Goal: Information Seeking & Learning: Learn about a topic

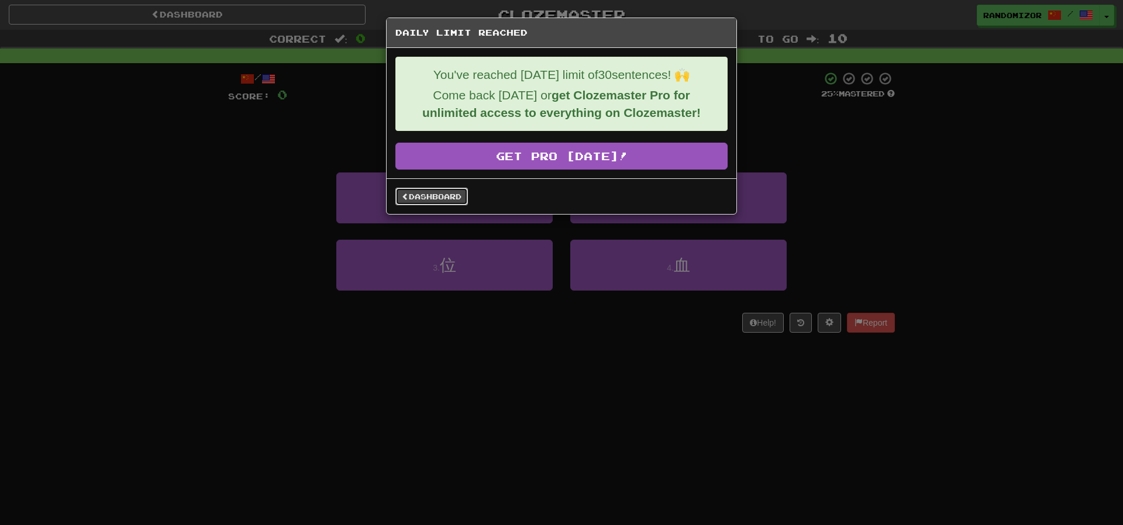
click at [456, 194] on link "Dashboard" at bounding box center [431, 197] width 73 height 18
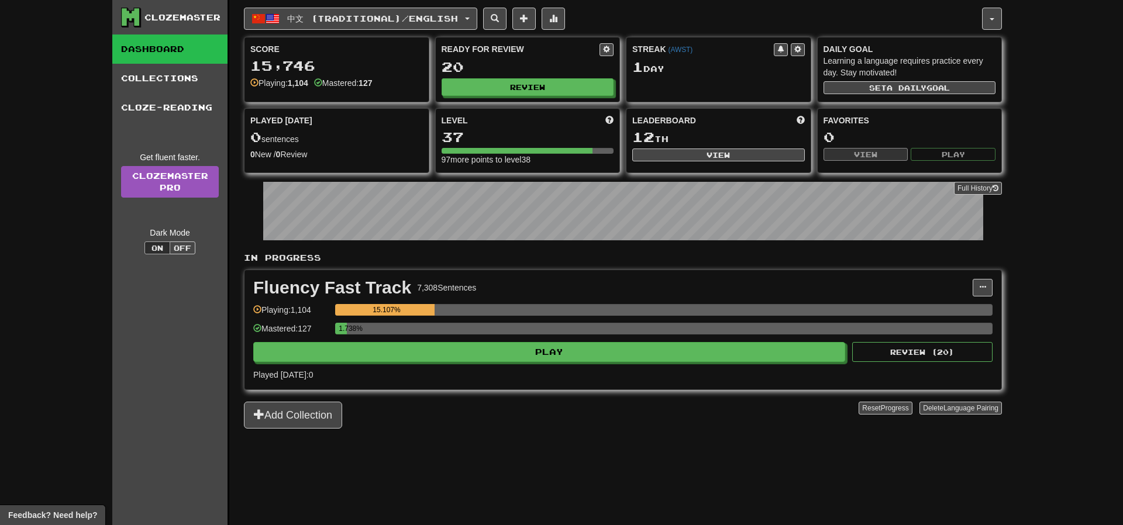
click at [488, 341] on div "1.738%" at bounding box center [663, 332] width 657 height 19
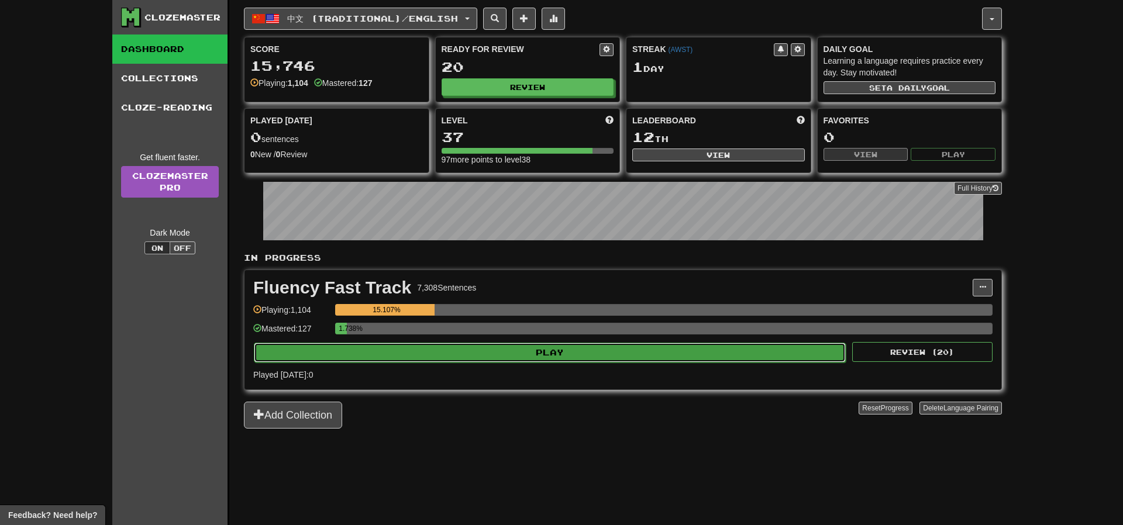
click at [490, 345] on button "Play" at bounding box center [550, 353] width 592 height 20
select select "**"
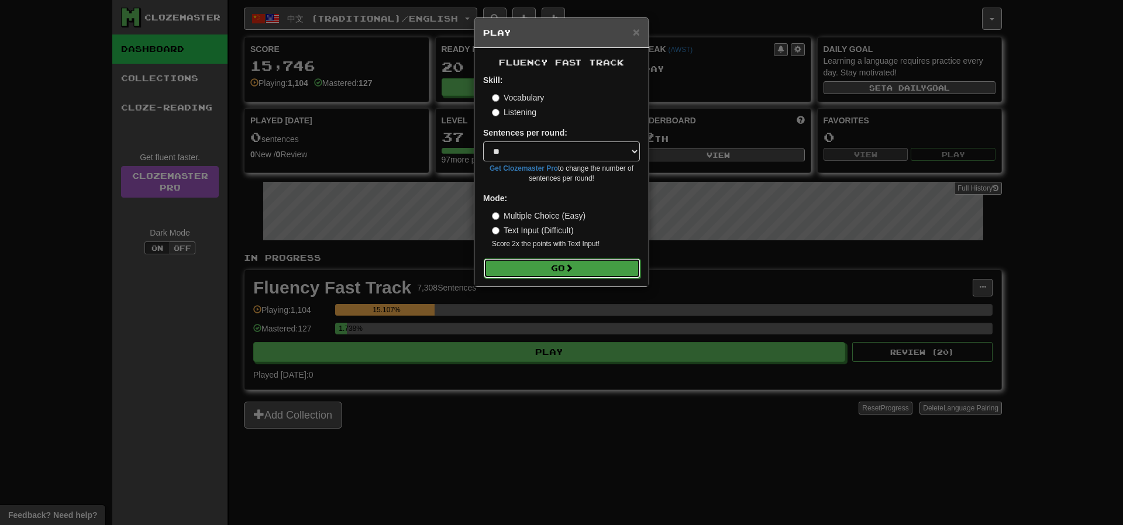
click at [546, 263] on button "Go" at bounding box center [562, 268] width 157 height 20
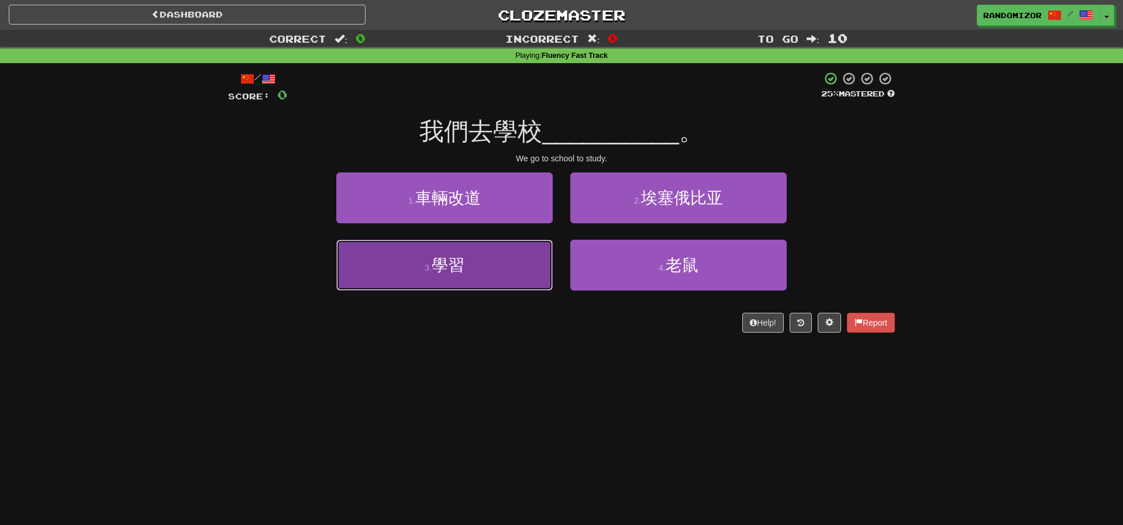
click at [479, 270] on button "3 . 學習" at bounding box center [444, 265] width 216 height 51
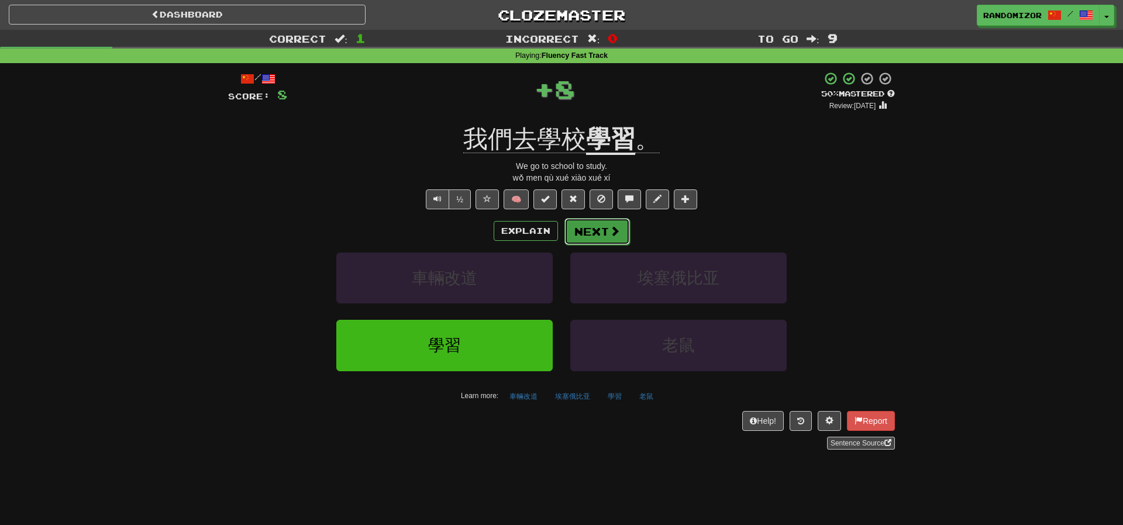
click at [592, 229] on button "Next" at bounding box center [596, 231] width 65 height 27
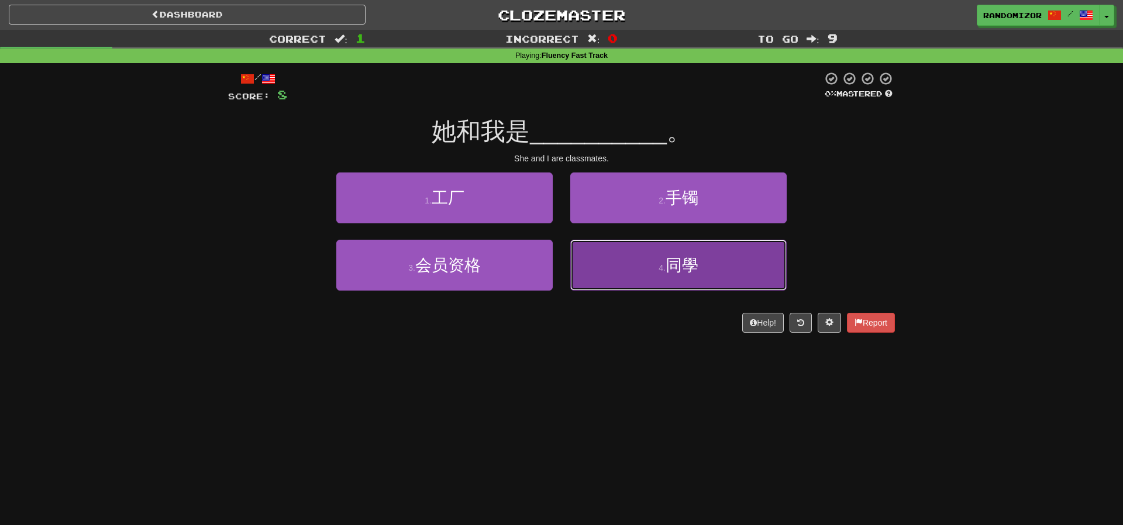
click at [608, 264] on button "4 . 同學" at bounding box center [678, 265] width 216 height 51
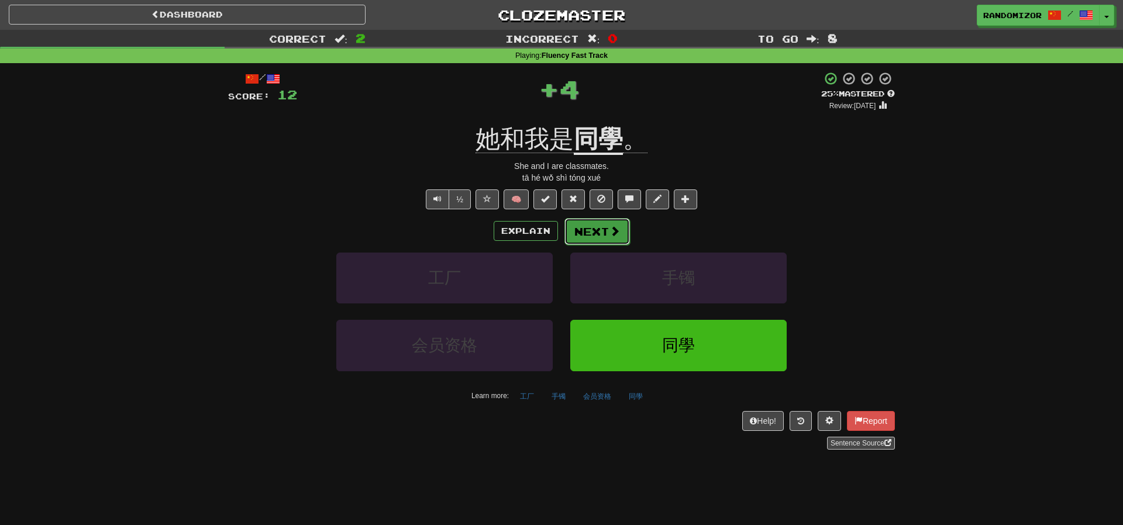
click at [609, 232] on span at bounding box center [614, 231] width 11 height 11
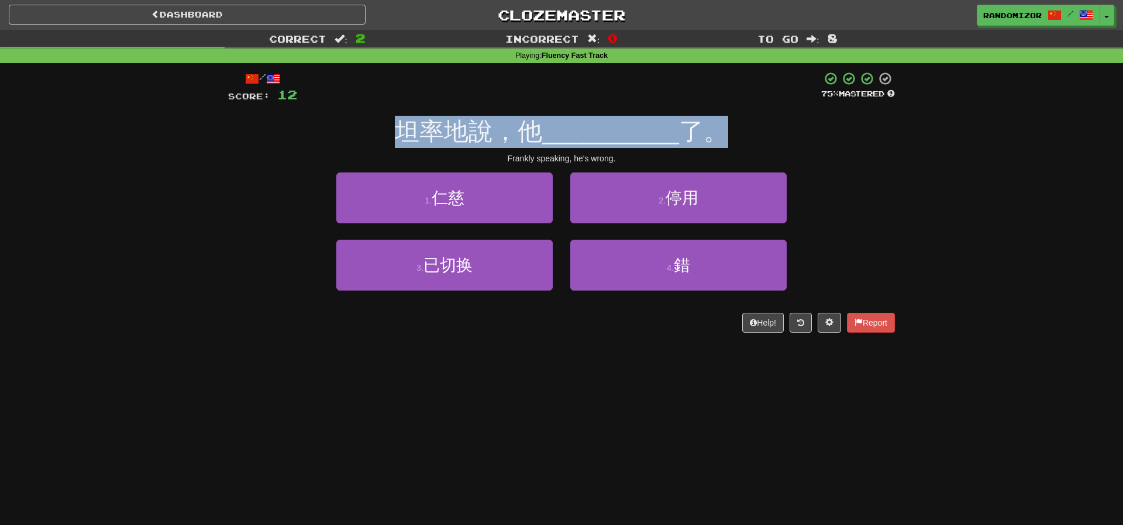
drag, startPoint x: 407, startPoint y: 134, endPoint x: 741, endPoint y: 139, distance: 334.5
click at [738, 138] on div "坦率地說，他 __________ 了。" at bounding box center [561, 132] width 667 height 32
click at [741, 139] on div "坦率地說，他 __________ 了。" at bounding box center [561, 132] width 667 height 32
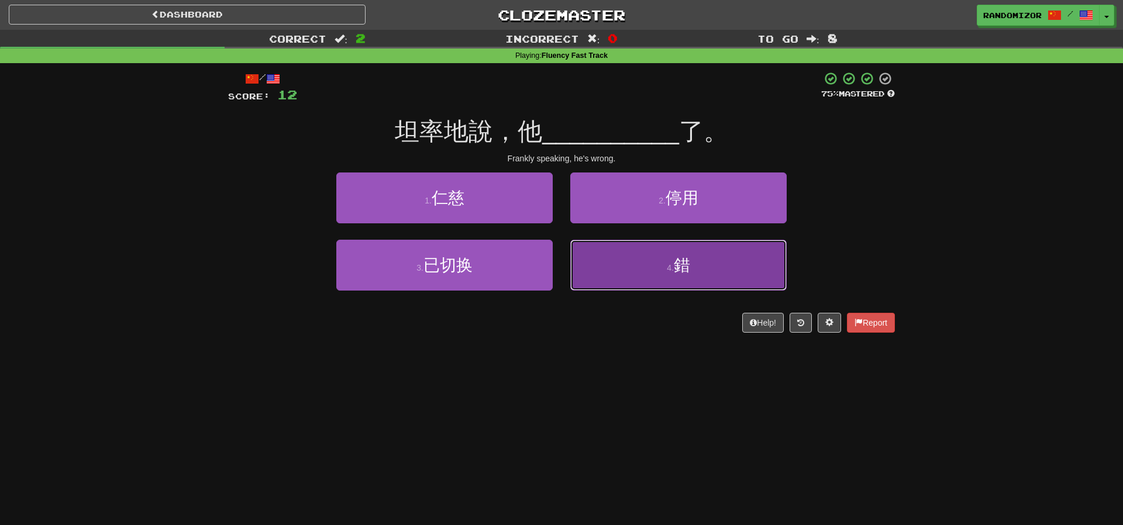
click at [603, 259] on button "4 . 錯" at bounding box center [678, 265] width 216 height 51
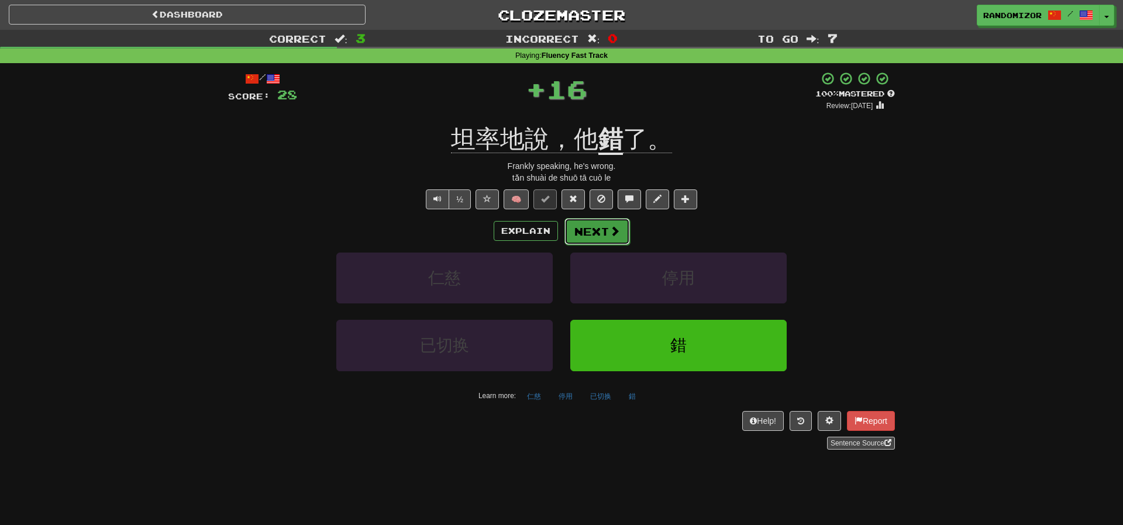
click at [595, 233] on button "Next" at bounding box center [596, 231] width 65 height 27
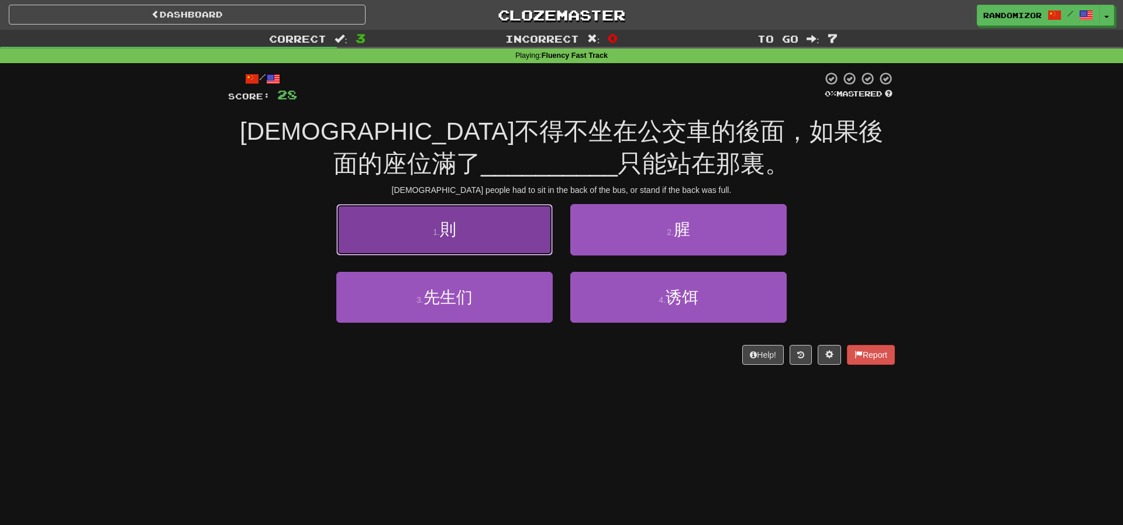
click at [527, 229] on button "1 . 則" at bounding box center [444, 229] width 216 height 51
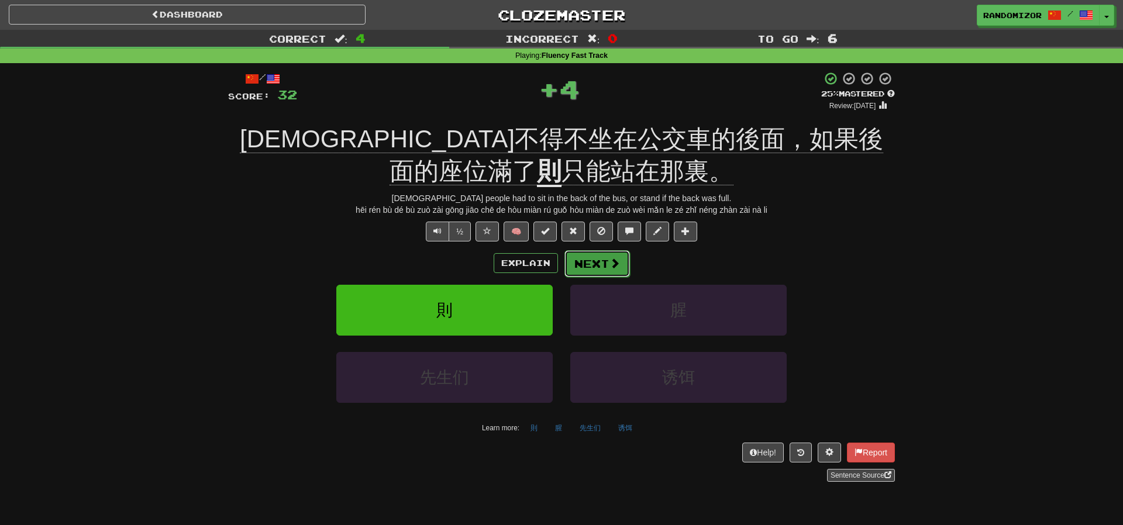
click at [589, 262] on button "Next" at bounding box center [596, 263] width 65 height 27
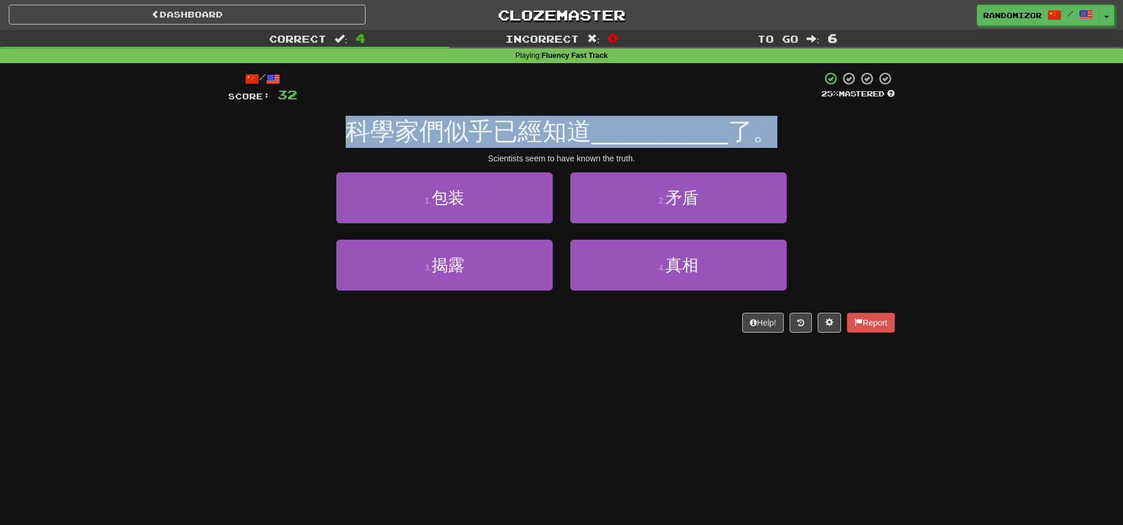
drag, startPoint x: 361, startPoint y: 138, endPoint x: 763, endPoint y: 136, distance: 401.7
click at [763, 136] on div "科學家們似乎已經知道 __________ 了。" at bounding box center [561, 132] width 667 height 32
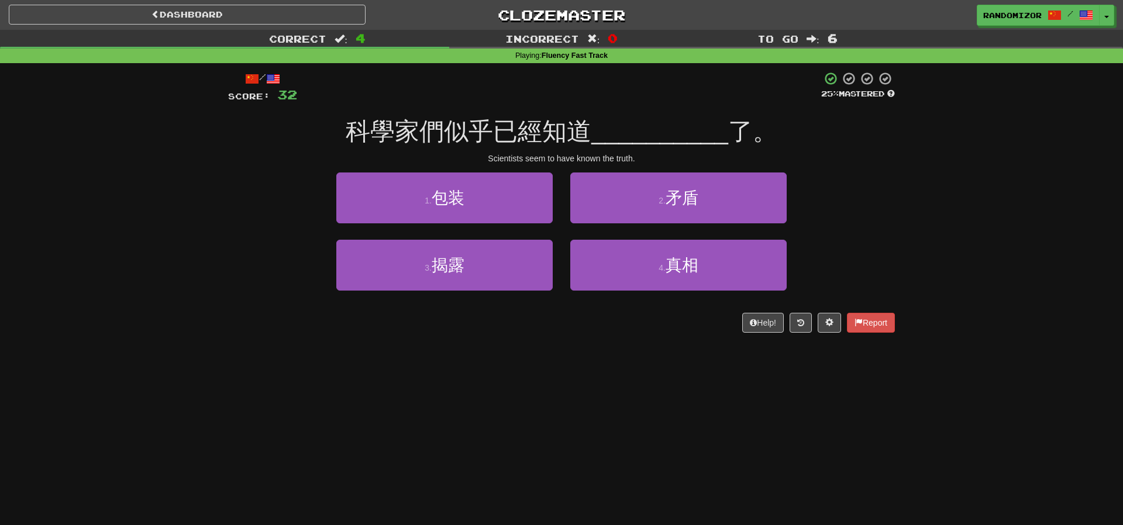
click at [864, 156] on div "Scientists seem to have known the truth." at bounding box center [561, 159] width 667 height 12
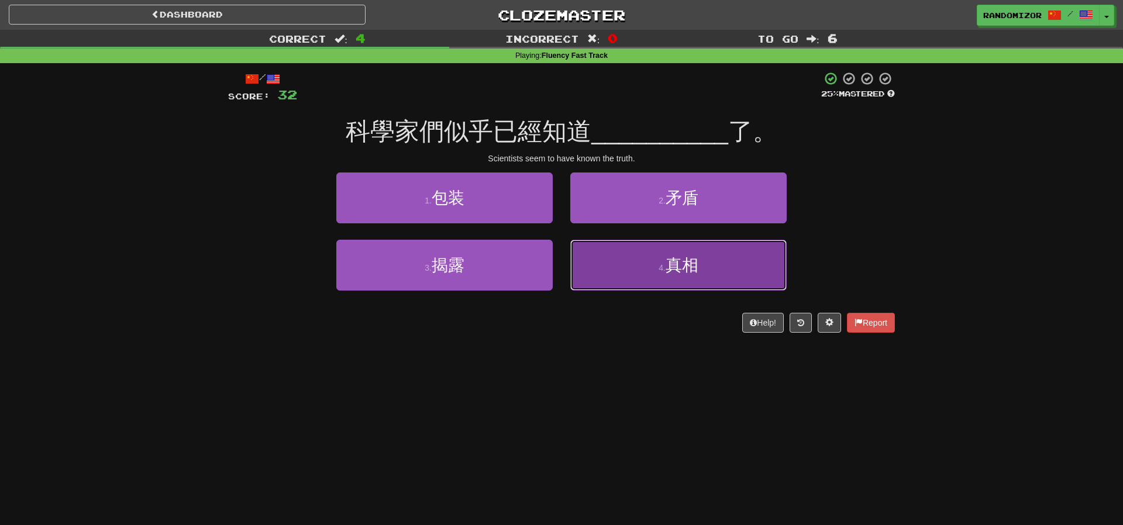
click at [608, 263] on button "4 . 真相" at bounding box center [678, 265] width 216 height 51
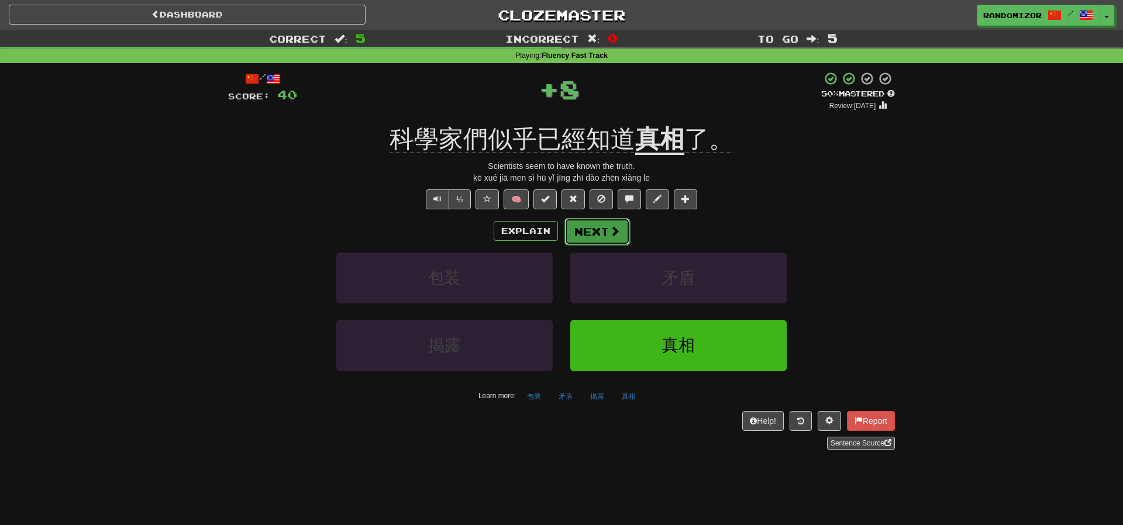
click at [617, 234] on span at bounding box center [614, 231] width 11 height 11
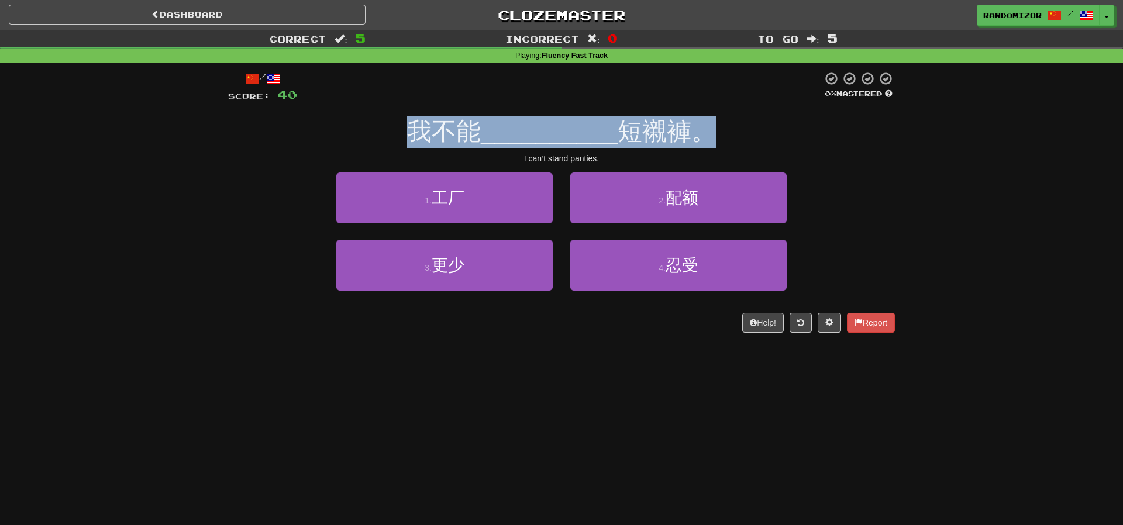
drag, startPoint x: 417, startPoint y: 131, endPoint x: 715, endPoint y: 136, distance: 297.1
click at [715, 136] on div "我不能 __________ 短襯褲。" at bounding box center [561, 132] width 667 height 32
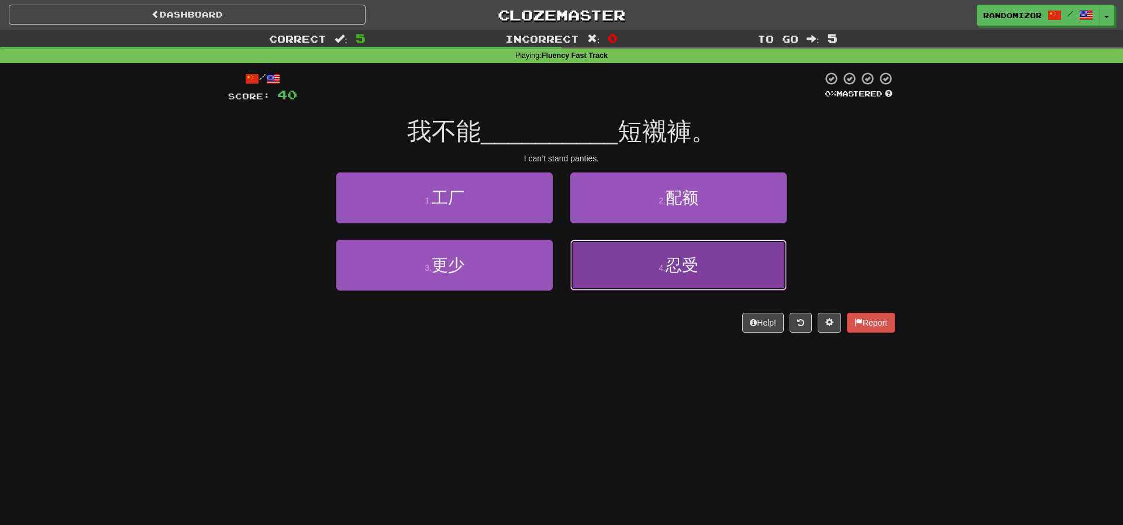
click at [631, 270] on button "4 . 忍受" at bounding box center [678, 265] width 216 height 51
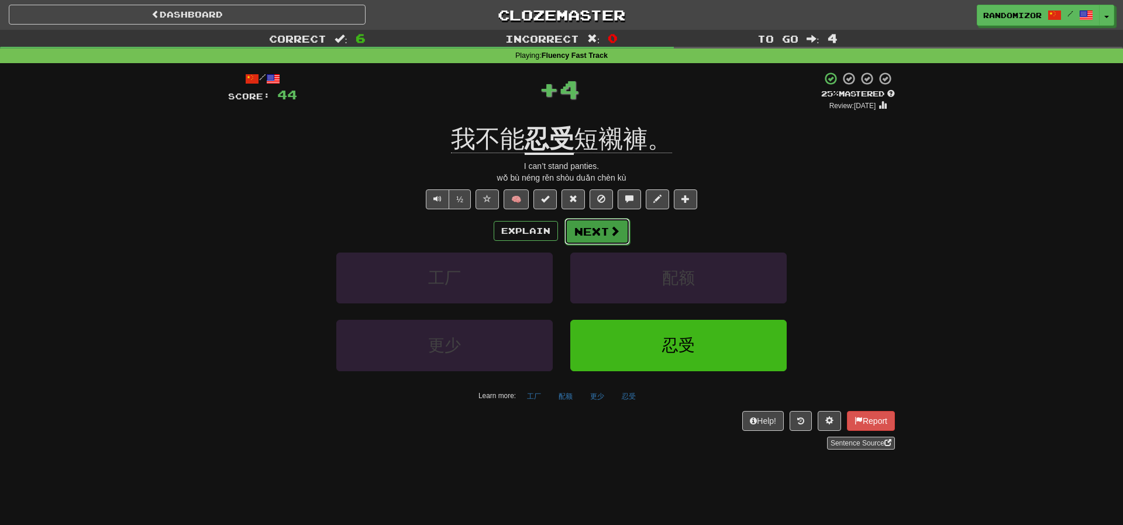
click at [610, 231] on span at bounding box center [614, 231] width 11 height 11
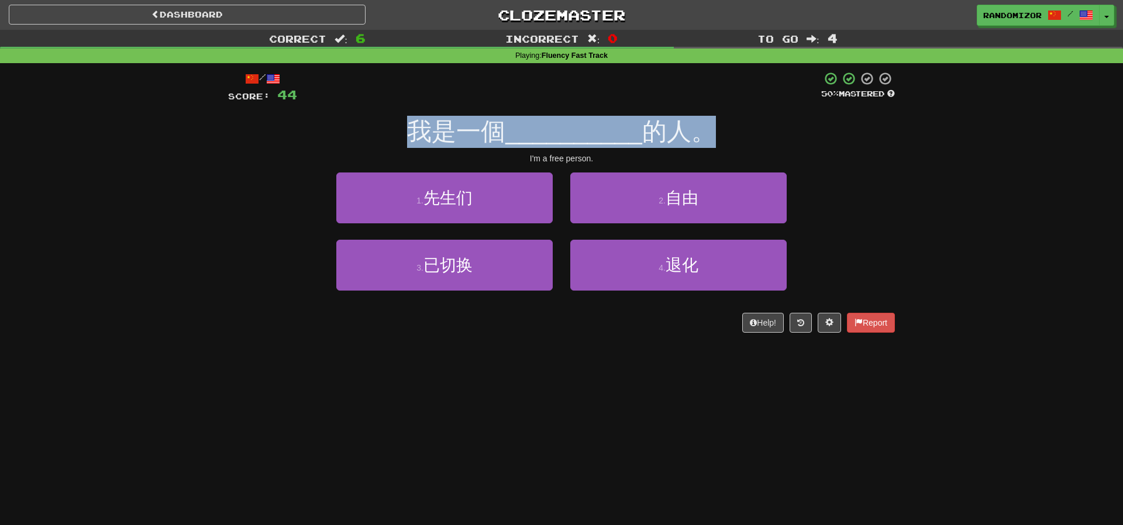
drag, startPoint x: 415, startPoint y: 137, endPoint x: 782, endPoint y: 134, distance: 367.2
click at [782, 134] on div "我是一個 __________ 的人。" at bounding box center [561, 132] width 667 height 32
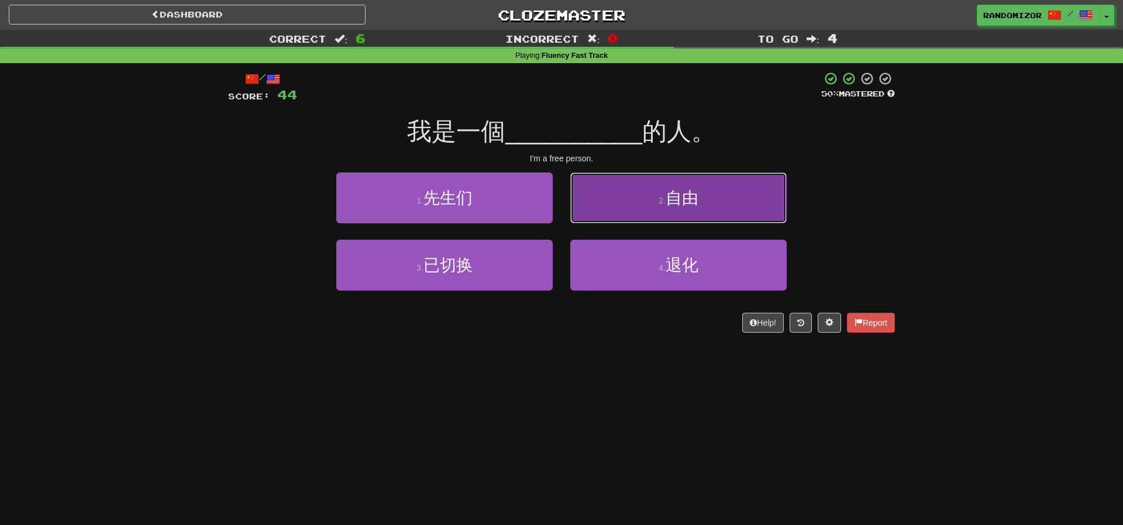
click at [698, 192] on span "自由" at bounding box center [681, 198] width 33 height 18
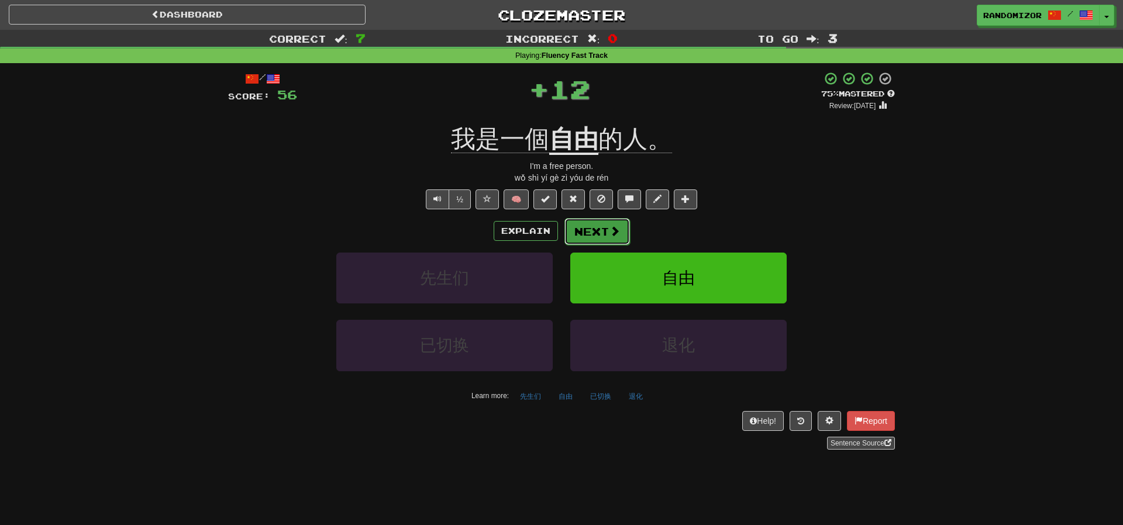
click at [601, 227] on button "Next" at bounding box center [596, 231] width 65 height 27
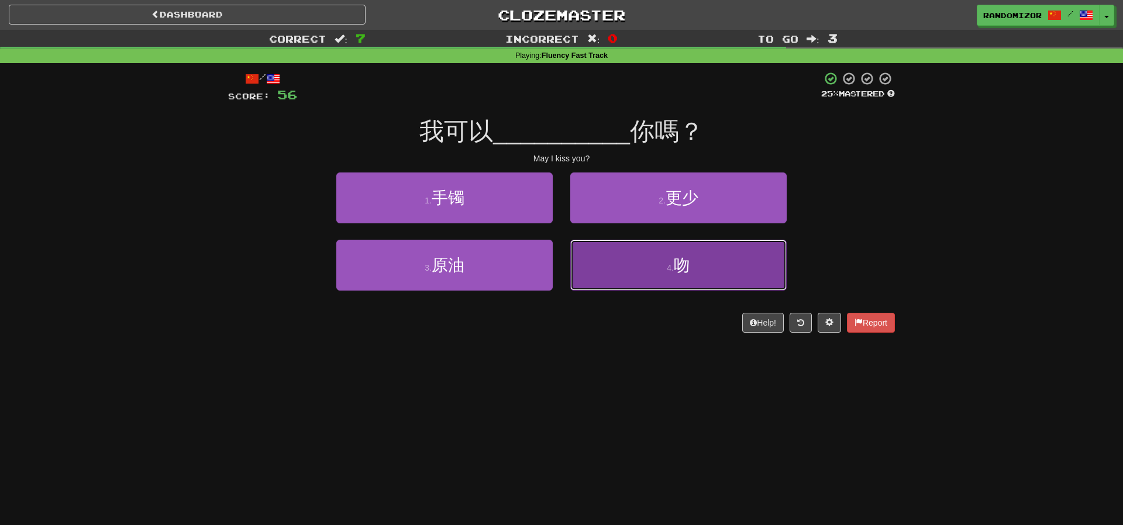
click at [629, 275] on button "4 . 吻" at bounding box center [678, 265] width 216 height 51
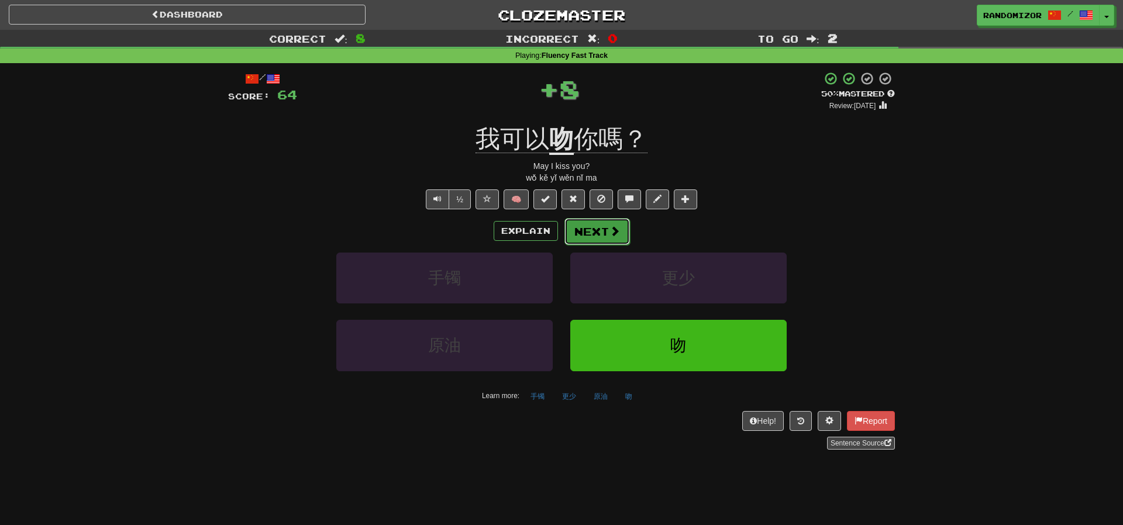
click at [587, 232] on button "Next" at bounding box center [596, 231] width 65 height 27
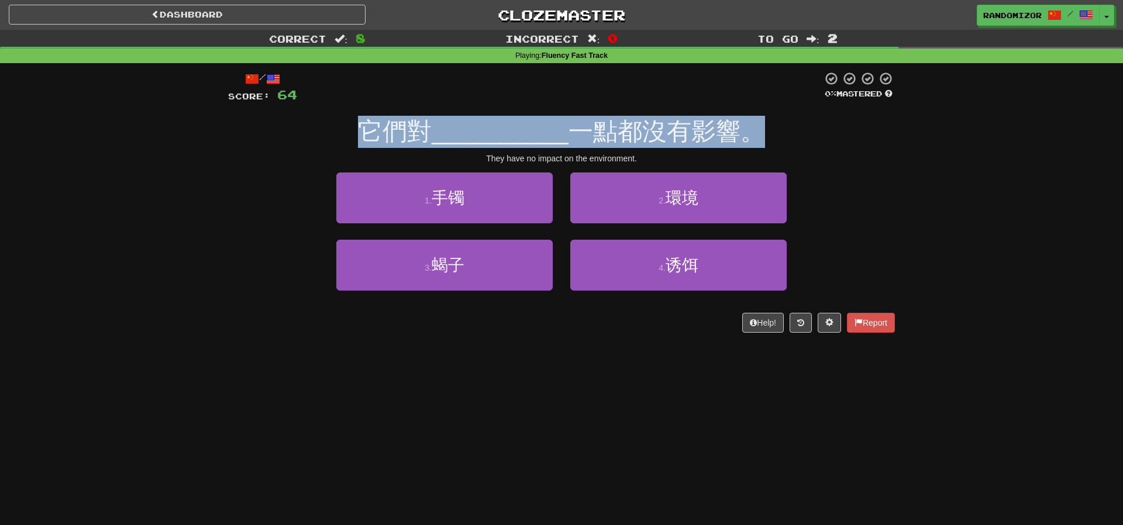
drag, startPoint x: 375, startPoint y: 135, endPoint x: 823, endPoint y: 122, distance: 448.6
click at [823, 122] on div "它們對 __________ 一點都沒有影響。" at bounding box center [561, 132] width 667 height 32
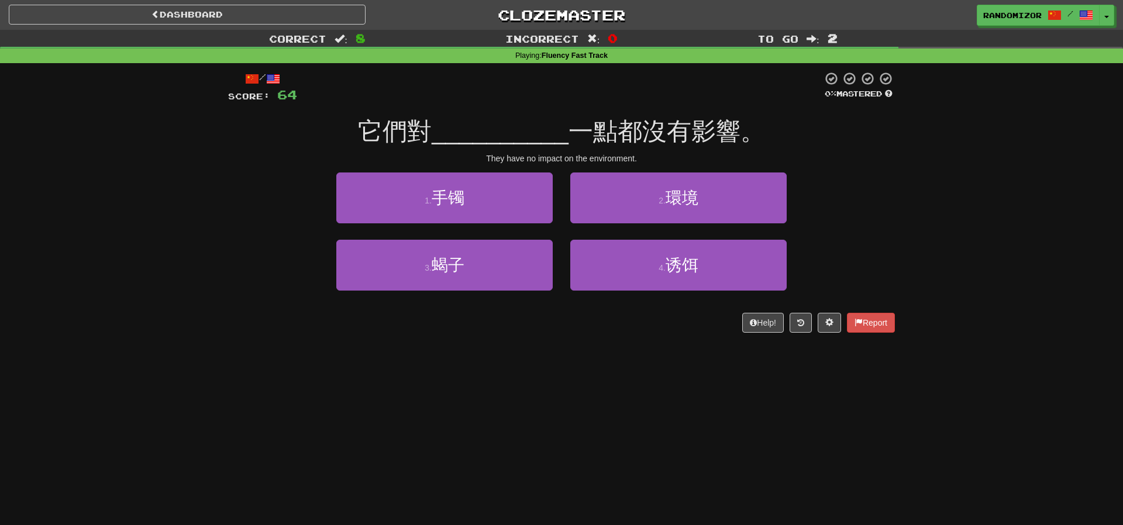
drag, startPoint x: 823, startPoint y: 122, endPoint x: 766, endPoint y: 130, distance: 57.8
click at [823, 122] on div "它們對 __________ 一點都沒有影響。" at bounding box center [561, 132] width 667 height 32
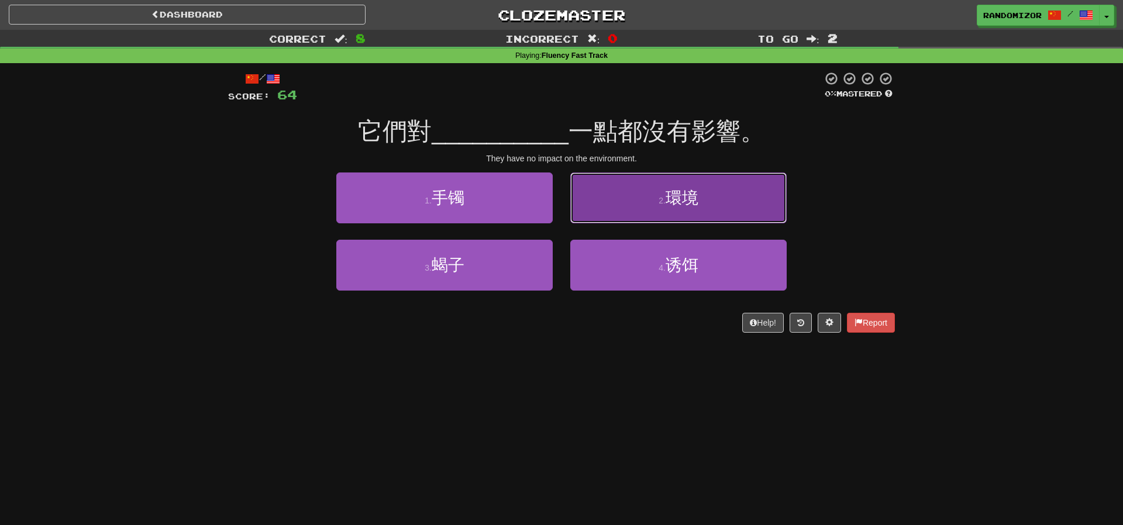
click at [623, 195] on button "2 . 環境" at bounding box center [678, 197] width 216 height 51
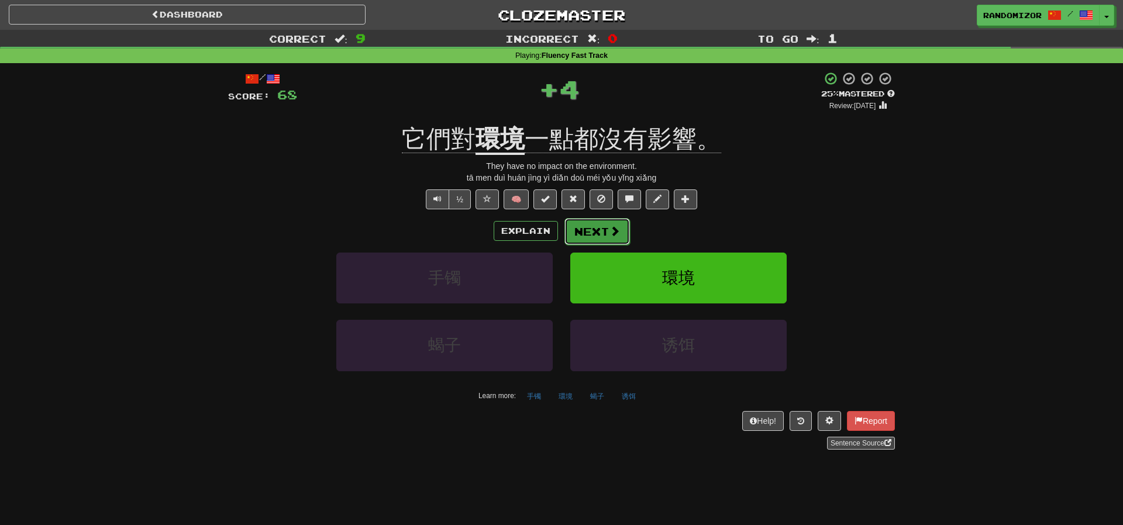
click at [606, 229] on button "Next" at bounding box center [596, 231] width 65 height 27
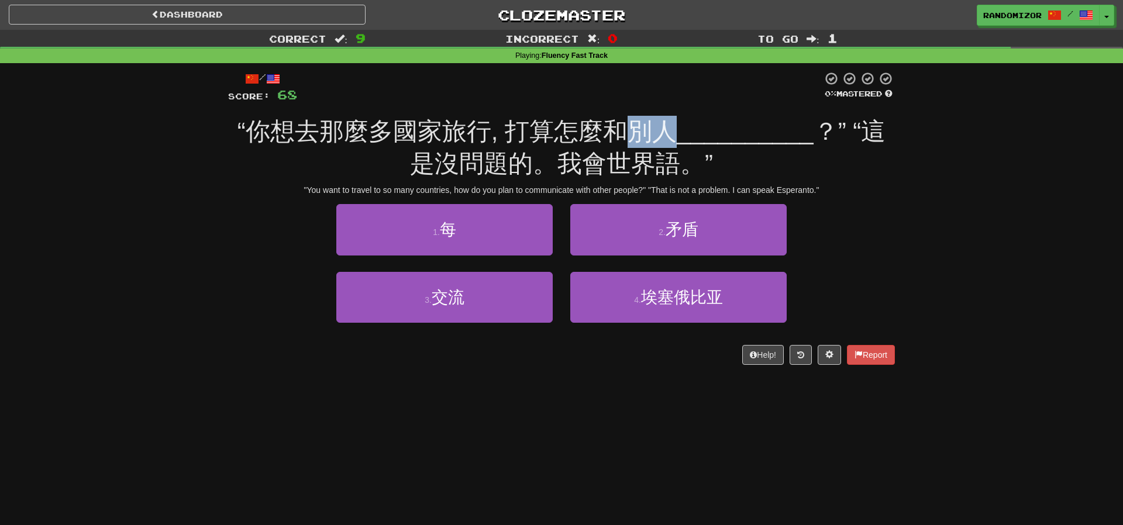
drag, startPoint x: 613, startPoint y: 125, endPoint x: 668, endPoint y: 125, distance: 54.4
click at [668, 125] on span "“你想去那麼多國家旅行, 打算怎麼和別人" at bounding box center [456, 131] width 439 height 27
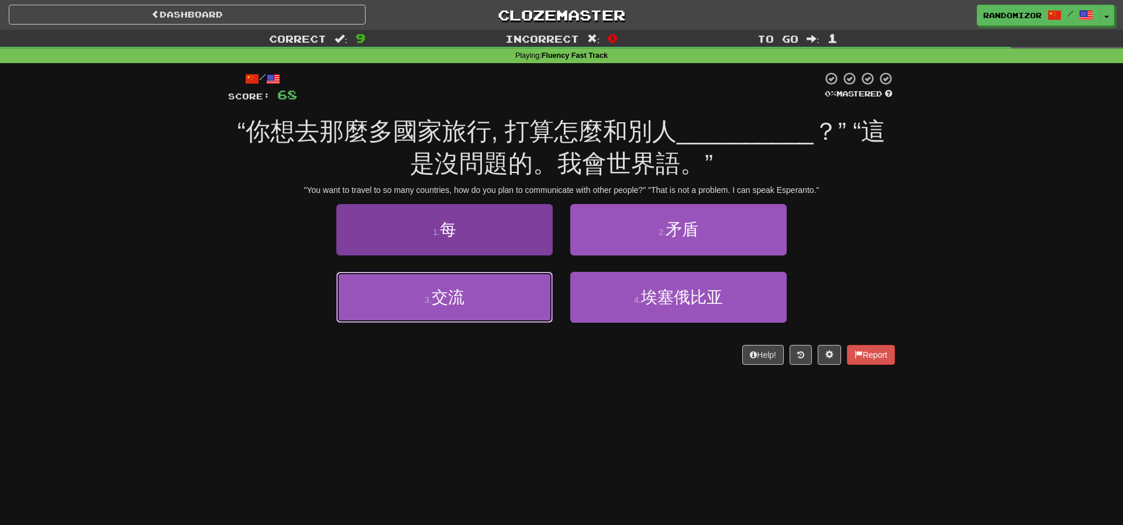
click at [507, 302] on button "3 . 交流" at bounding box center [444, 297] width 216 height 51
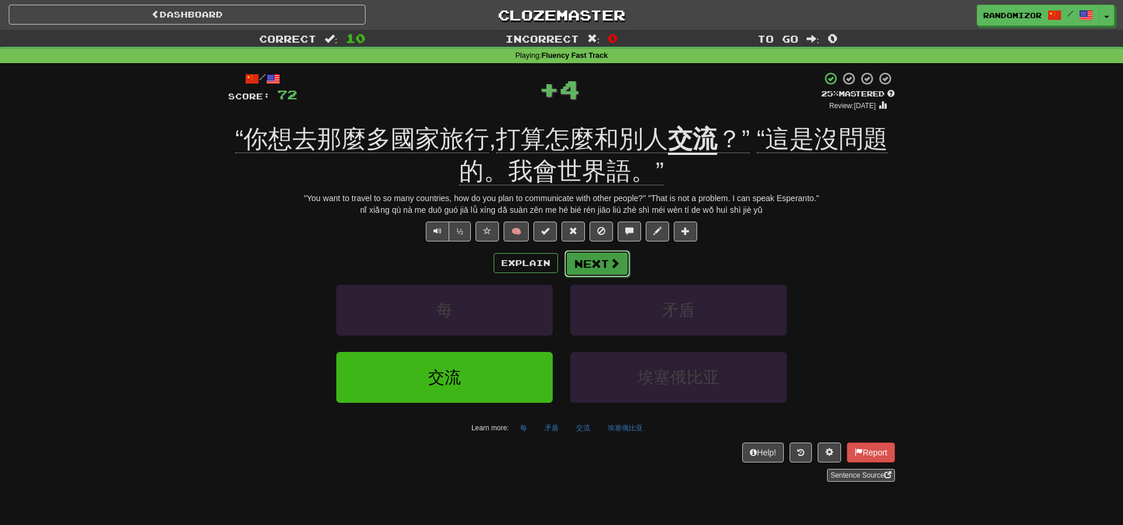
click at [579, 275] on button "Next" at bounding box center [596, 263] width 65 height 27
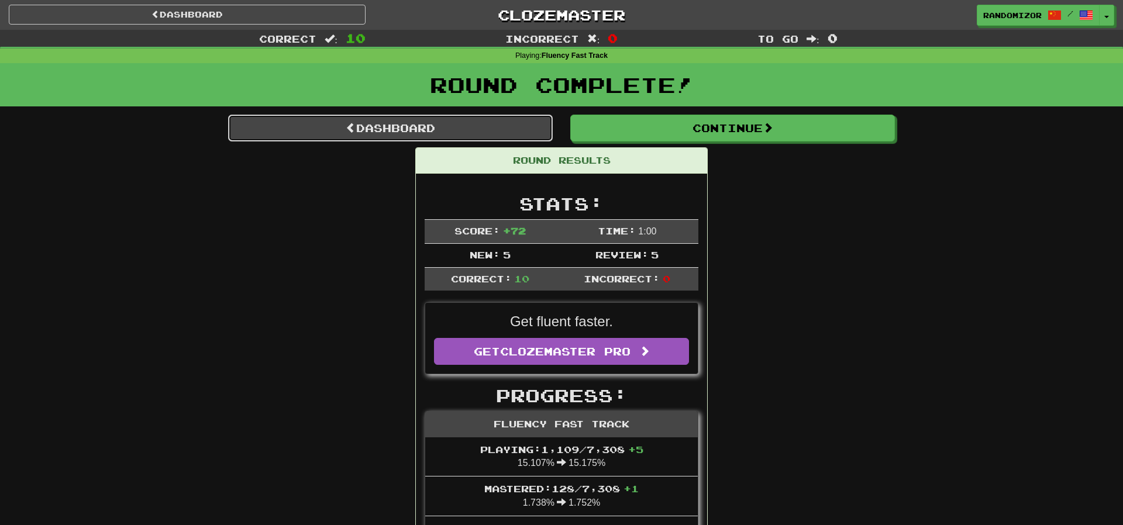
click at [430, 136] on link "Dashboard" at bounding box center [390, 128] width 325 height 27
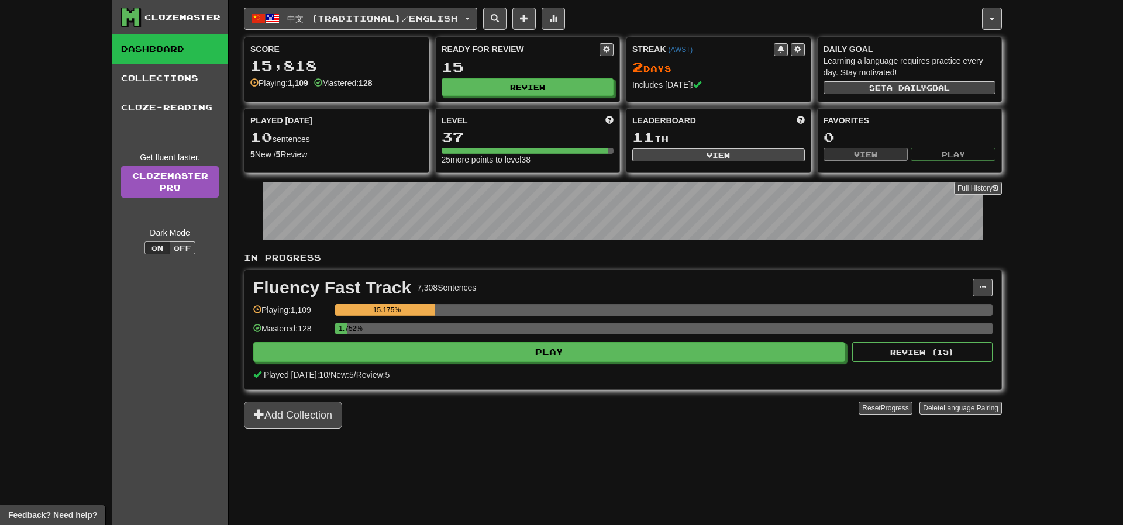
scroll to position [6, 0]
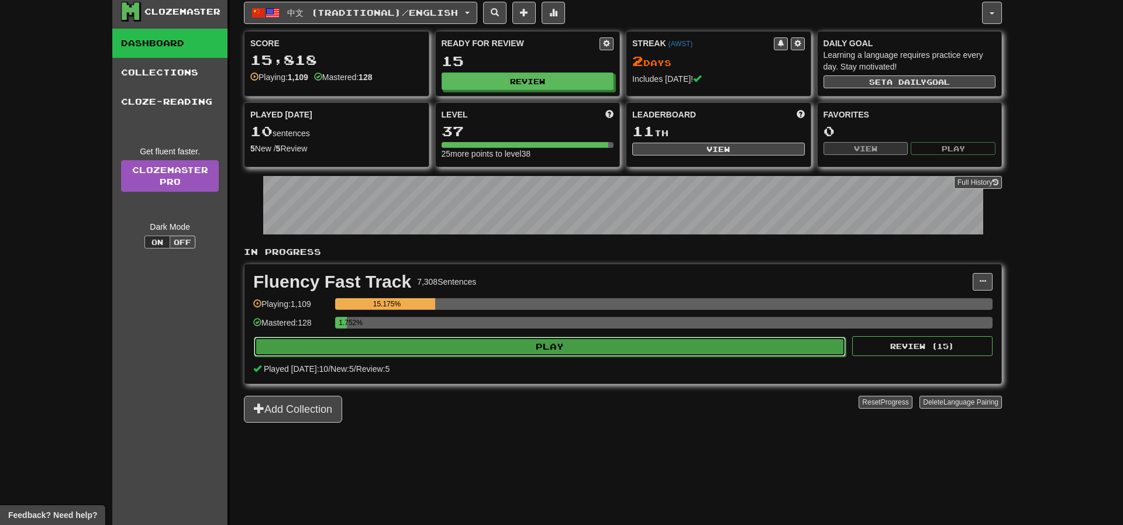
click at [609, 348] on button "Play" at bounding box center [550, 347] width 592 height 20
select select "**"
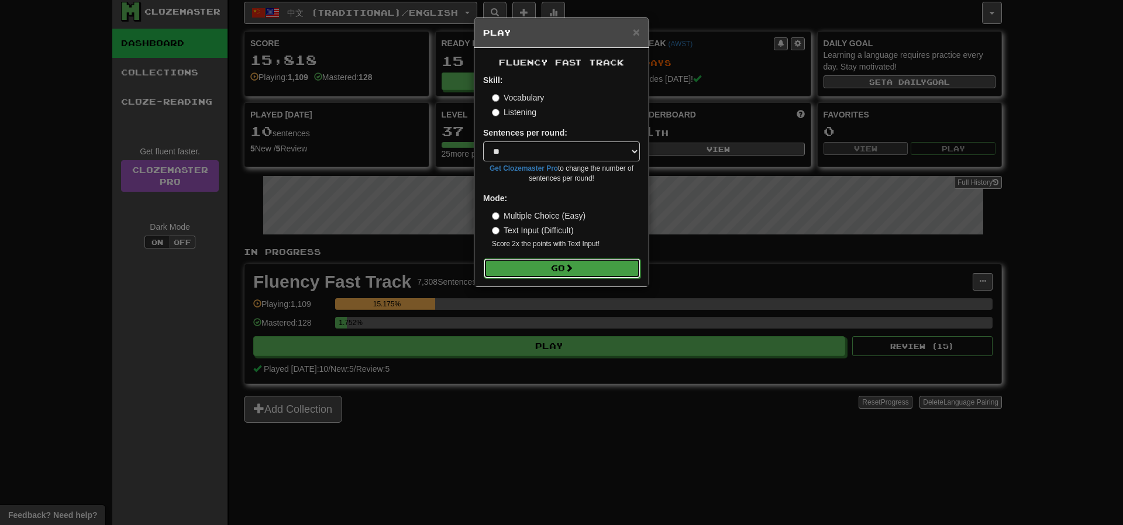
click at [569, 264] on span at bounding box center [569, 268] width 8 height 8
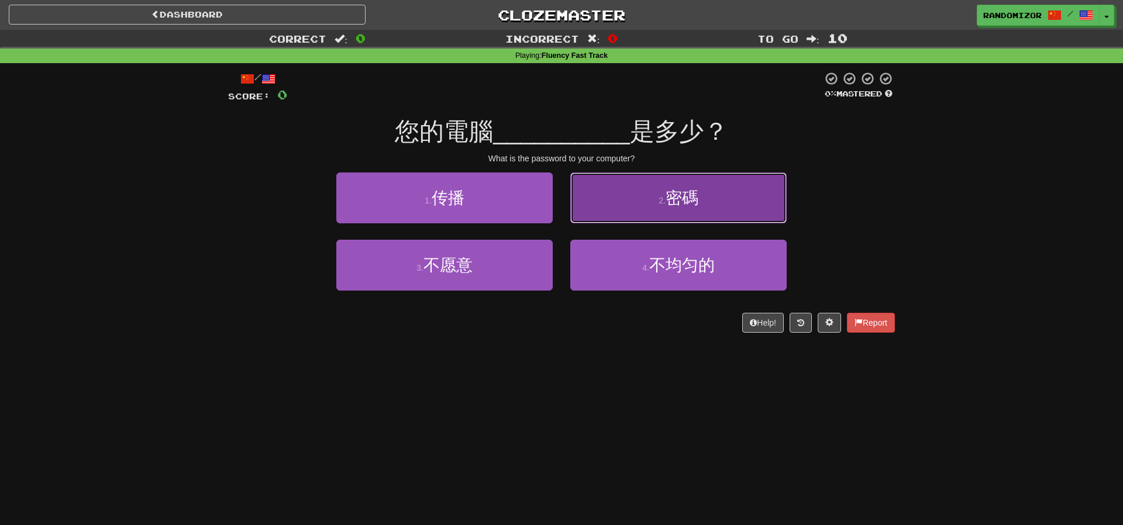
click at [636, 209] on button "2 . 密碼" at bounding box center [678, 197] width 216 height 51
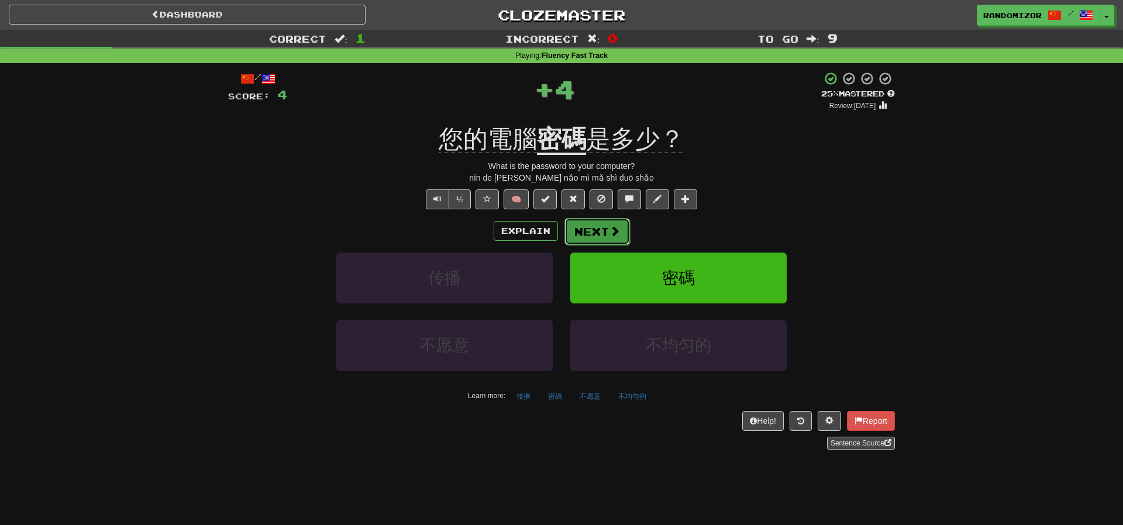
click at [609, 227] on span at bounding box center [614, 231] width 11 height 11
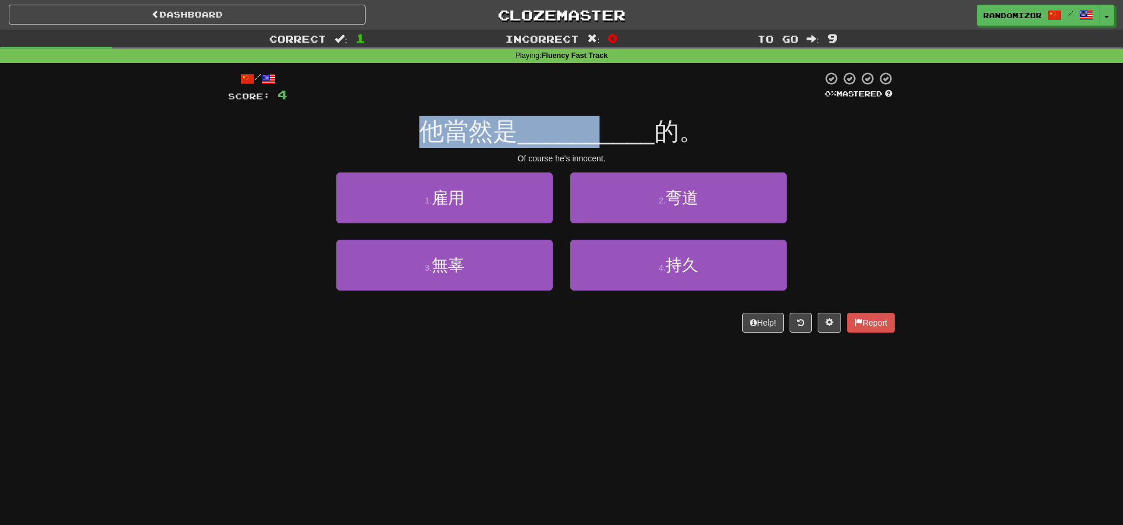
drag, startPoint x: 434, startPoint y: 136, endPoint x: 600, endPoint y: 142, distance: 165.6
click at [600, 142] on div "他當然是 __________ 的。" at bounding box center [561, 132] width 667 height 32
click at [600, 142] on span "__________" at bounding box center [585, 131] width 137 height 27
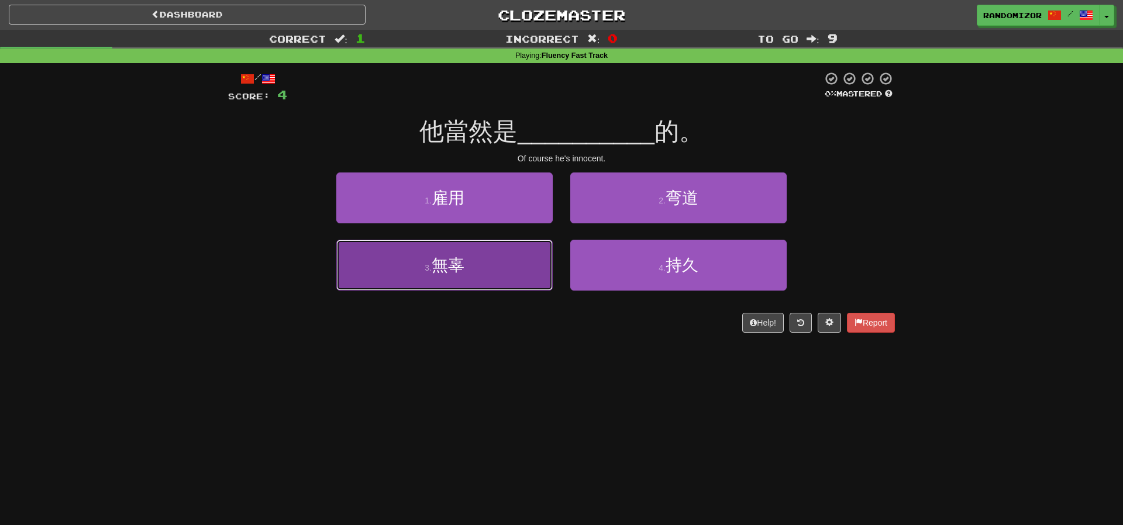
click at [509, 270] on button "3 . 無辜" at bounding box center [444, 265] width 216 height 51
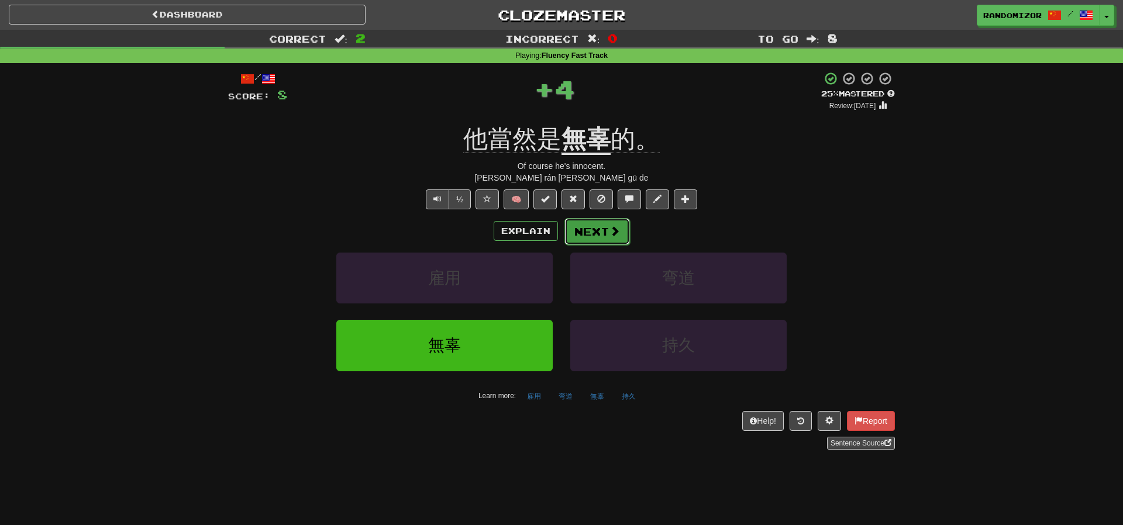
click at [586, 230] on button "Next" at bounding box center [596, 231] width 65 height 27
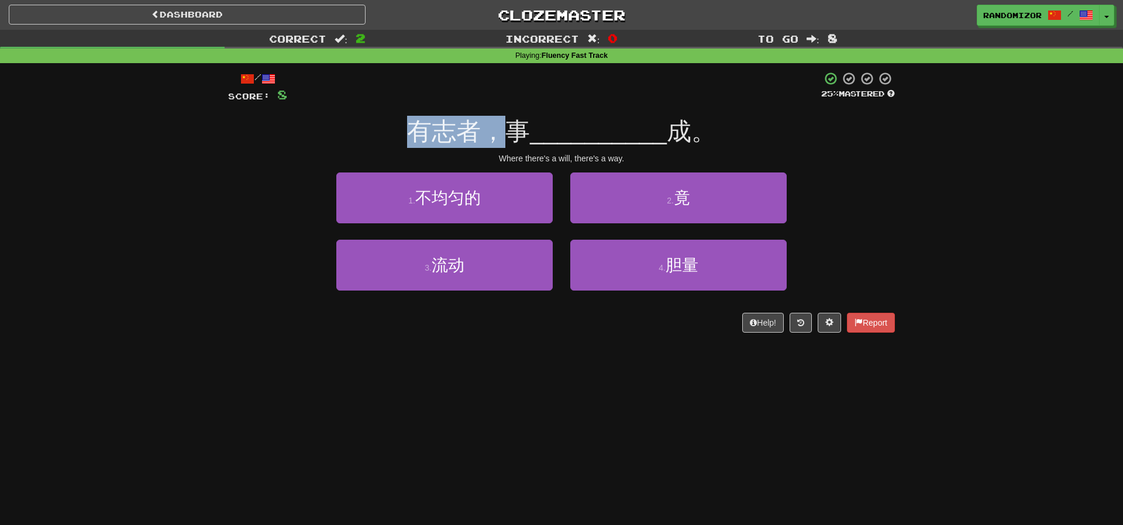
drag, startPoint x: 412, startPoint y: 133, endPoint x: 524, endPoint y: 136, distance: 112.9
click at [524, 136] on div "有志者，事 __________ 成。" at bounding box center [561, 132] width 667 height 32
click at [492, 140] on span "有志者，事" at bounding box center [468, 131] width 123 height 27
drag, startPoint x: 441, startPoint y: 135, endPoint x: 510, endPoint y: 135, distance: 69.6
click at [510, 135] on span "有志者，事" at bounding box center [468, 131] width 123 height 27
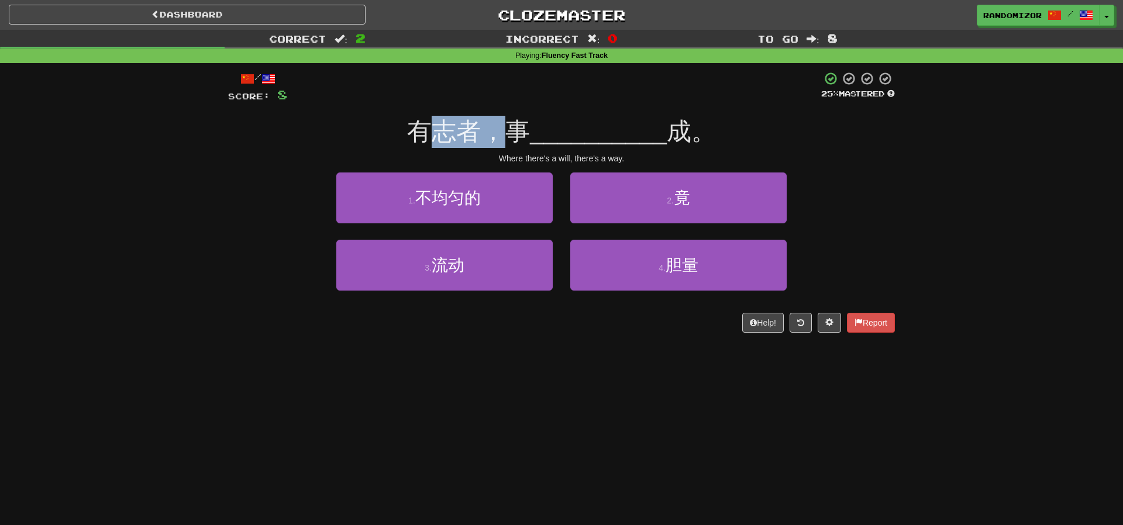
click at [510, 135] on span "有志者，事" at bounding box center [468, 131] width 123 height 27
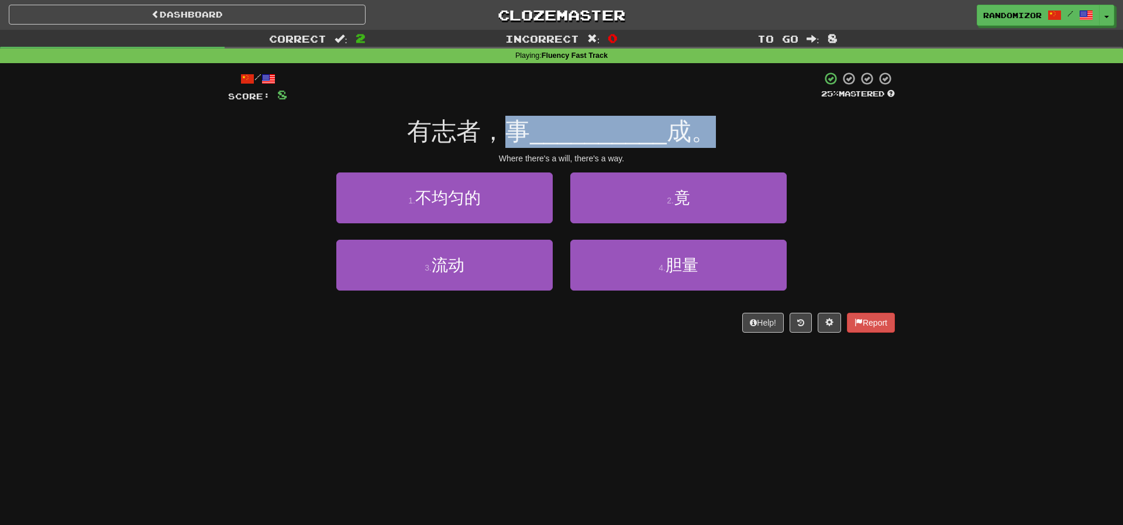
drag, startPoint x: 517, startPoint y: 134, endPoint x: 698, endPoint y: 134, distance: 180.7
click at [698, 134] on div "有志者，事 __________ 成。" at bounding box center [561, 132] width 667 height 32
click at [698, 134] on span "成。" at bounding box center [691, 131] width 49 height 27
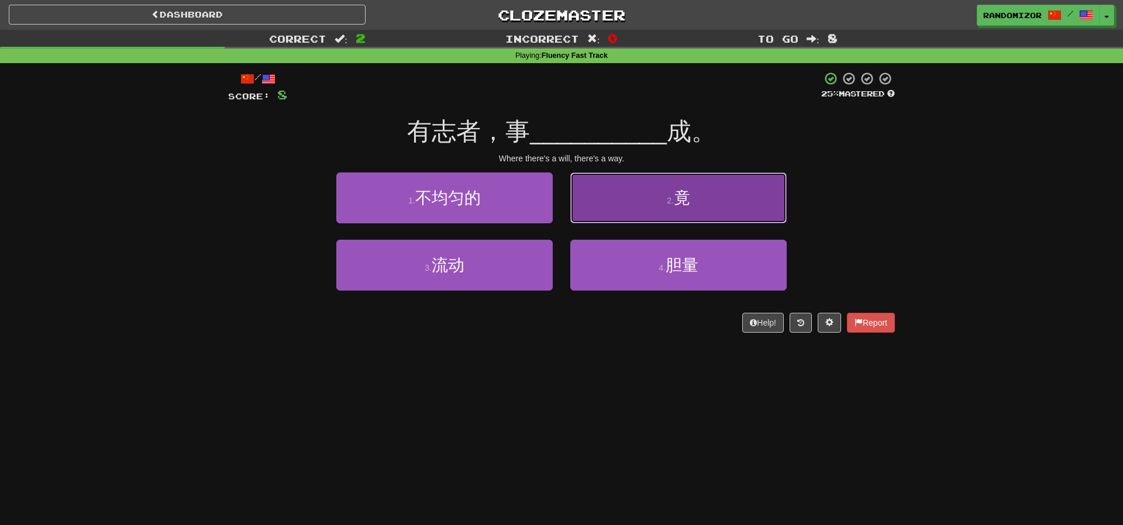
click at [636, 209] on button "2 . 竟" at bounding box center [678, 197] width 216 height 51
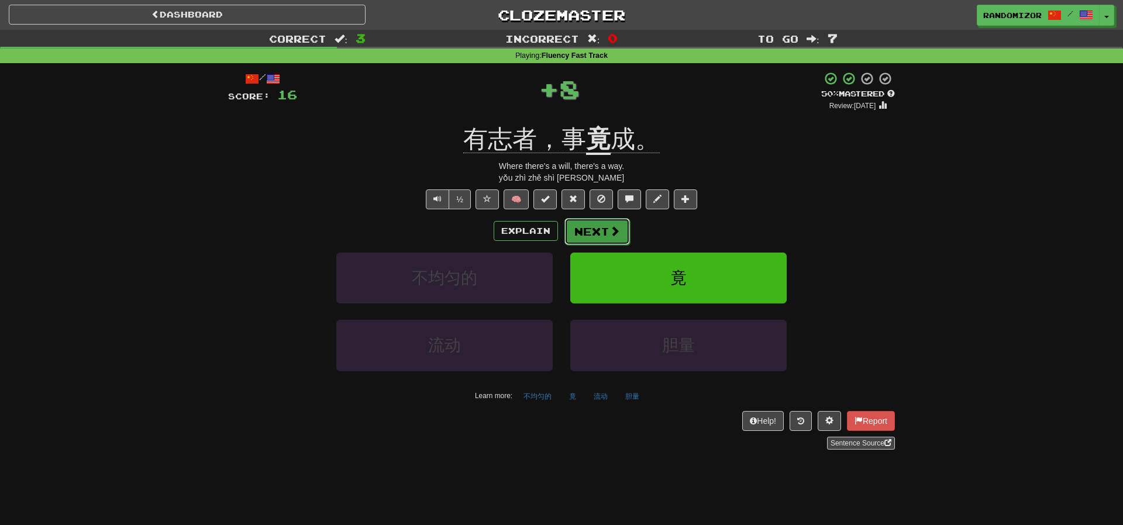
click at [592, 227] on button "Next" at bounding box center [596, 231] width 65 height 27
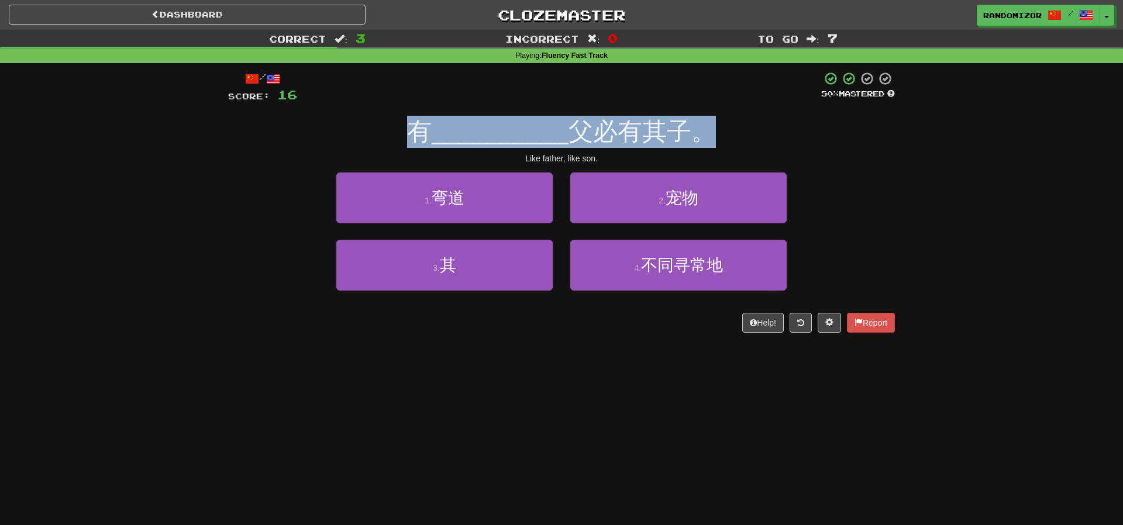
drag, startPoint x: 410, startPoint y: 129, endPoint x: 751, endPoint y: 136, distance: 340.4
click at [751, 136] on div "有 __________ 父必有其子。" at bounding box center [561, 132] width 667 height 32
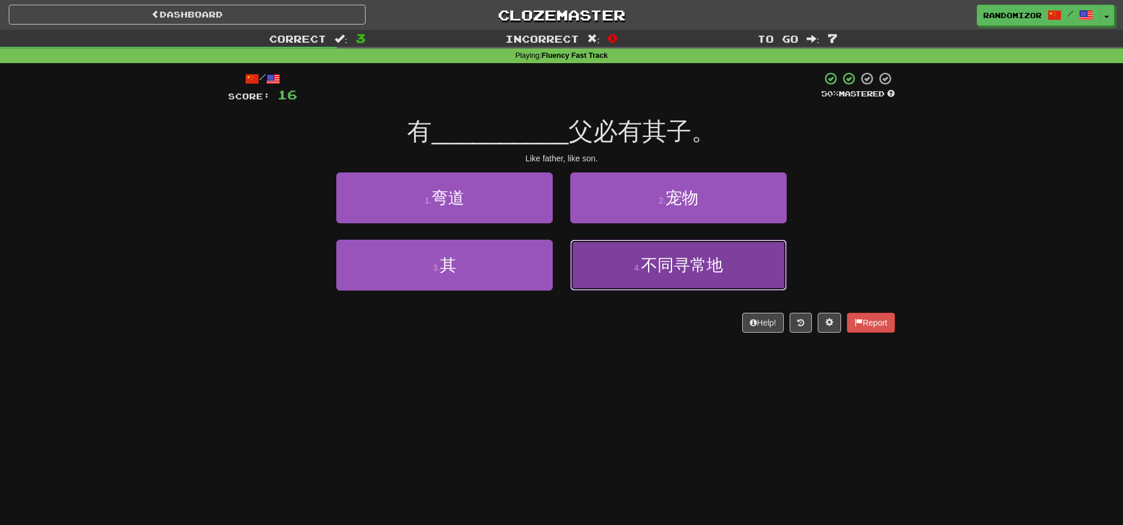
click at [615, 277] on button "4 . 不同寻常地" at bounding box center [678, 265] width 216 height 51
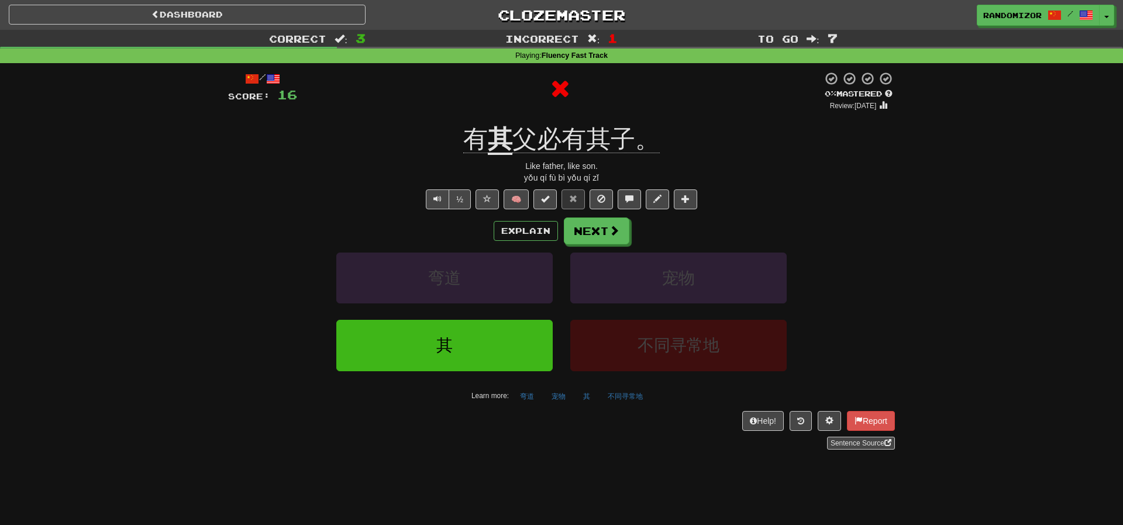
click at [506, 147] on u "其" at bounding box center [500, 140] width 25 height 30
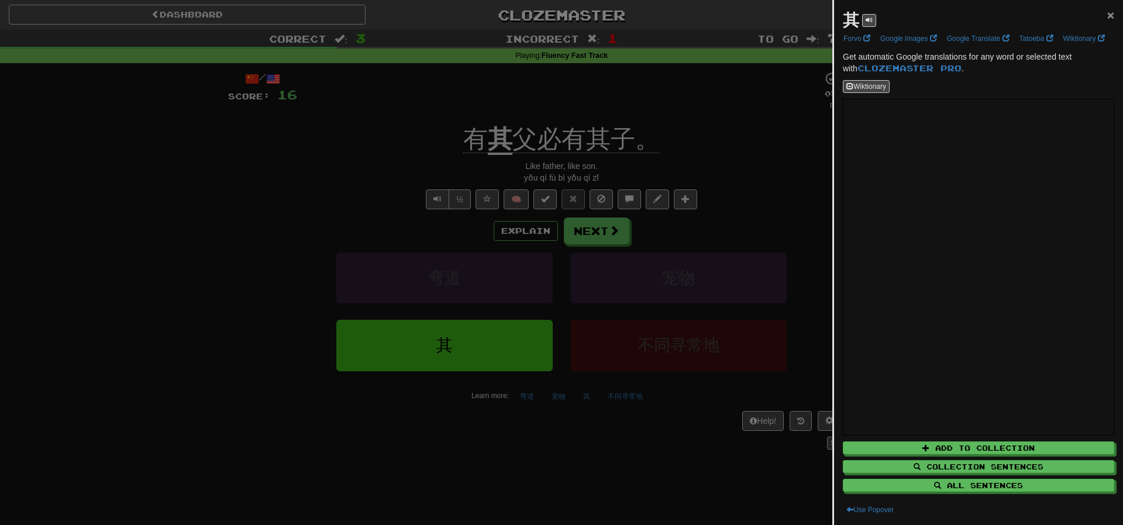
click at [1107, 15] on span "×" at bounding box center [1110, 14] width 7 height 13
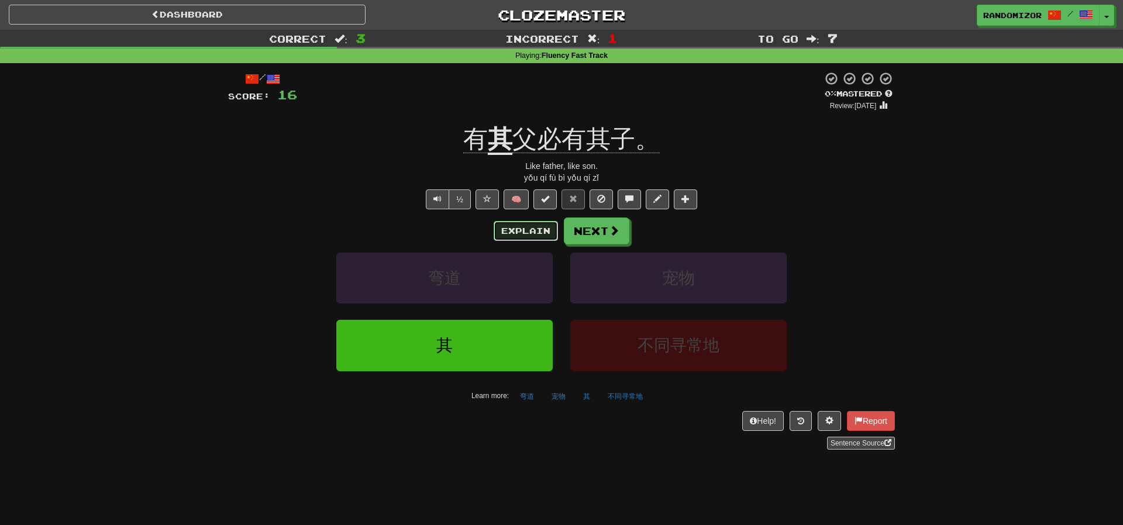
click at [527, 231] on button "Explain" at bounding box center [525, 231] width 64 height 20
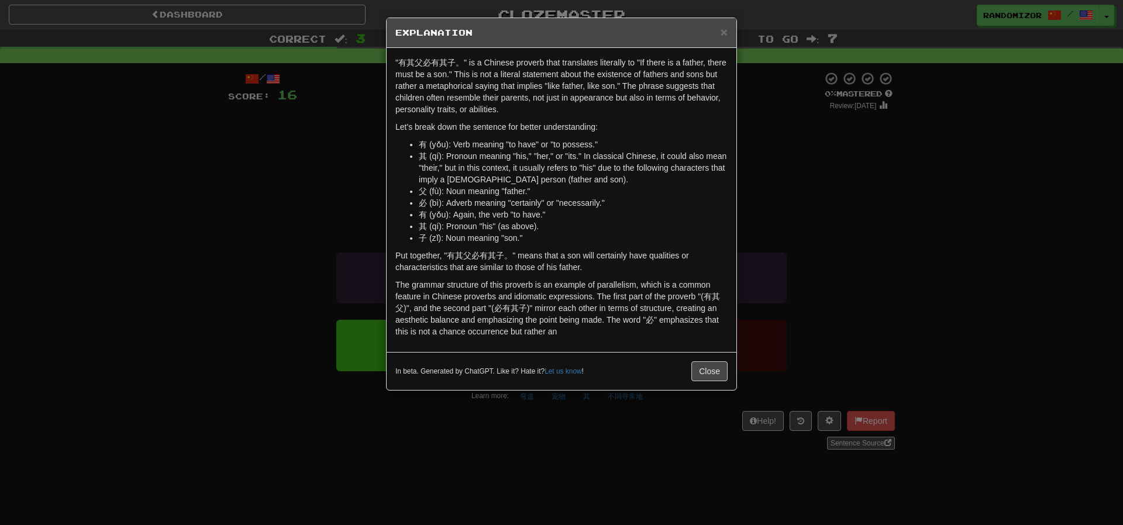
click at [834, 189] on div "× Explanation "有其父必有其子。" is a Chinese proverb that translates literally to "If …" at bounding box center [561, 262] width 1123 height 525
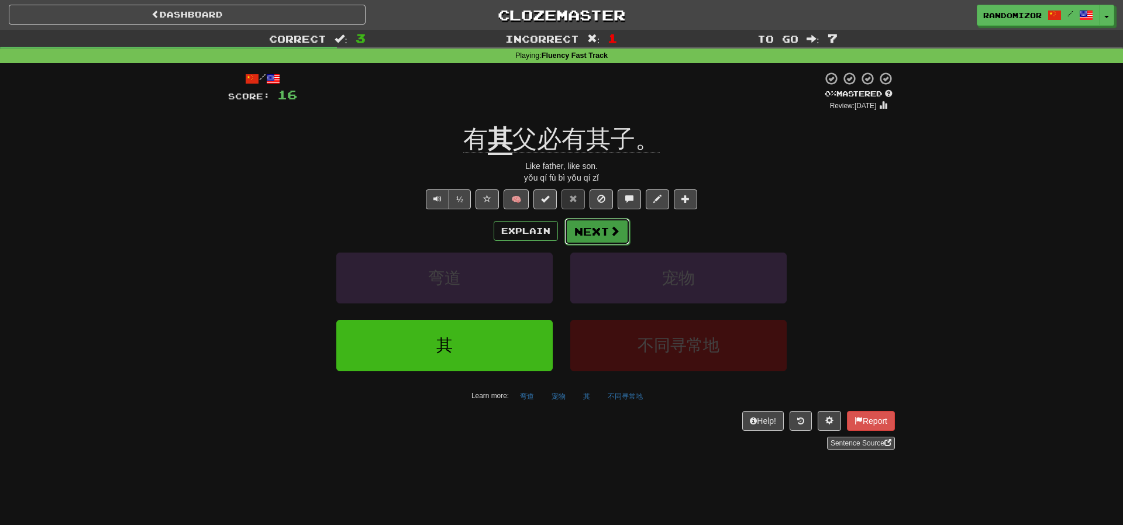
click at [607, 236] on button "Next" at bounding box center [596, 231] width 65 height 27
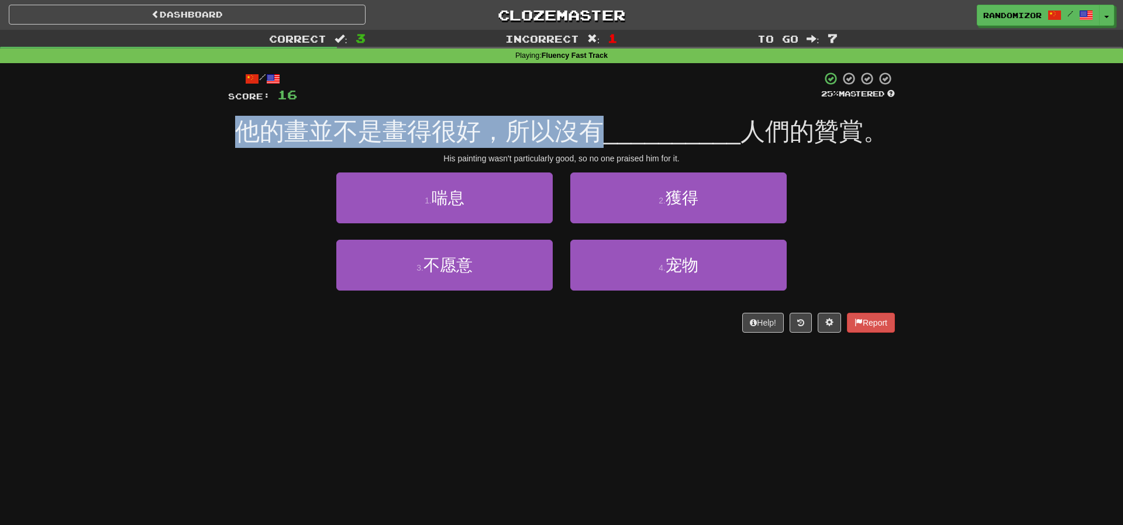
drag, startPoint x: 305, startPoint y: 133, endPoint x: 600, endPoint y: 135, distance: 295.3
click at [600, 135] on div "他的畫並不是畫得很好，所以沒有 __________ 人們的贊賞。" at bounding box center [561, 132] width 667 height 32
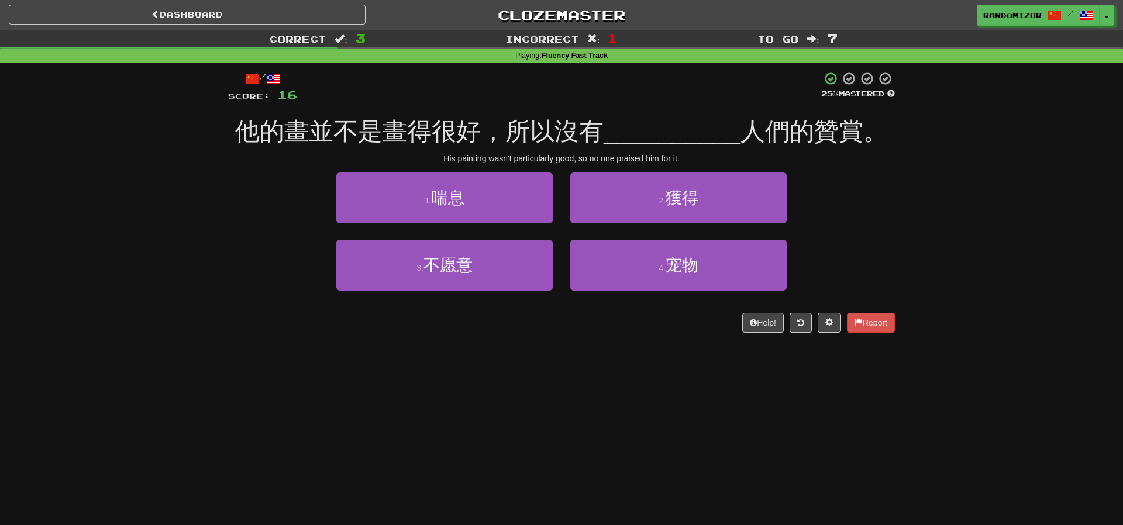
drag, startPoint x: 600, startPoint y: 135, endPoint x: 579, endPoint y: 136, distance: 20.5
click at [599, 135] on span "他的畫並不是畫得很好，所以沒有" at bounding box center [419, 131] width 368 height 27
drag, startPoint x: 292, startPoint y: 137, endPoint x: 353, endPoint y: 135, distance: 60.3
click at [353, 135] on span "他的畫並不是畫得很好，所以沒有" at bounding box center [419, 131] width 368 height 27
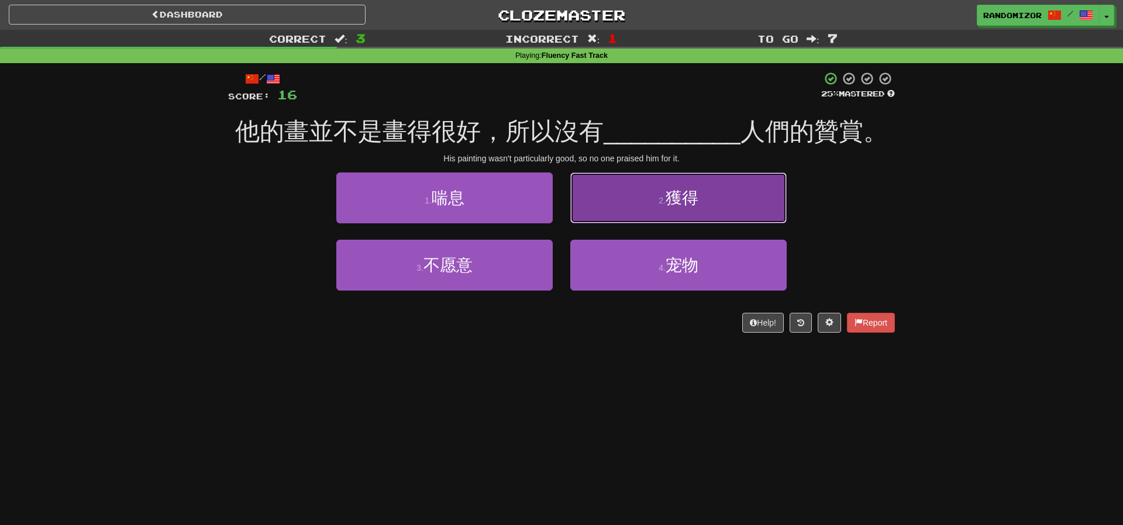
click at [629, 198] on button "2 . 獲得" at bounding box center [678, 197] width 216 height 51
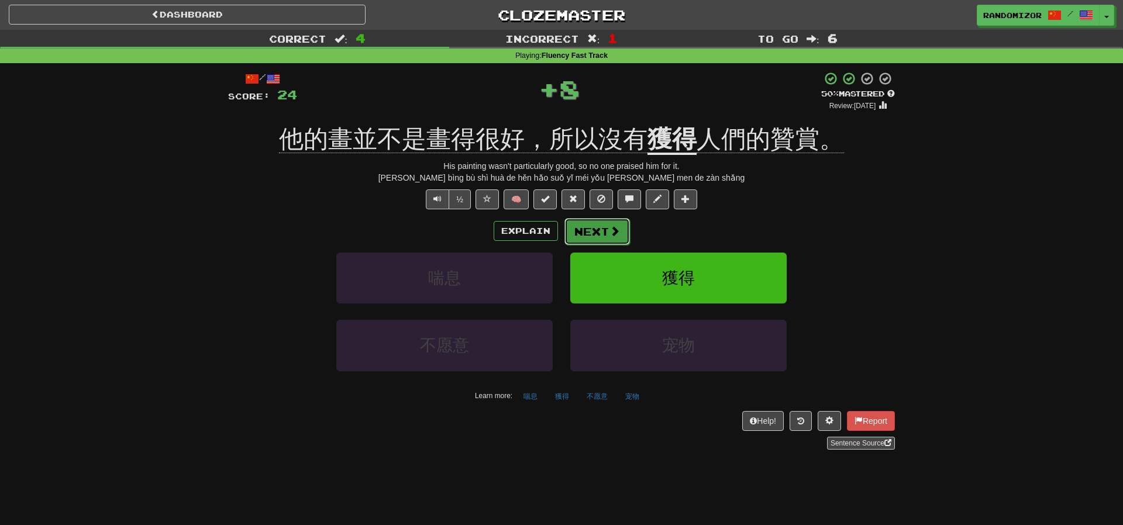
click at [607, 225] on button "Next" at bounding box center [596, 231] width 65 height 27
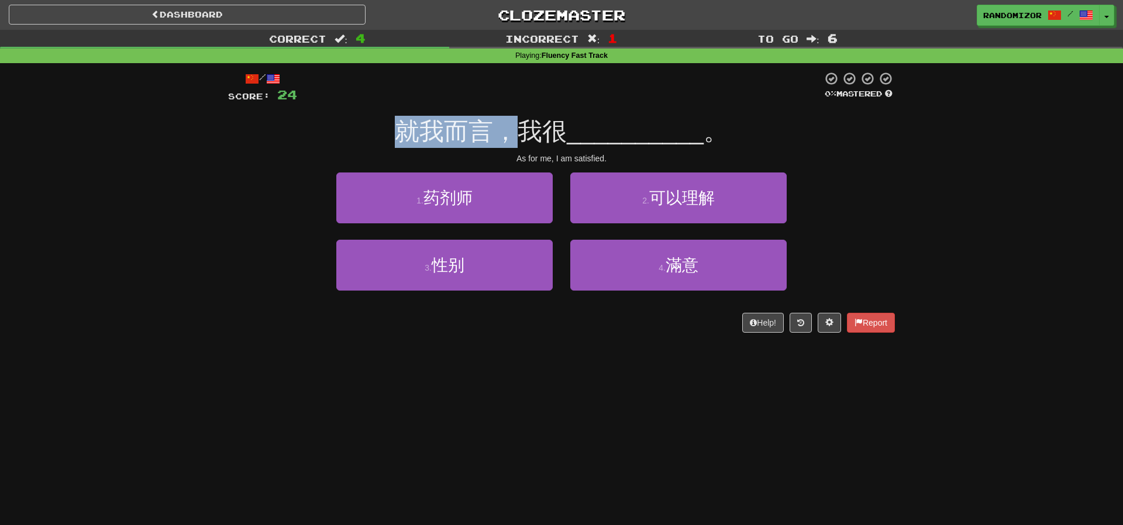
drag, startPoint x: 406, startPoint y: 139, endPoint x: 530, endPoint y: 136, distance: 124.6
click at [530, 136] on span "就我而言，我很" at bounding box center [481, 131] width 172 height 27
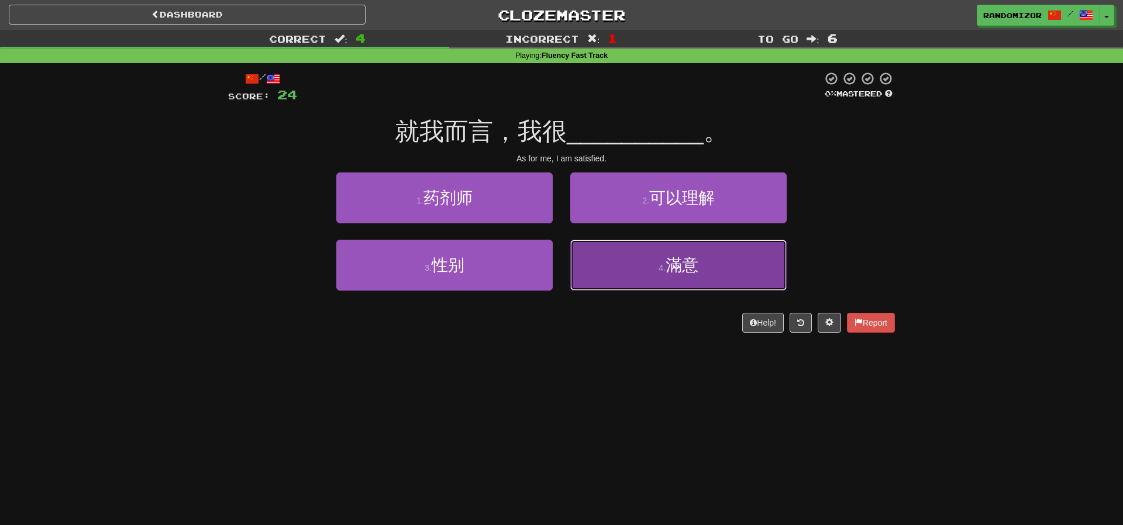
click at [635, 268] on button "4 . 滿意" at bounding box center [678, 265] width 216 height 51
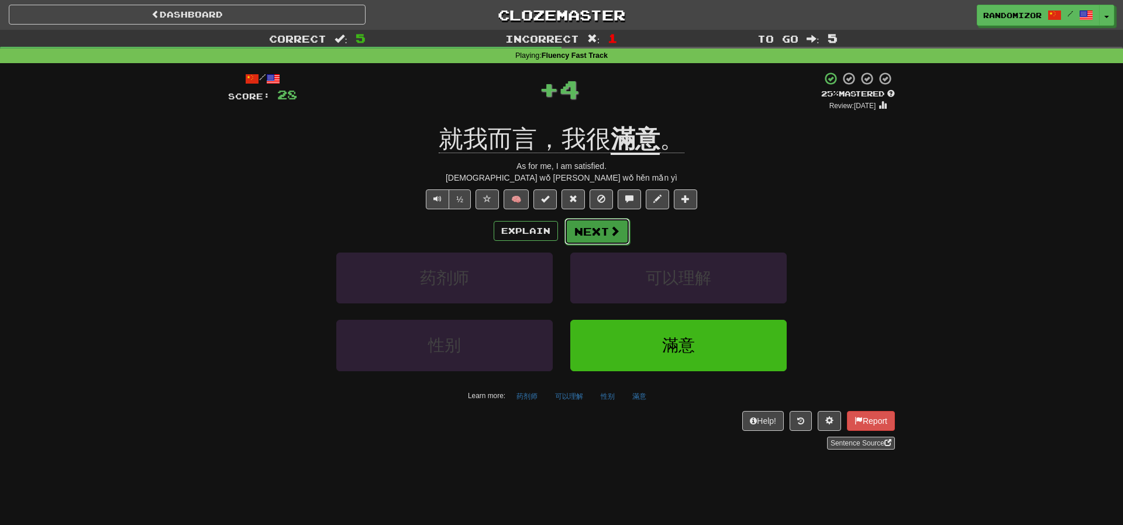
click at [600, 243] on button "Next" at bounding box center [596, 231] width 65 height 27
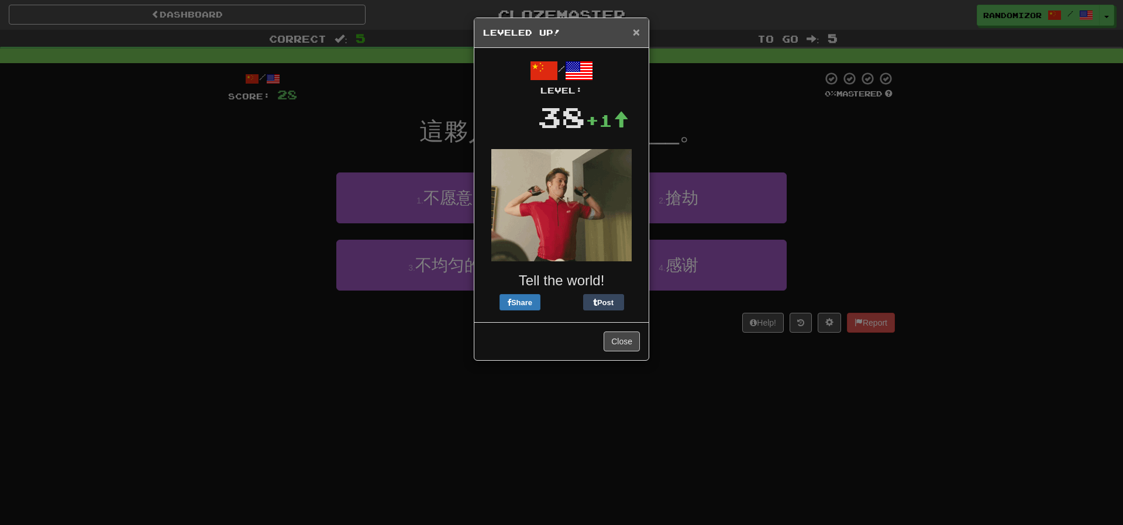
click at [634, 34] on span "×" at bounding box center [636, 31] width 7 height 13
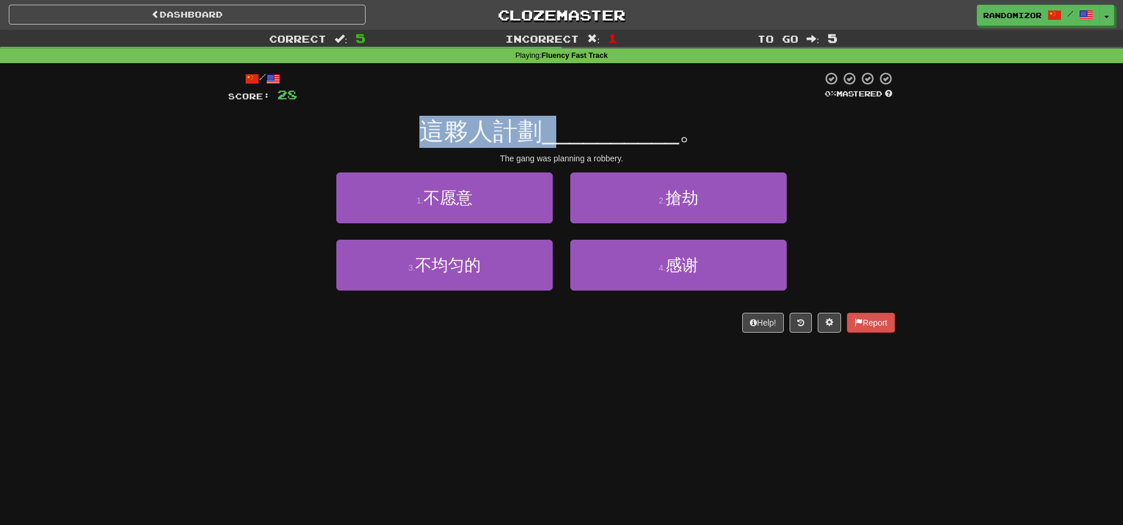
drag, startPoint x: 425, startPoint y: 143, endPoint x: 567, endPoint y: 138, distance: 141.6
click at [567, 138] on div "這夥人計劃 __________ 。" at bounding box center [561, 132] width 667 height 32
click at [567, 138] on span "__________" at bounding box center [610, 131] width 137 height 27
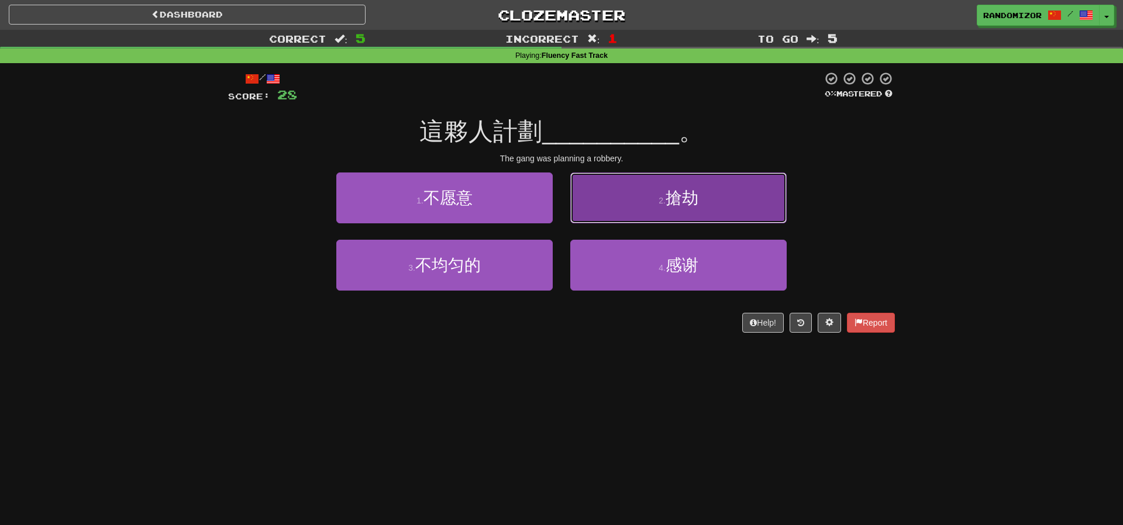
click at [612, 191] on button "2 . 搶劫" at bounding box center [678, 197] width 216 height 51
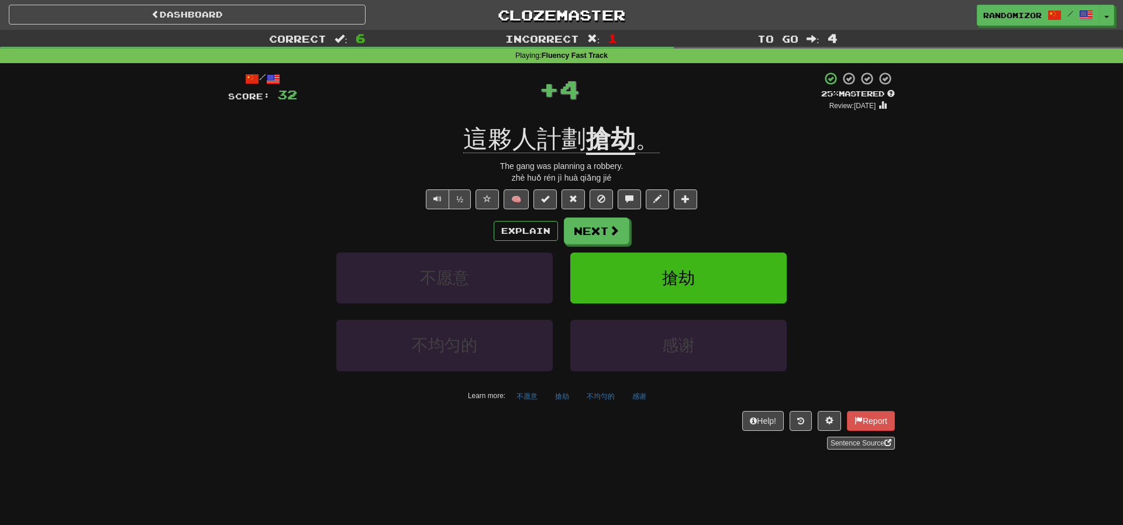
click at [604, 213] on div "/ Score: 32 + 4 25 % Mastered Review: 2025-08-18 這夥人計劃 搶劫 。 The gang was planni…" at bounding box center [561, 260] width 667 height 378
click at [605, 216] on div "/ Score: 32 + 4 25 % Mastered Review: 2025-08-18 這夥人計劃 搶劫 。 The gang was planni…" at bounding box center [561, 260] width 667 height 378
click at [607, 223] on button "Next" at bounding box center [596, 231] width 65 height 27
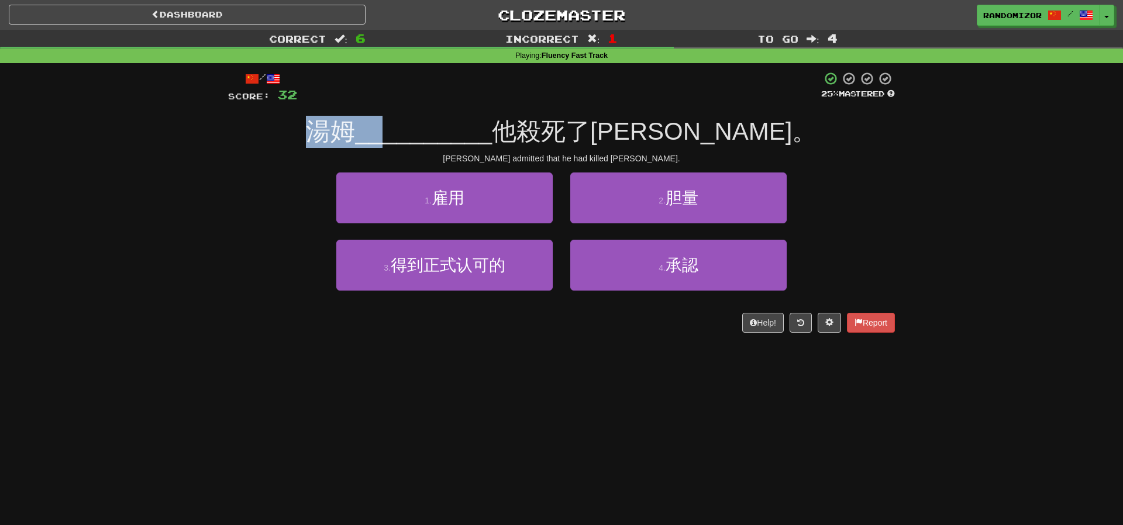
drag, startPoint x: 401, startPoint y: 130, endPoint x: 479, endPoint y: 133, distance: 77.8
click at [479, 133] on div "湯姆 __________ 他殺死了瑪麗。" at bounding box center [561, 132] width 667 height 32
click at [479, 133] on span "__________" at bounding box center [423, 131] width 137 height 27
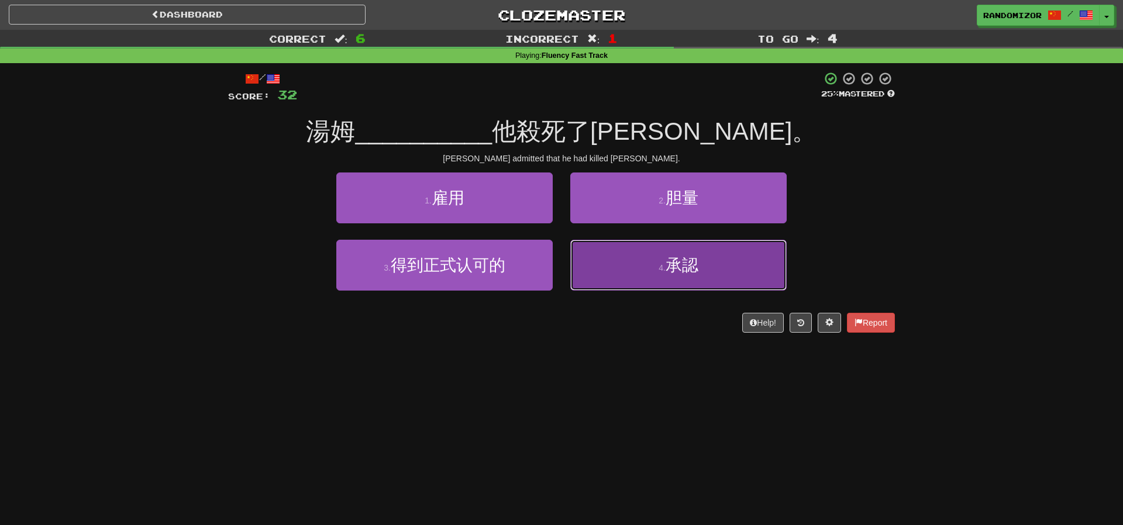
click at [608, 278] on button "4 . 承認" at bounding box center [678, 265] width 216 height 51
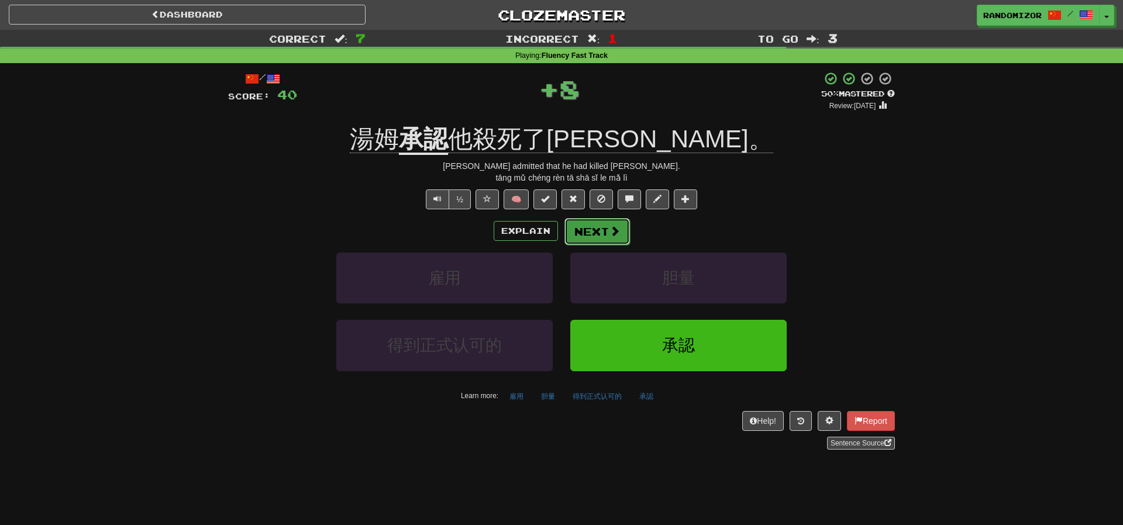
click at [587, 229] on button "Next" at bounding box center [596, 231] width 65 height 27
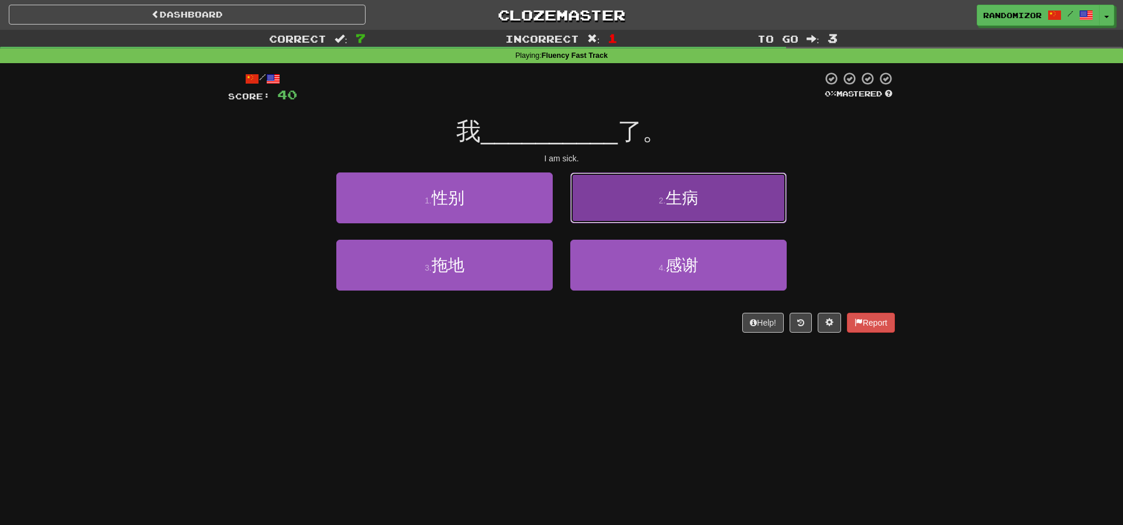
click at [595, 196] on button "2 . 生病" at bounding box center [678, 197] width 216 height 51
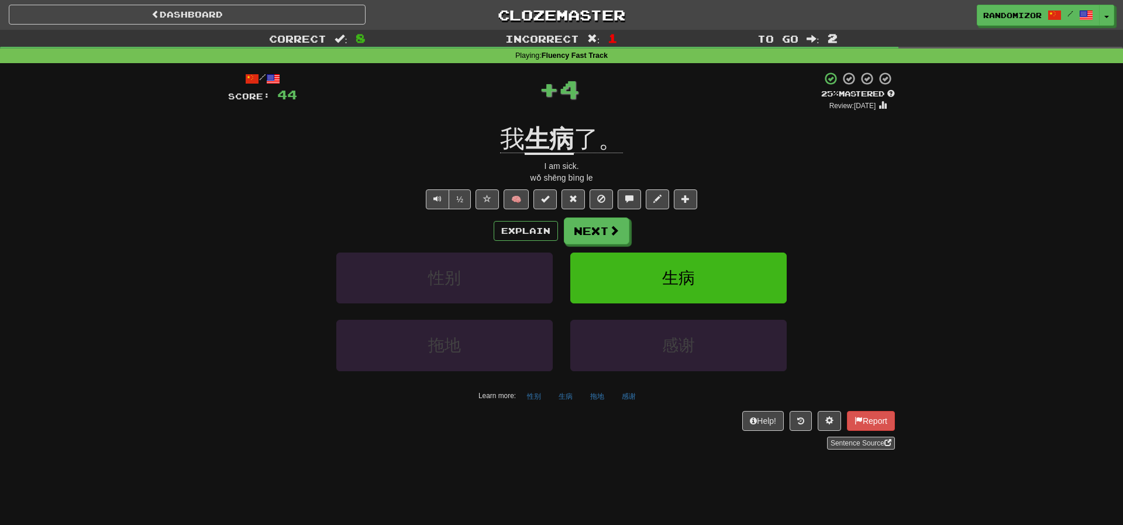
click at [561, 222] on div "Explain Next" at bounding box center [561, 231] width 667 height 27
click at [569, 223] on button "Next" at bounding box center [596, 231] width 65 height 27
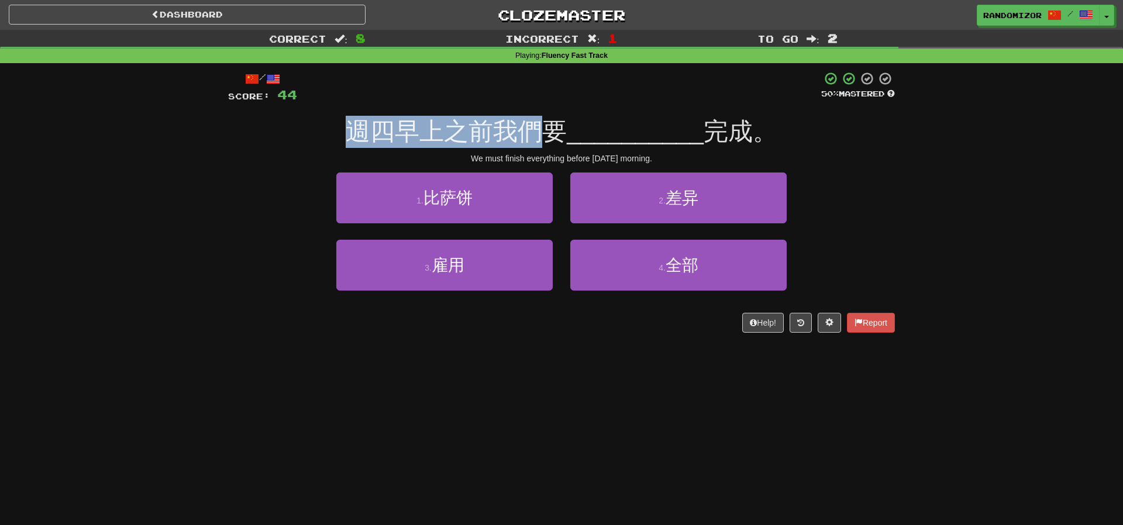
drag, startPoint x: 361, startPoint y: 129, endPoint x: 540, endPoint y: 135, distance: 179.0
click at [540, 135] on span "週四早上之前我們要" at bounding box center [456, 131] width 221 height 27
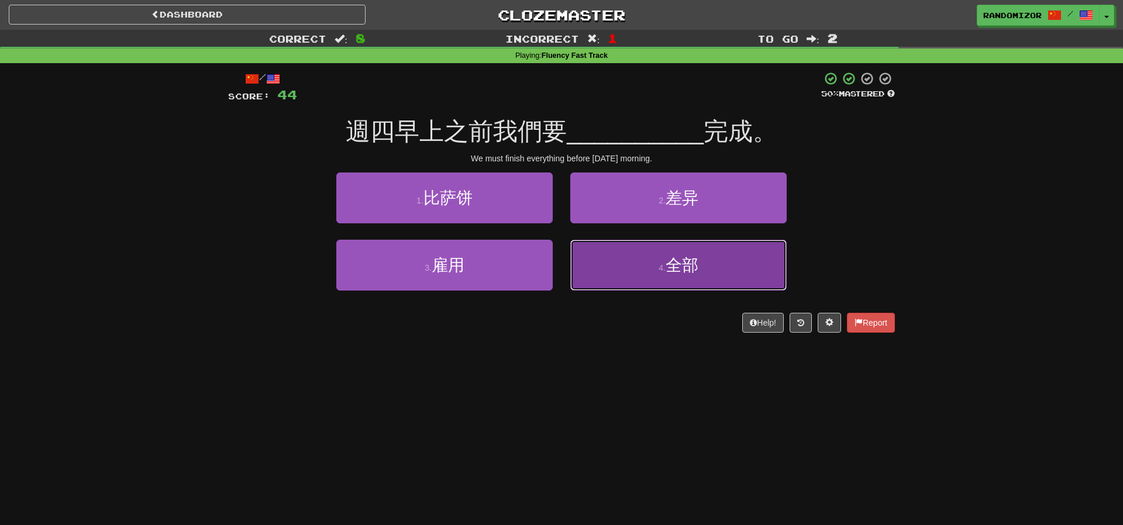
click at [620, 261] on button "4 . 全部" at bounding box center [678, 265] width 216 height 51
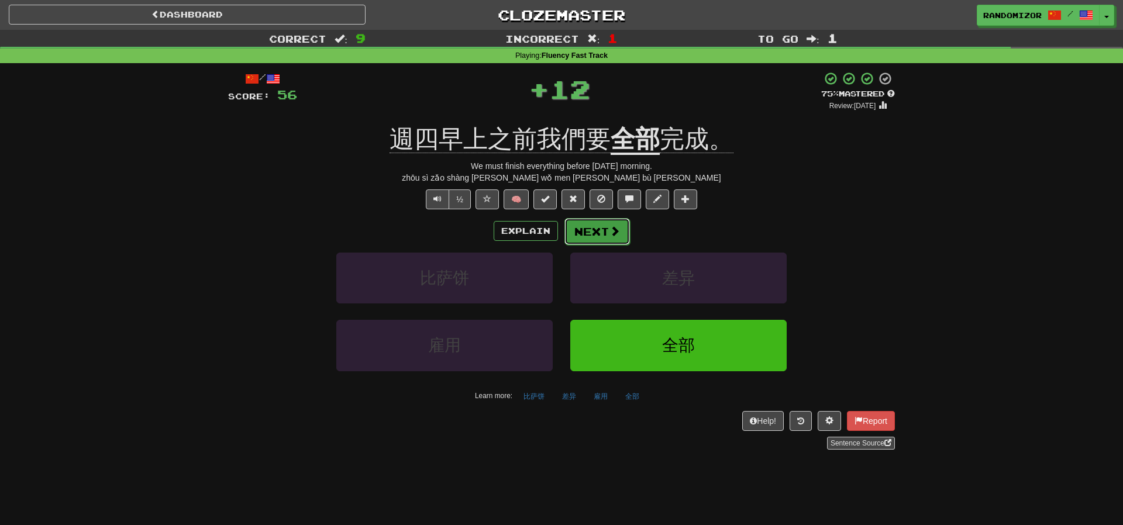
click at [590, 234] on button "Next" at bounding box center [596, 231] width 65 height 27
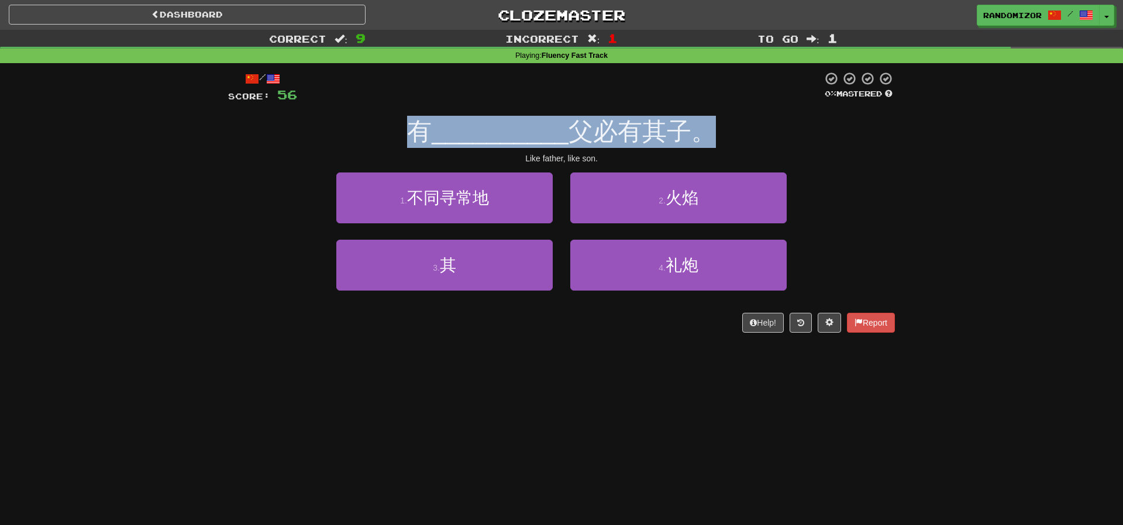
drag, startPoint x: 416, startPoint y: 136, endPoint x: 704, endPoint y: 141, distance: 288.3
click at [704, 141] on div "有 __________ 父必有其子。" at bounding box center [561, 132] width 667 height 32
click at [704, 141] on span "父必有其子。" at bounding box center [641, 131] width 147 height 27
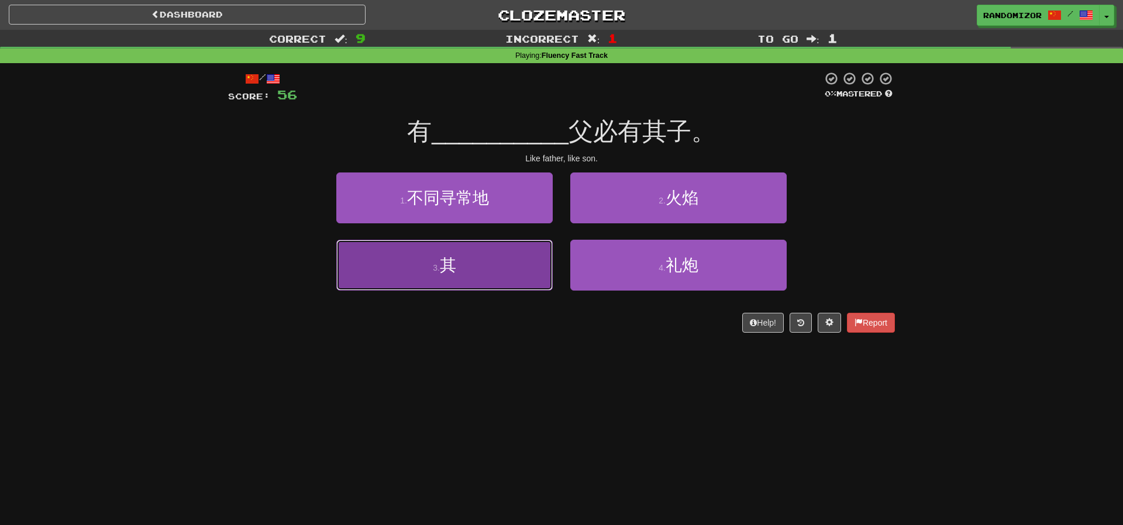
click at [503, 247] on button "3 . 其" at bounding box center [444, 265] width 216 height 51
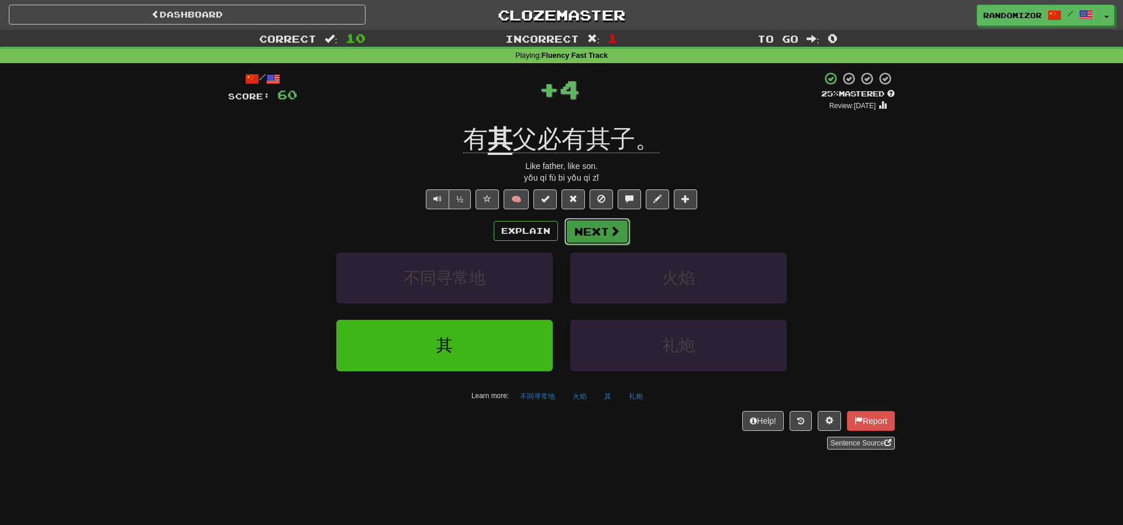
click at [604, 223] on button "Next" at bounding box center [596, 231] width 65 height 27
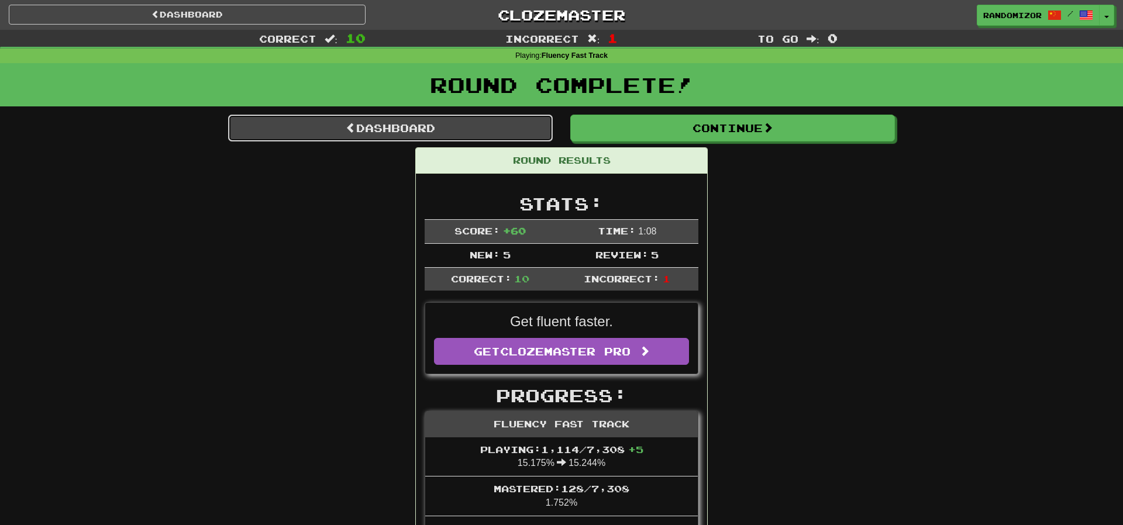
click at [376, 132] on link "Dashboard" at bounding box center [390, 128] width 325 height 27
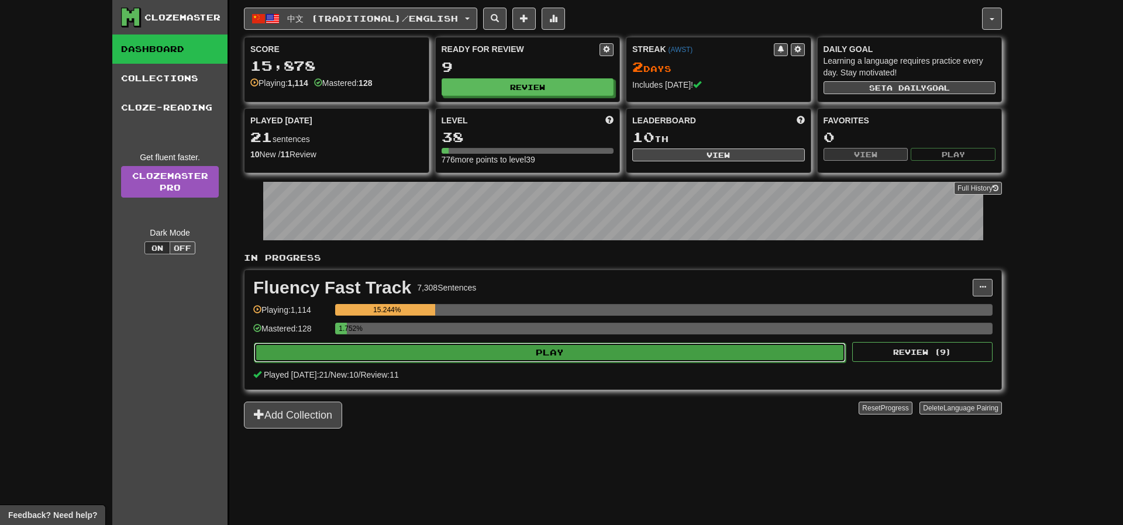
click at [492, 350] on button "Play" at bounding box center [550, 353] width 592 height 20
select select "**"
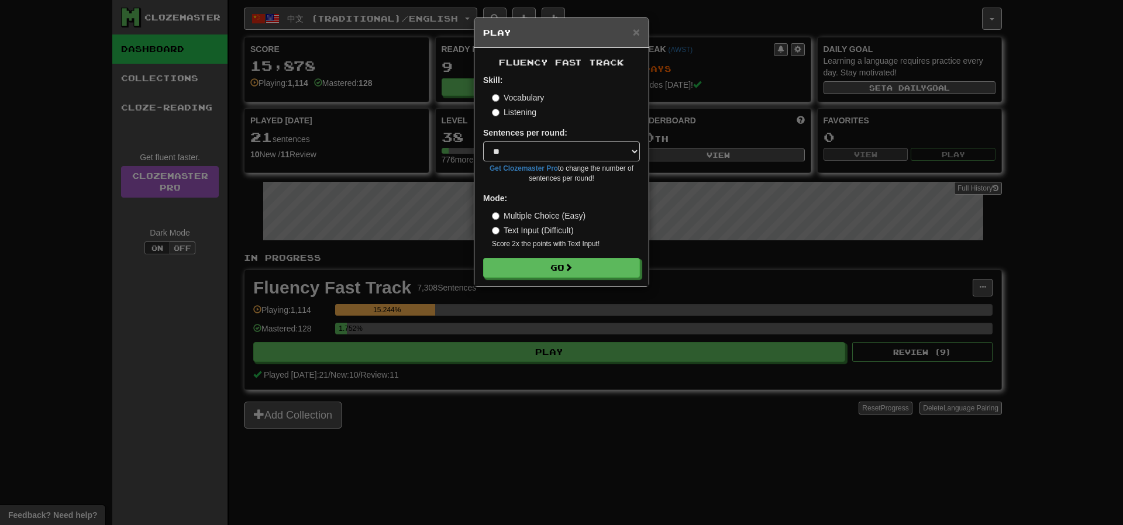
click at [515, 116] on label "Listening" at bounding box center [514, 112] width 44 height 12
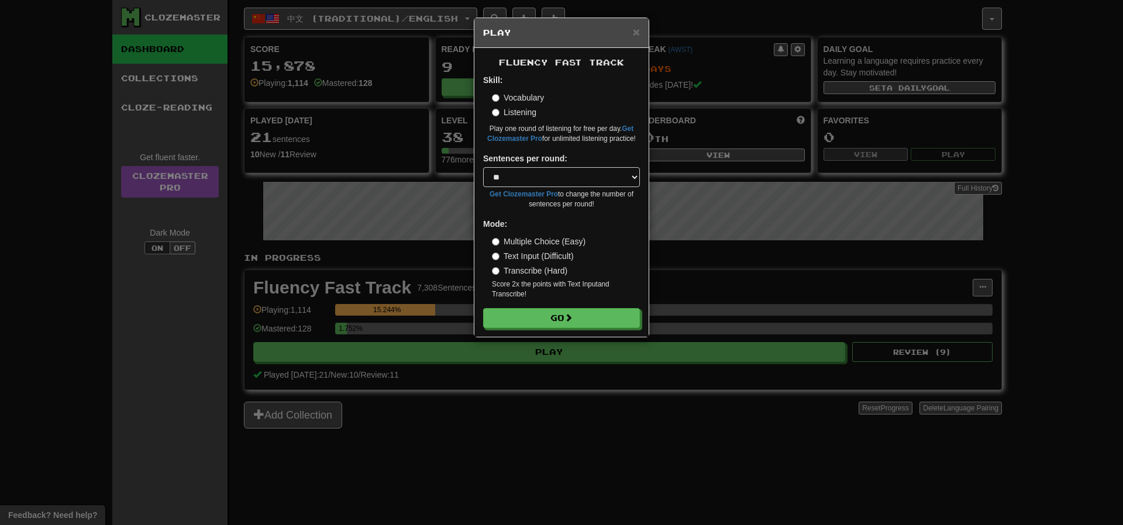
click at [553, 329] on div "Fluency Fast Track Skill: Vocabulary Listening Play one round of listening for …" at bounding box center [561, 192] width 174 height 289
click at [551, 320] on button "Go" at bounding box center [562, 319] width 157 height 20
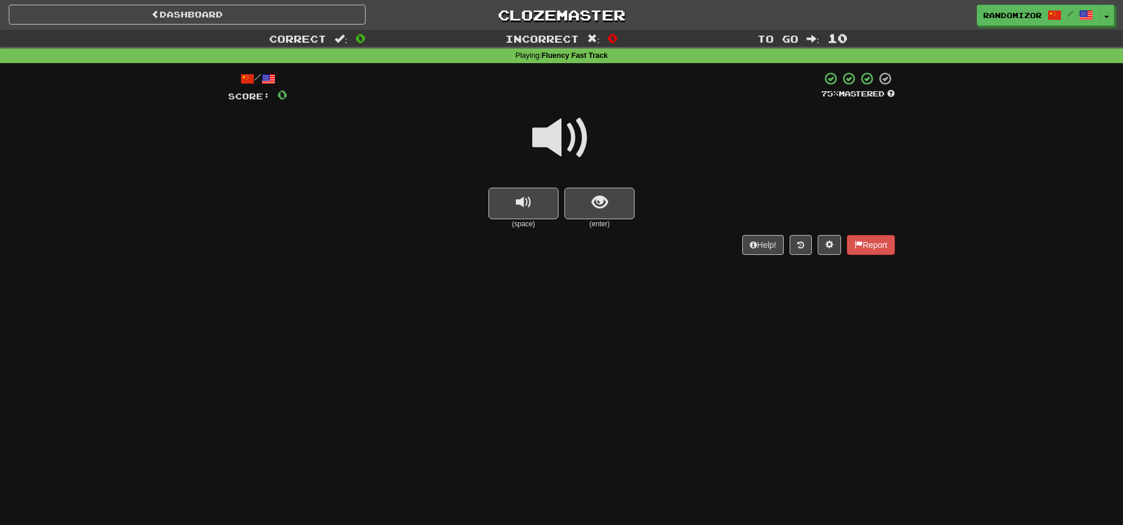
click at [575, 144] on span at bounding box center [561, 138] width 58 height 58
click at [602, 208] on span "show sentence" at bounding box center [600, 203] width 16 height 16
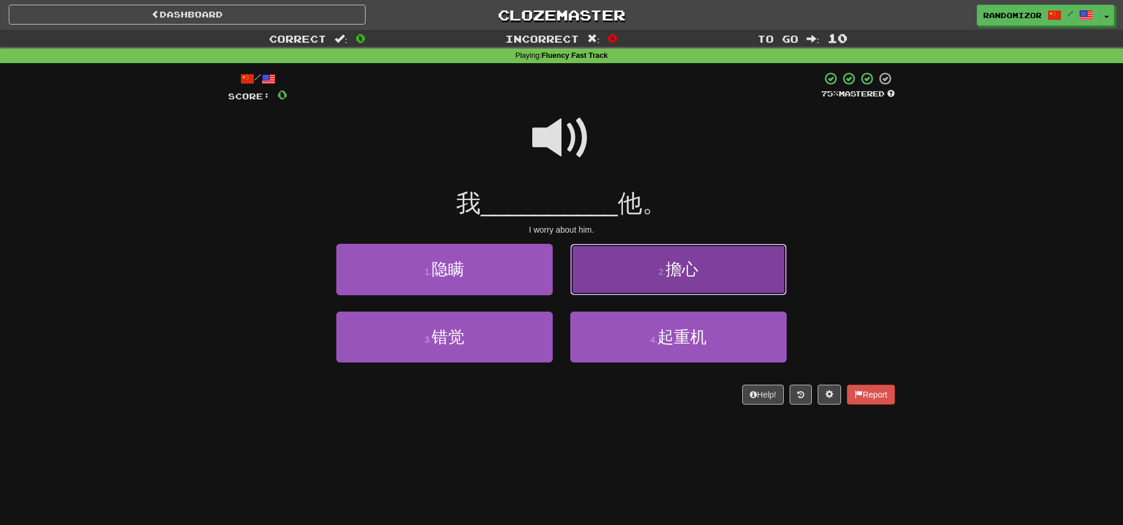
click at [598, 272] on button "2 . 擔心" at bounding box center [678, 269] width 216 height 51
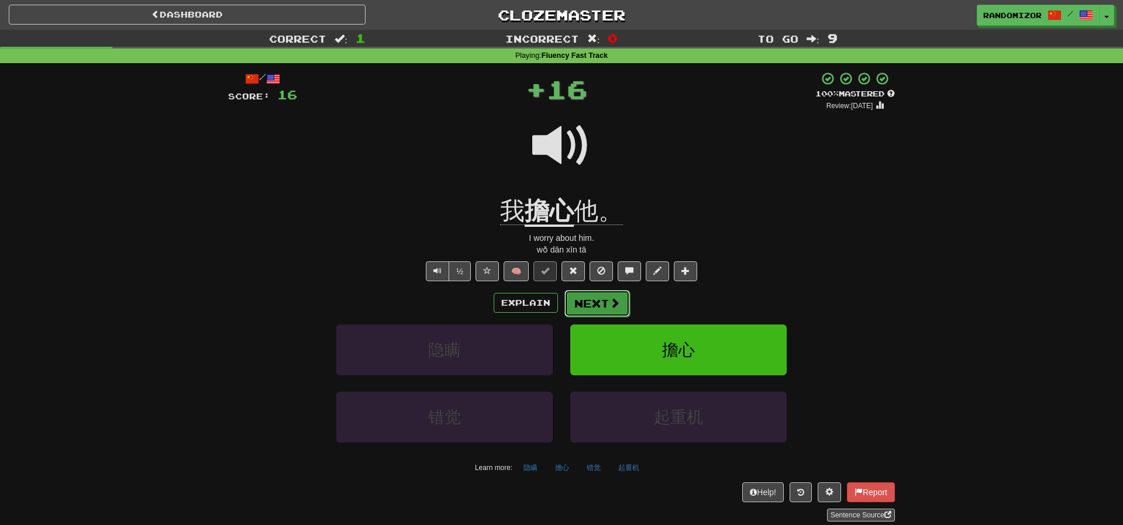
click at [585, 291] on button "Next" at bounding box center [596, 303] width 65 height 27
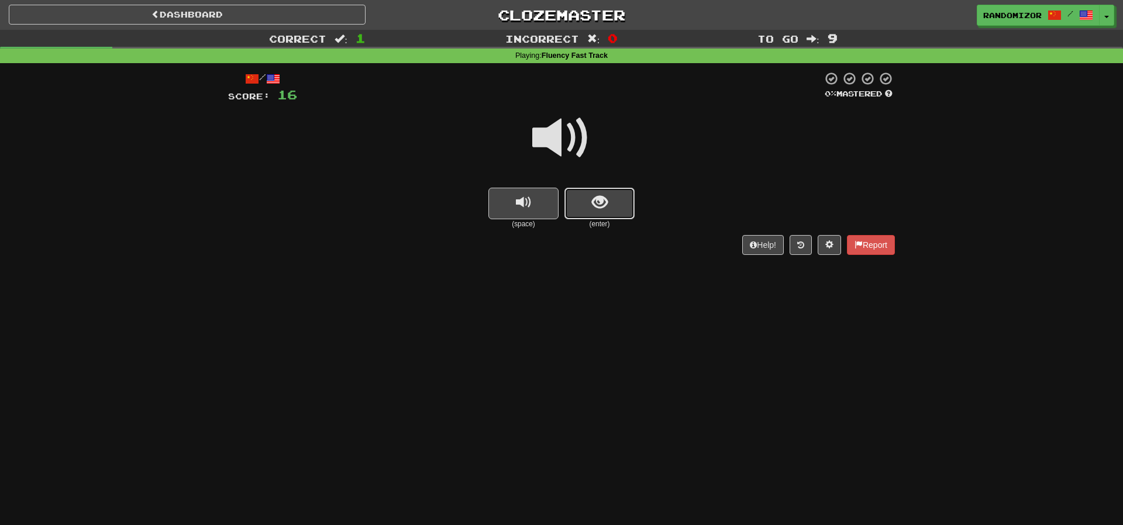
click at [576, 205] on button "show sentence" at bounding box center [599, 204] width 70 height 32
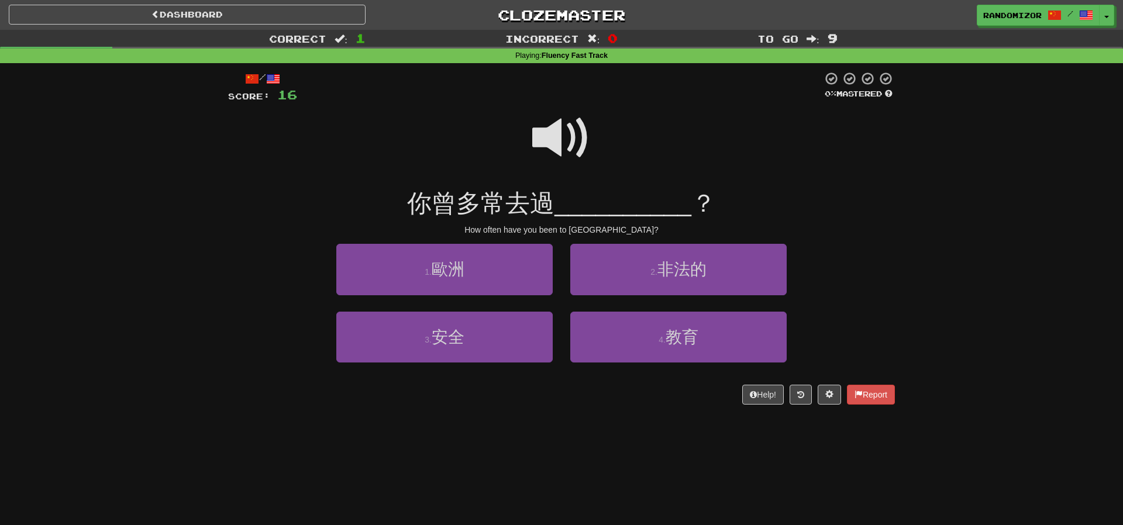
click at [568, 146] on span at bounding box center [561, 138] width 58 height 58
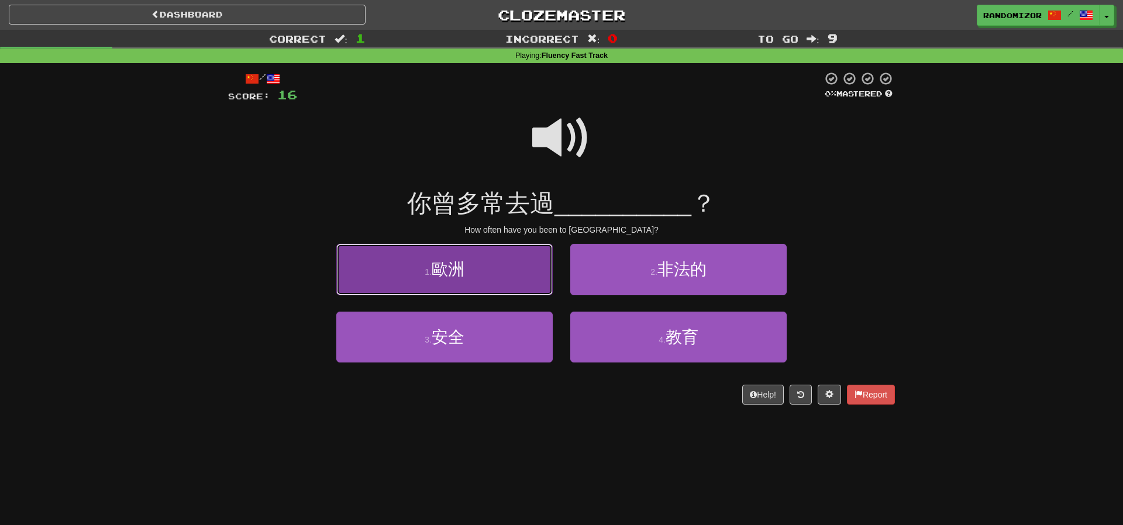
click at [518, 274] on button "1 . 歐洲" at bounding box center [444, 269] width 216 height 51
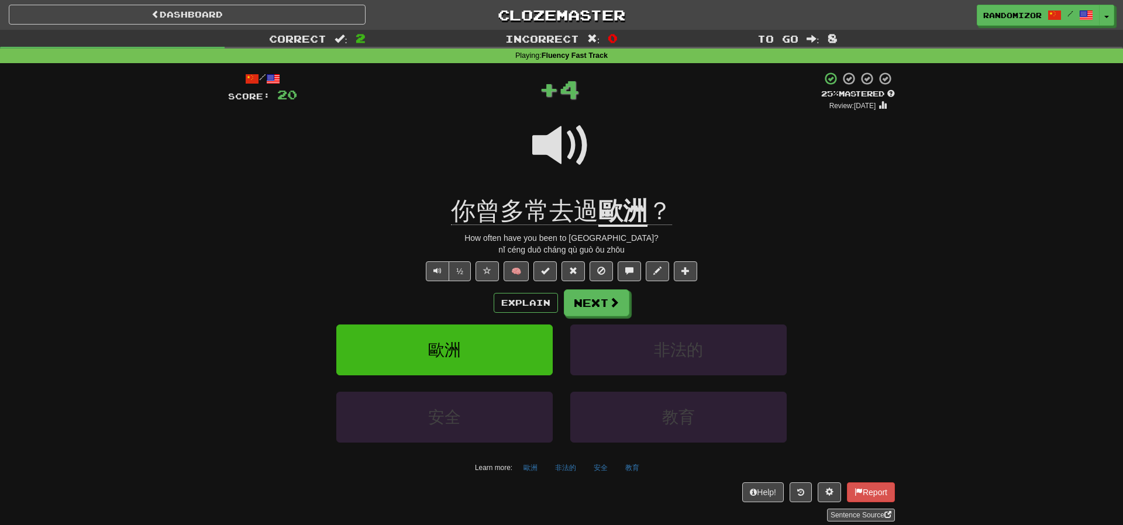
click at [593, 288] on div "/ Score: 20 + 4 25 % Mastered Review: 2025-08-18 你曾多常去過 歐洲 ？ How often have you…" at bounding box center [561, 296] width 667 height 450
click at [589, 294] on button "Next" at bounding box center [596, 303] width 65 height 27
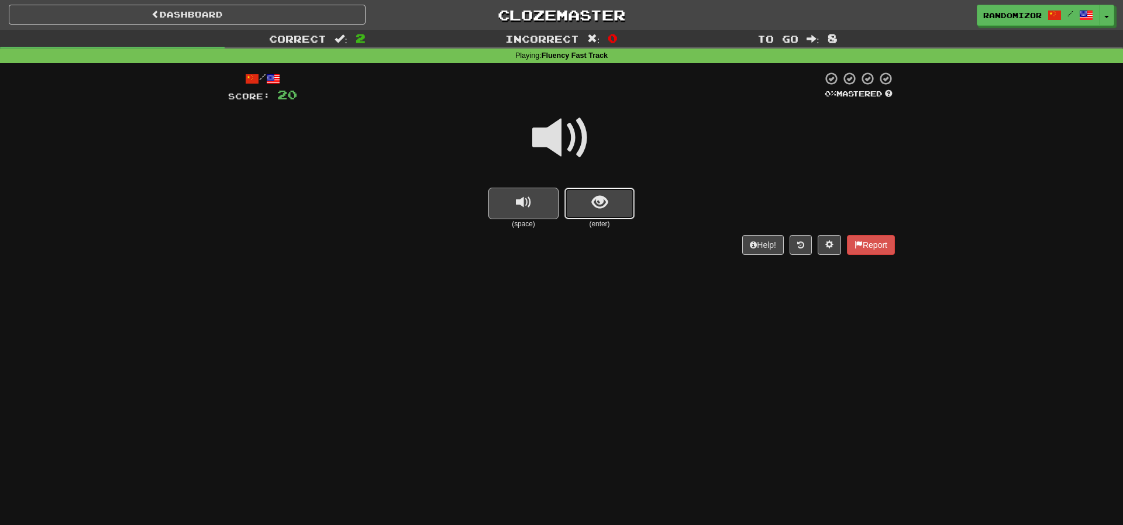
click at [603, 207] on span "show sentence" at bounding box center [600, 203] width 16 height 16
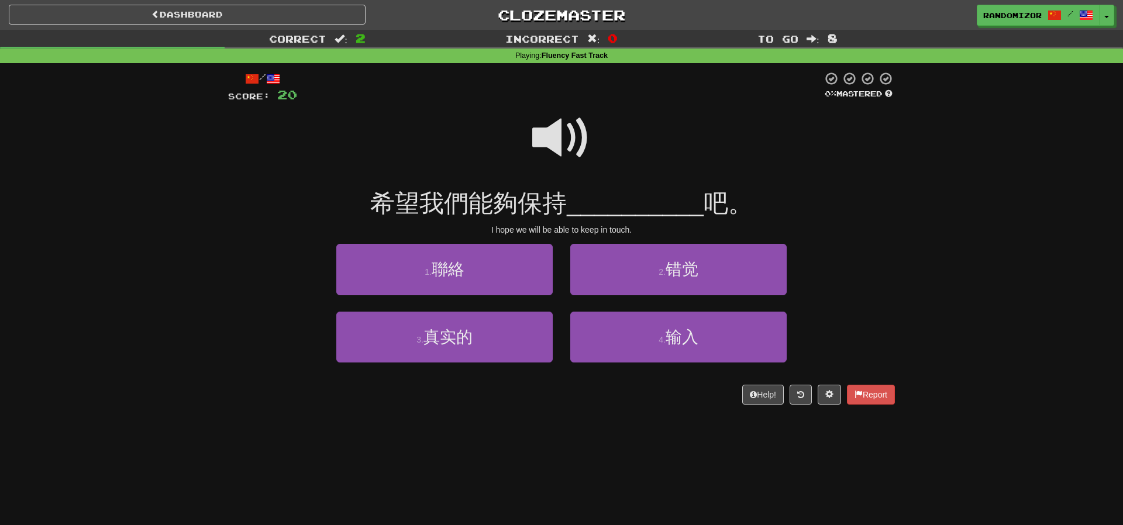
click at [569, 153] on span at bounding box center [561, 138] width 58 height 58
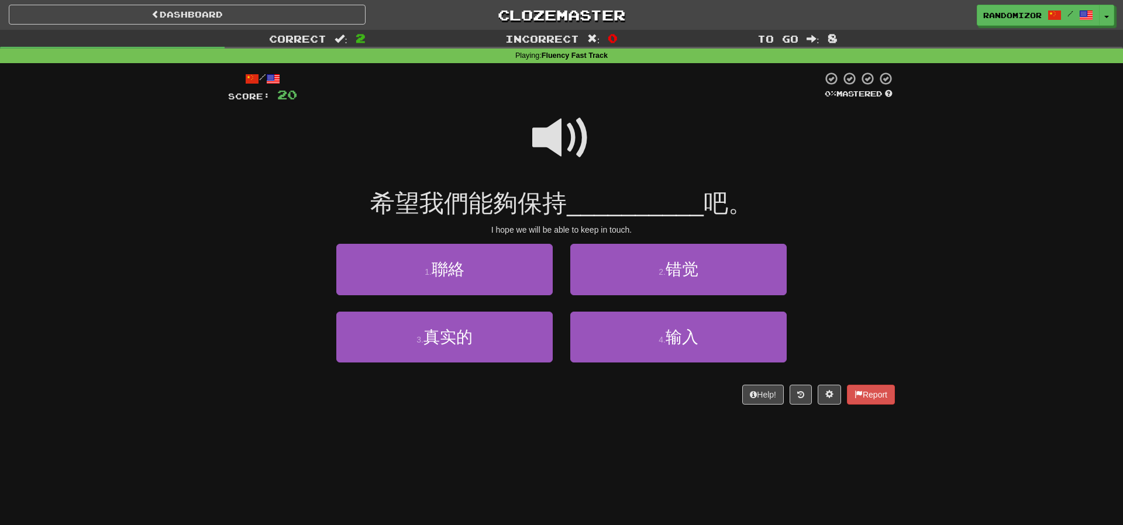
click at [553, 140] on span at bounding box center [561, 138] width 58 height 58
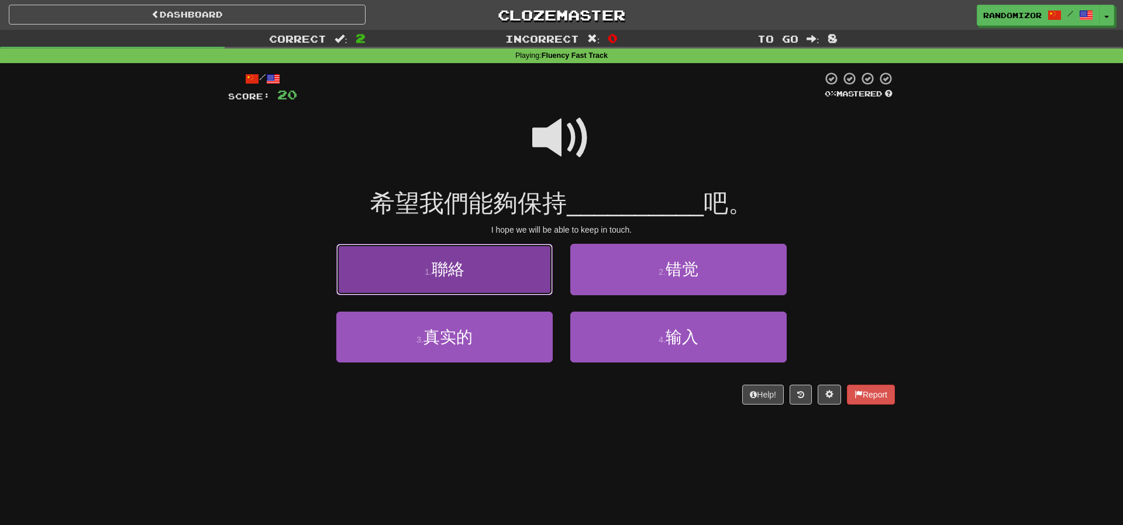
click at [506, 280] on button "1 . 聯絡" at bounding box center [444, 269] width 216 height 51
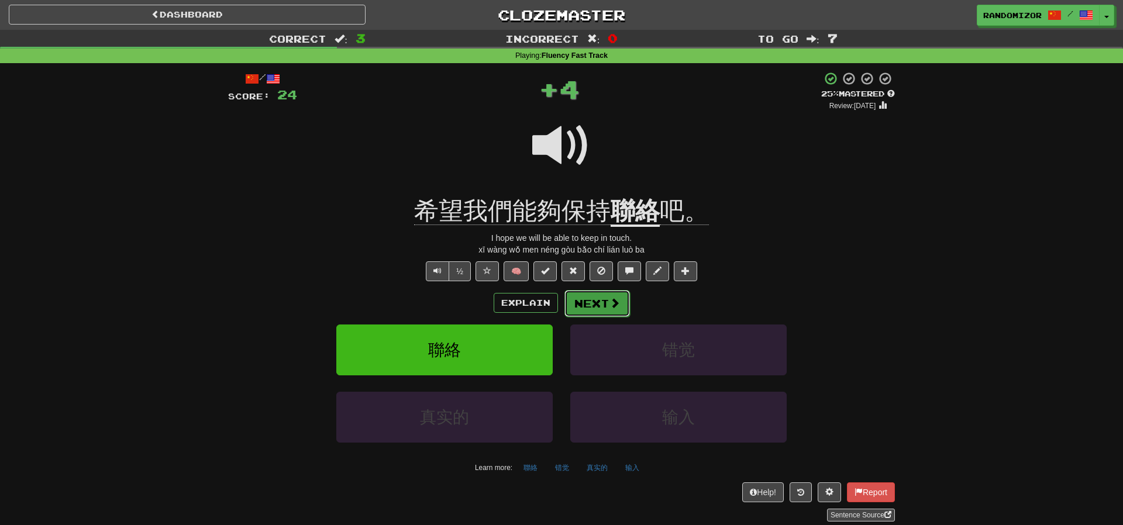
click at [596, 297] on button "Next" at bounding box center [596, 303] width 65 height 27
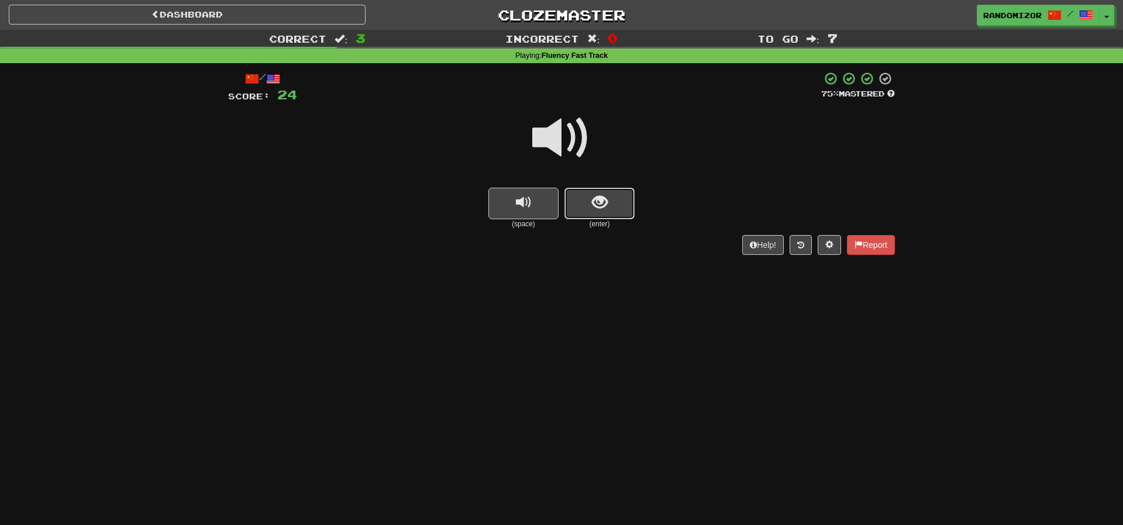
drag, startPoint x: 598, startPoint y: 194, endPoint x: 596, endPoint y: 183, distance: 10.7
click at [598, 195] on span "show sentence" at bounding box center [600, 203] width 16 height 16
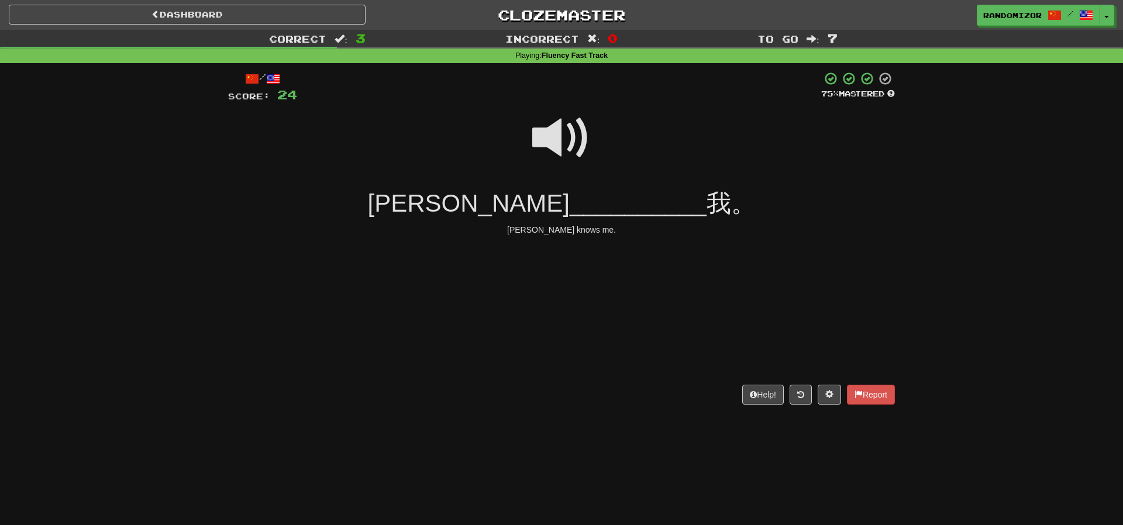
click at [567, 141] on span at bounding box center [561, 138] width 58 height 58
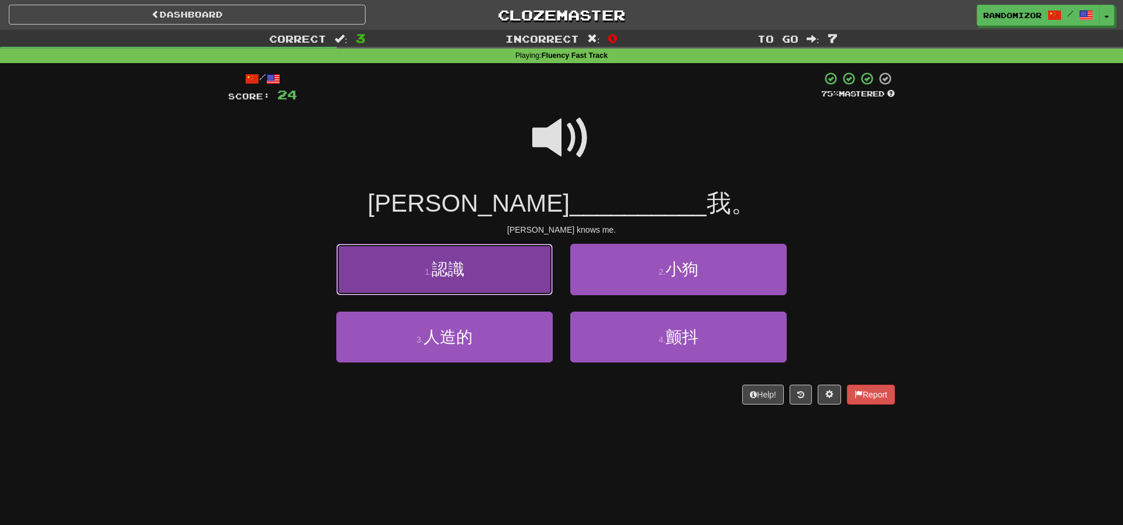
click at [530, 256] on button "1 . 認識" at bounding box center [444, 269] width 216 height 51
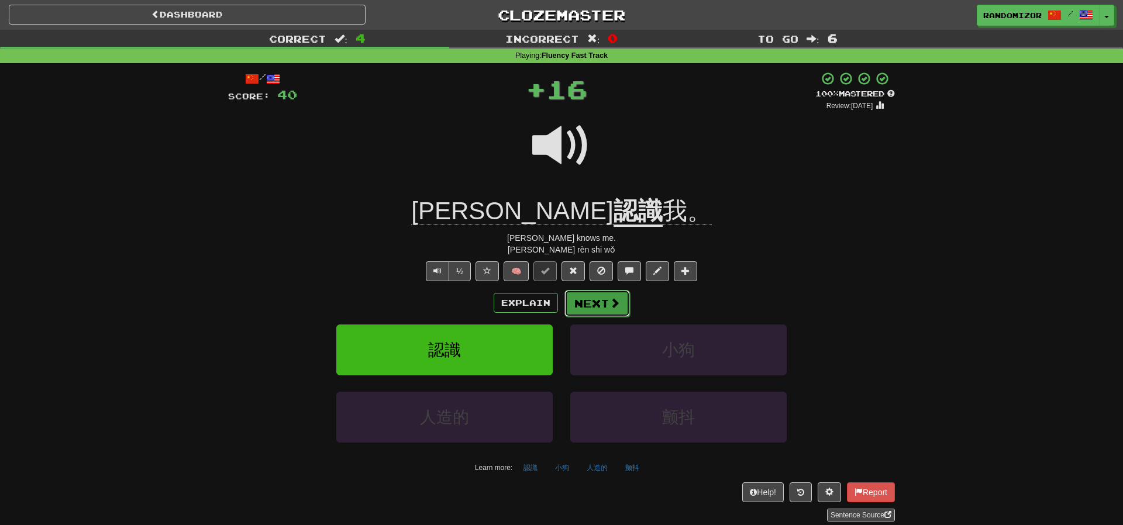
click at [602, 296] on button "Next" at bounding box center [596, 303] width 65 height 27
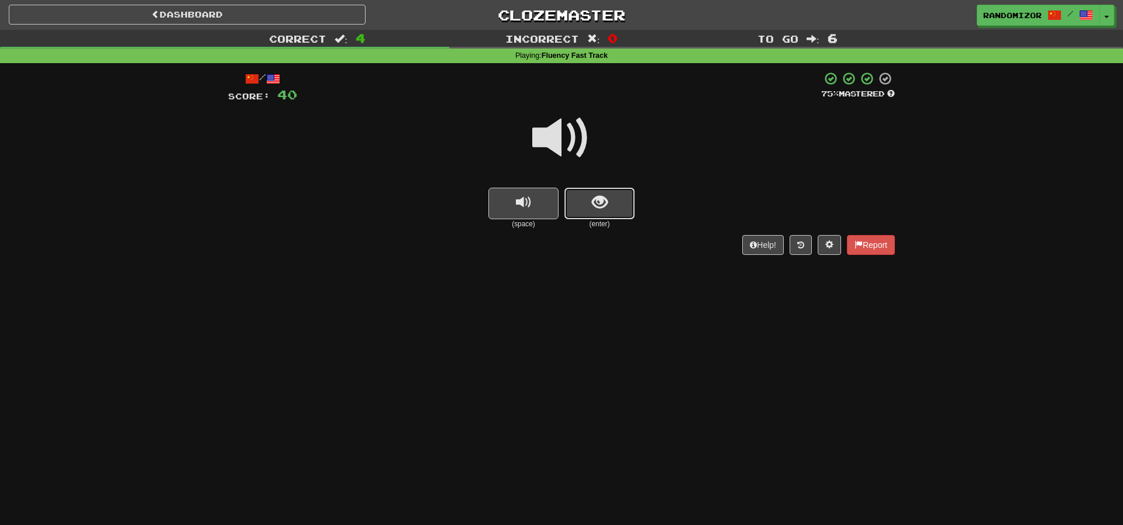
click at [609, 198] on button "show sentence" at bounding box center [599, 204] width 70 height 32
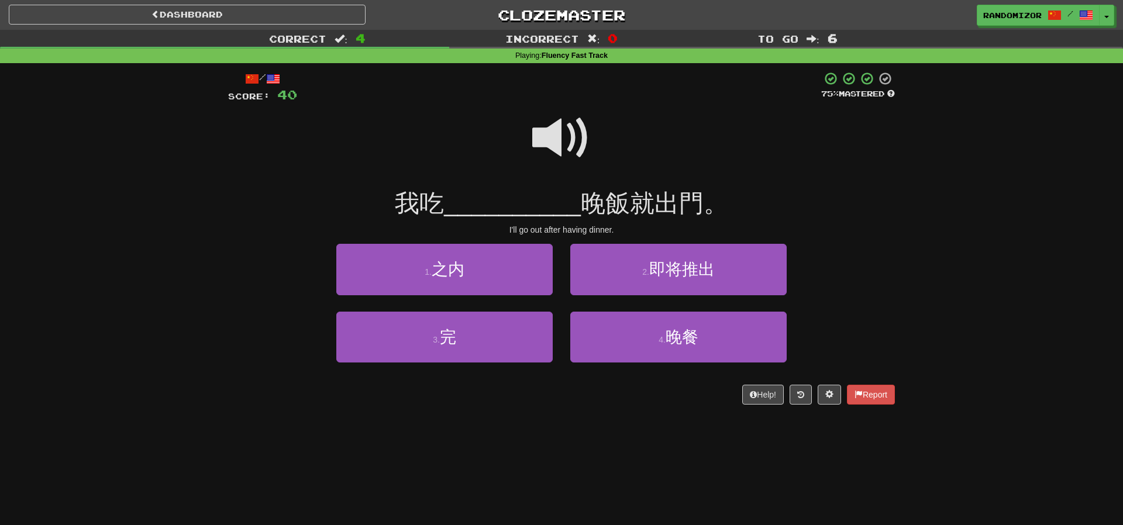
click at [558, 147] on span at bounding box center [561, 138] width 58 height 58
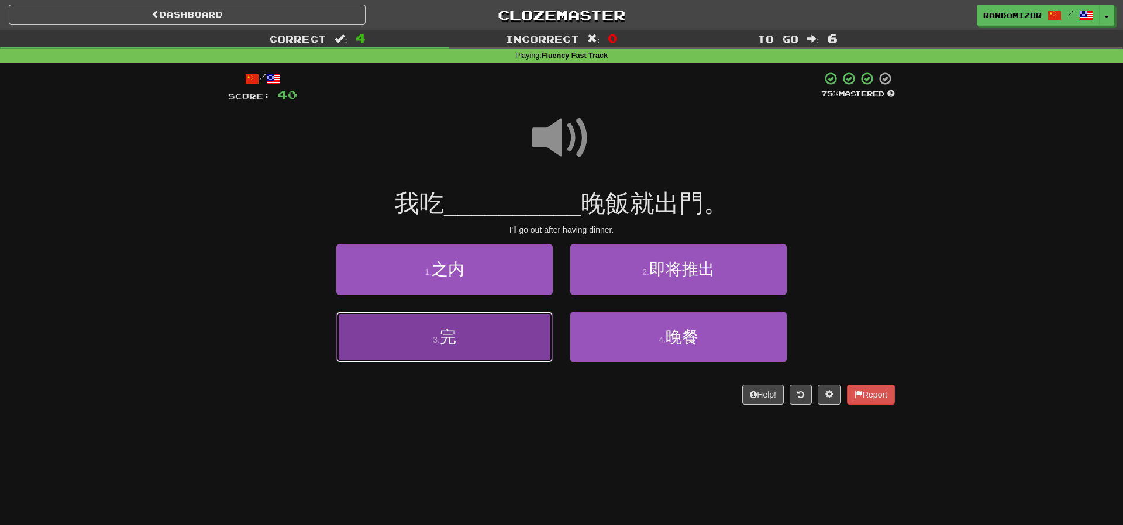
click at [522, 341] on button "3 . 完" at bounding box center [444, 337] width 216 height 51
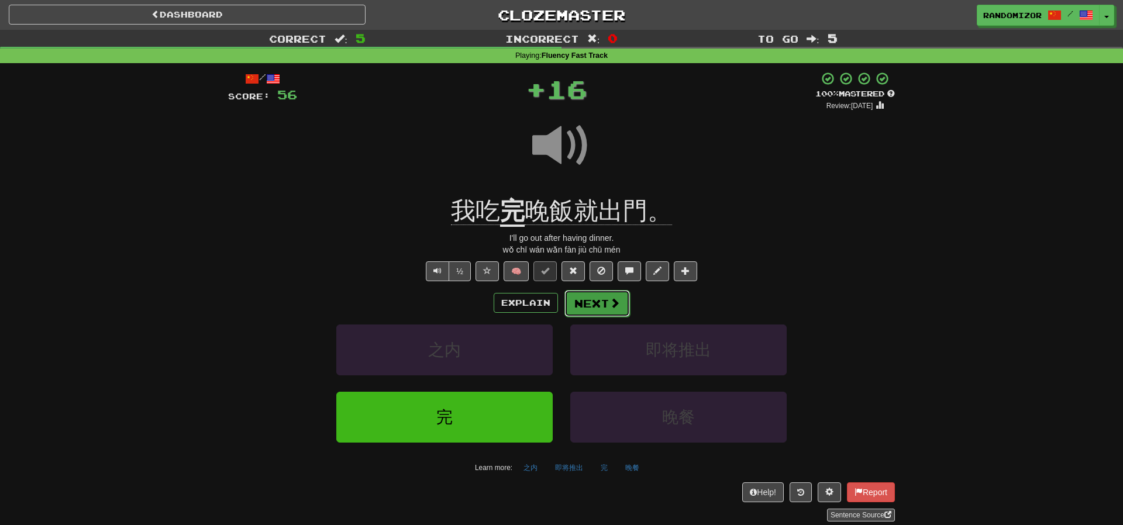
click at [576, 299] on button "Next" at bounding box center [596, 303] width 65 height 27
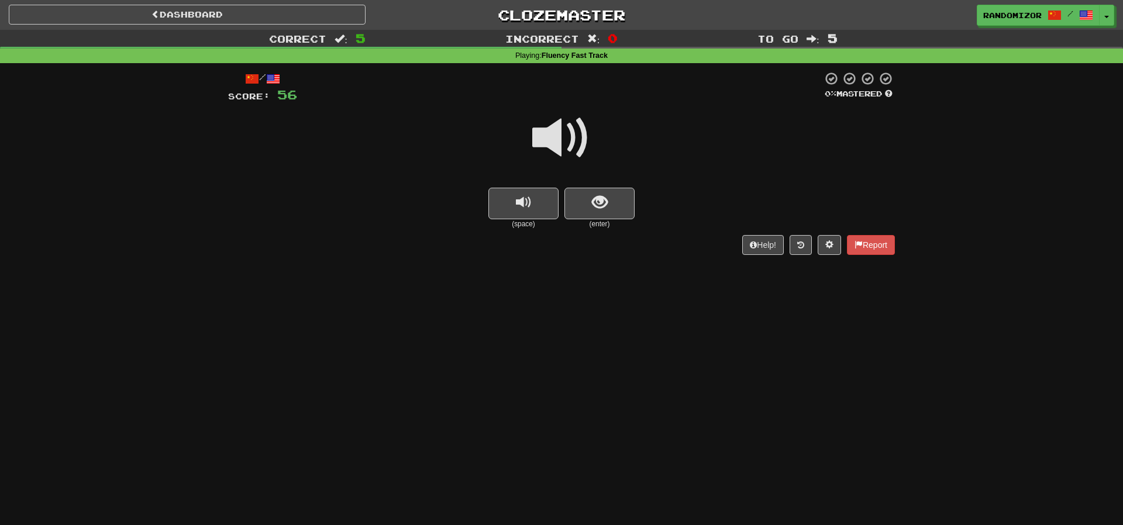
click at [567, 144] on span at bounding box center [561, 138] width 58 height 58
click at [604, 195] on span "show sentence" at bounding box center [600, 203] width 16 height 16
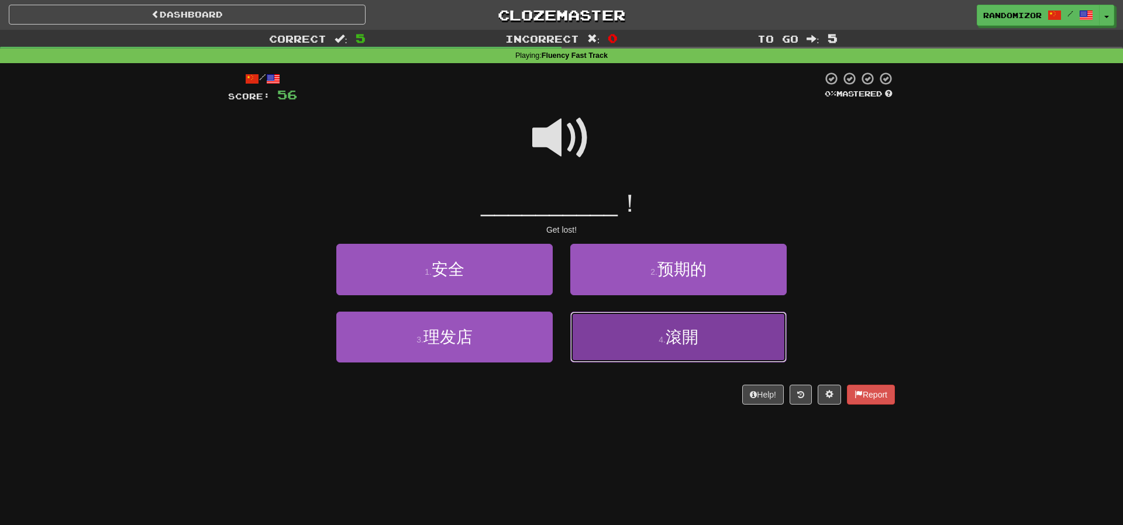
click at [621, 330] on button "4 . 滾開" at bounding box center [678, 337] width 216 height 51
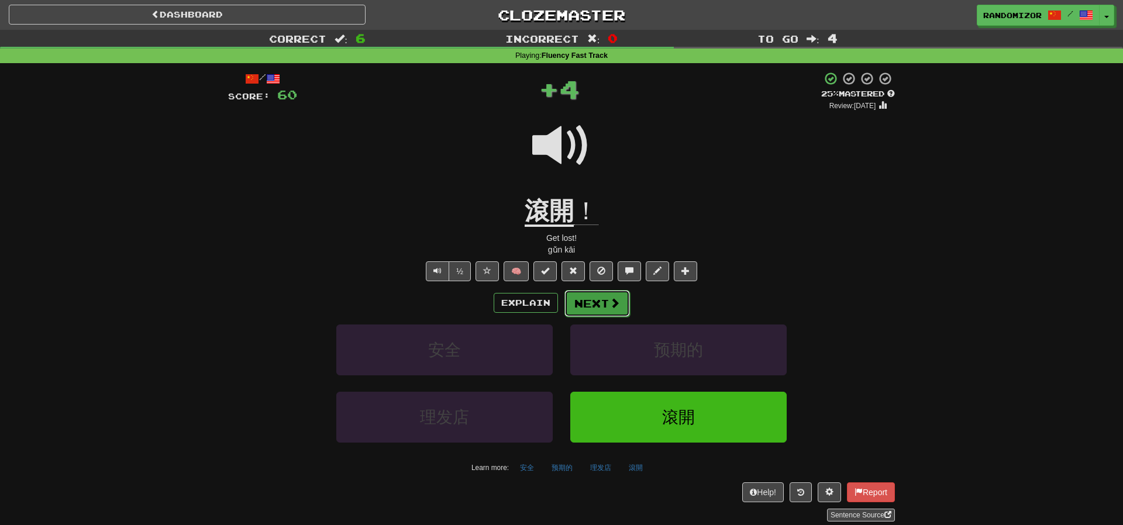
click at [600, 300] on button "Next" at bounding box center [596, 303] width 65 height 27
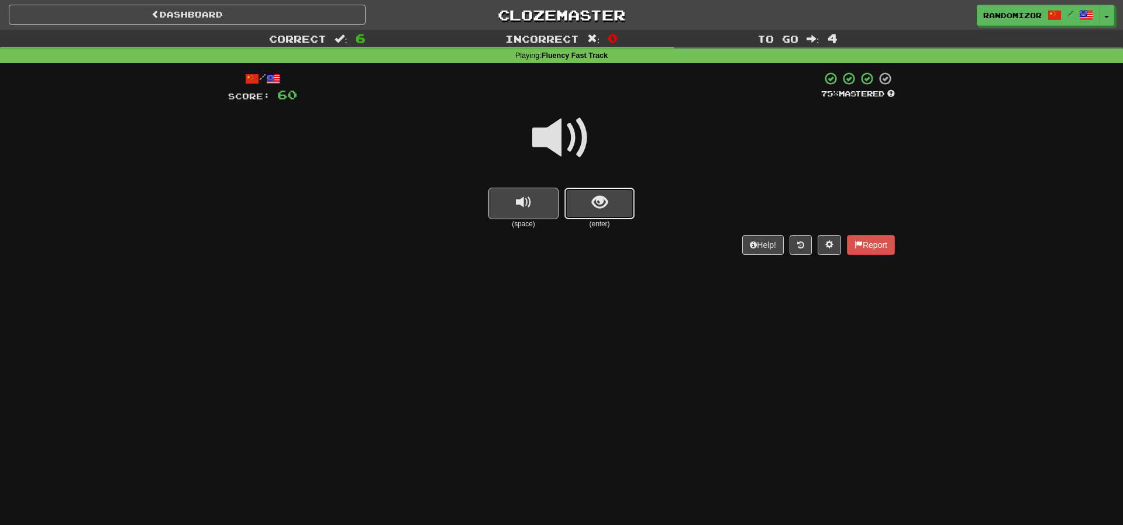
click at [604, 204] on span "show sentence" at bounding box center [600, 203] width 16 height 16
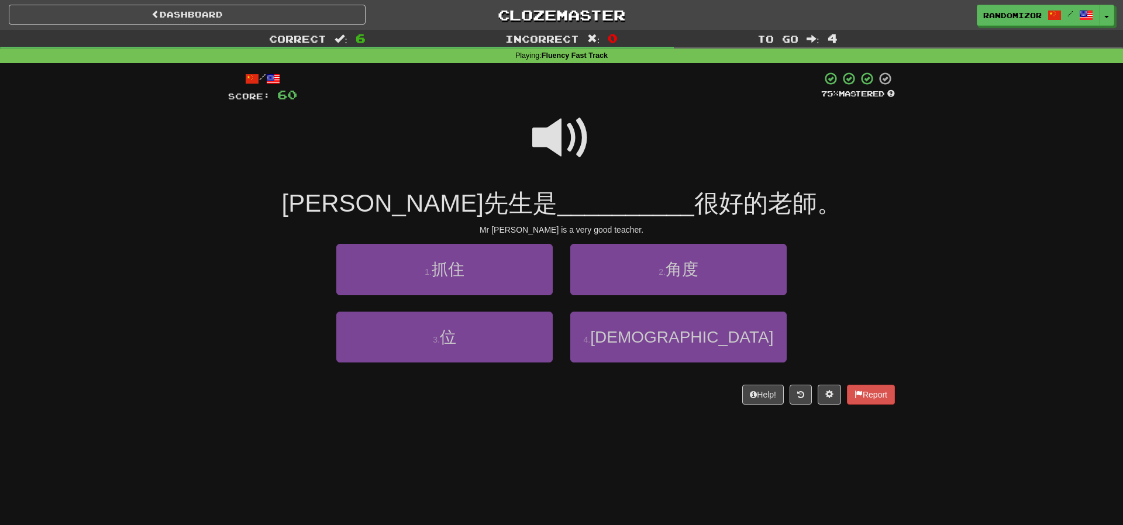
click at [559, 139] on span at bounding box center [561, 138] width 58 height 58
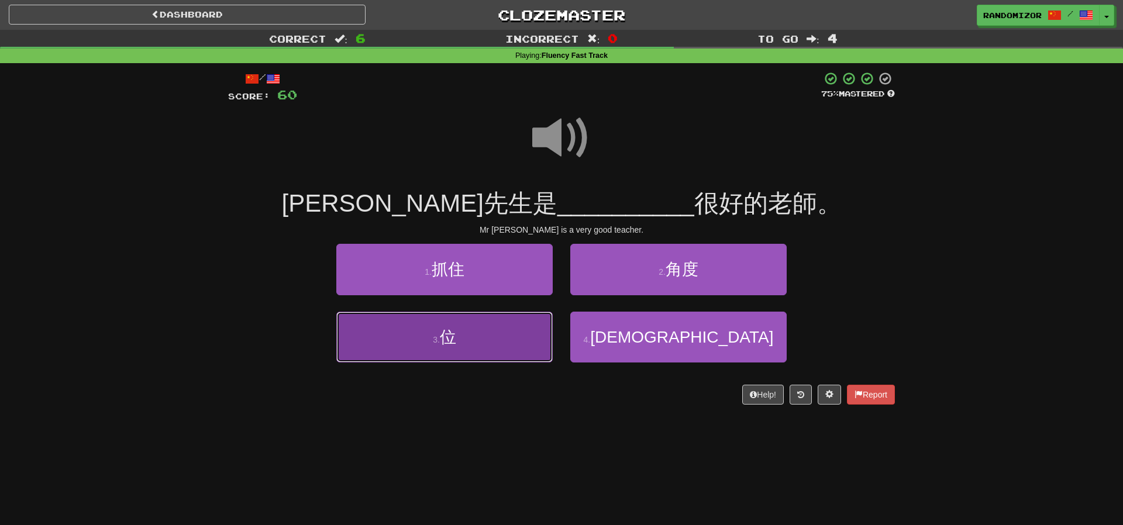
click at [517, 327] on button "3 . 位" at bounding box center [444, 337] width 216 height 51
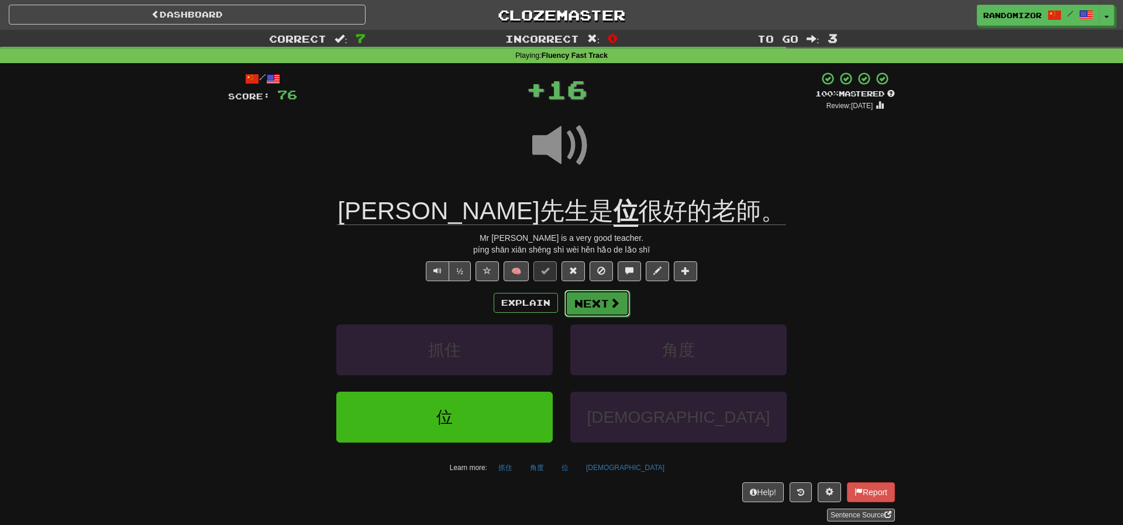
click at [593, 295] on button "Next" at bounding box center [596, 303] width 65 height 27
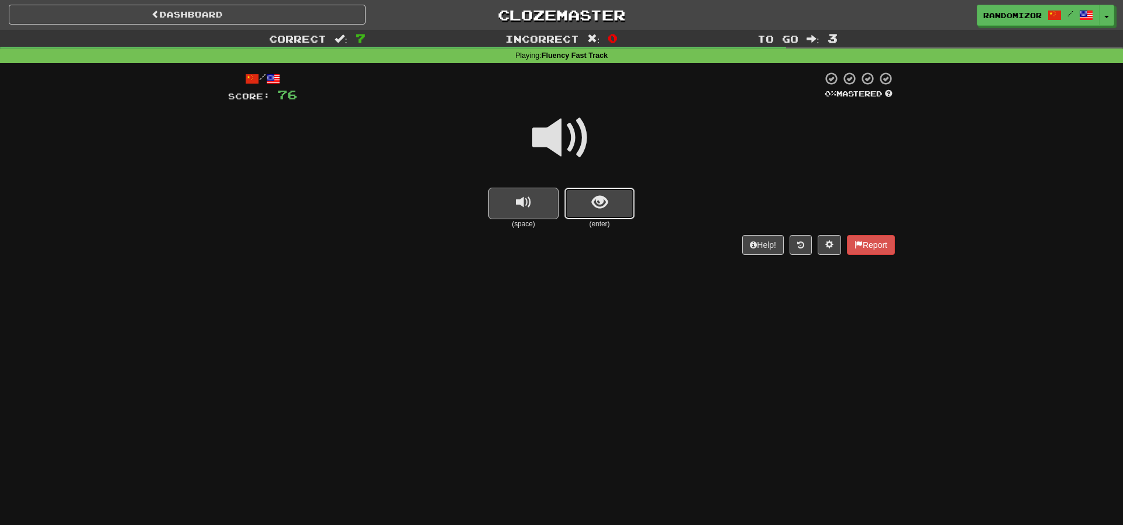
click at [598, 195] on span "show sentence" at bounding box center [600, 203] width 16 height 16
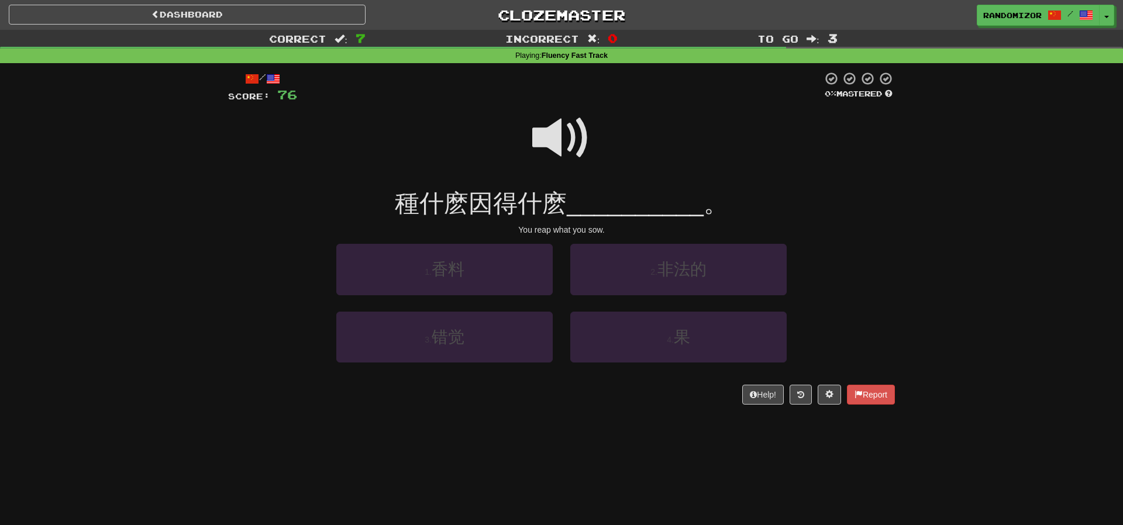
click at [570, 136] on span at bounding box center [561, 138] width 58 height 58
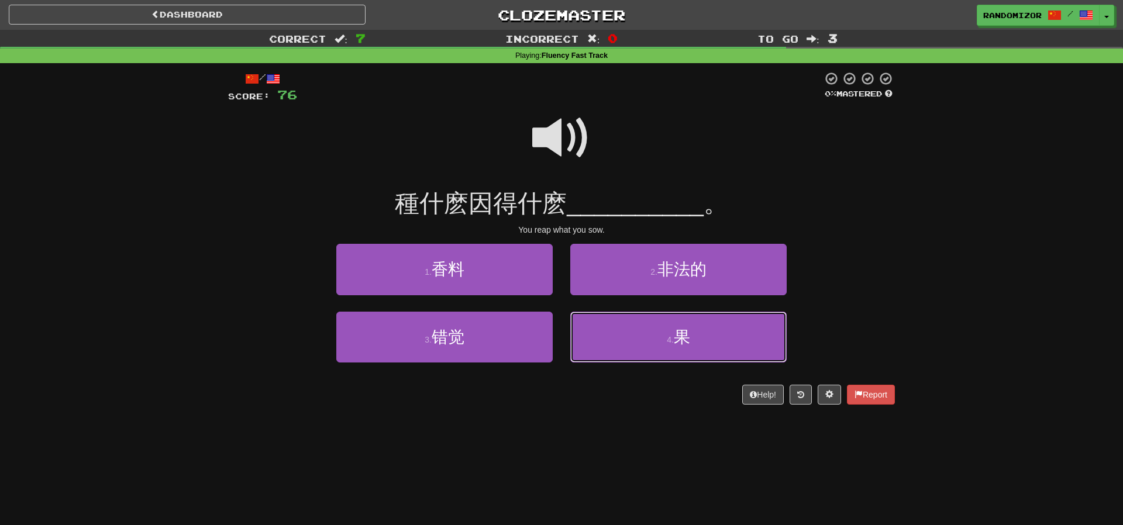
click at [614, 322] on button "4 . 果" at bounding box center [678, 337] width 216 height 51
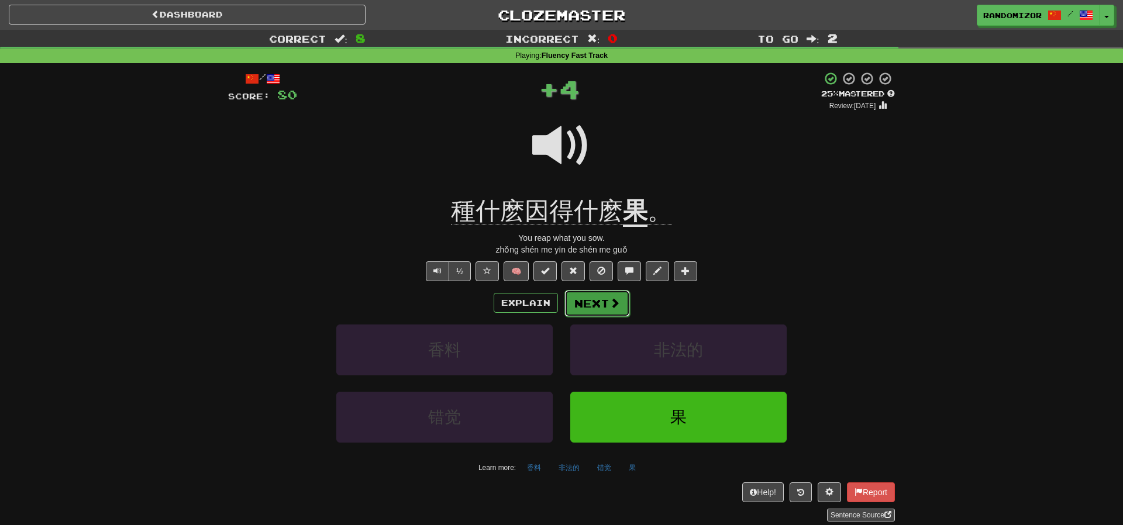
click at [596, 303] on button "Next" at bounding box center [596, 303] width 65 height 27
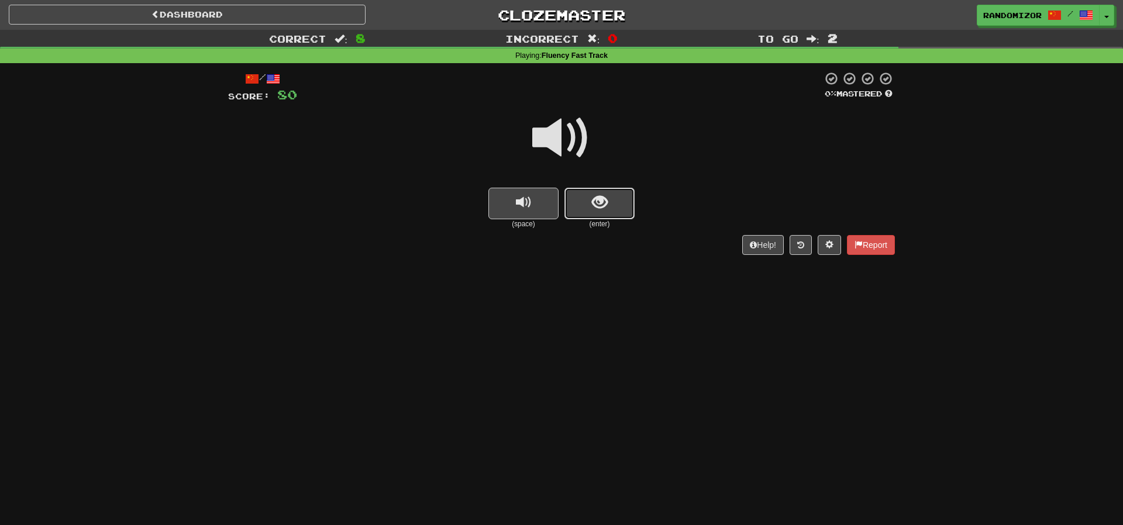
drag, startPoint x: 609, startPoint y: 194, endPoint x: 555, endPoint y: 136, distance: 78.6
click at [609, 194] on button "show sentence" at bounding box center [599, 204] width 70 height 32
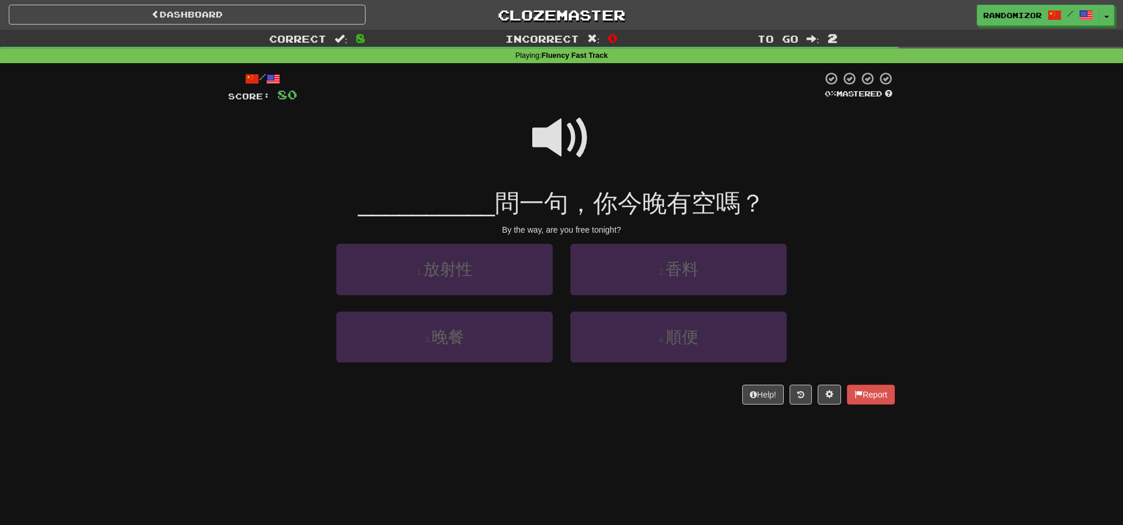
click at [555, 136] on span at bounding box center [561, 138] width 58 height 58
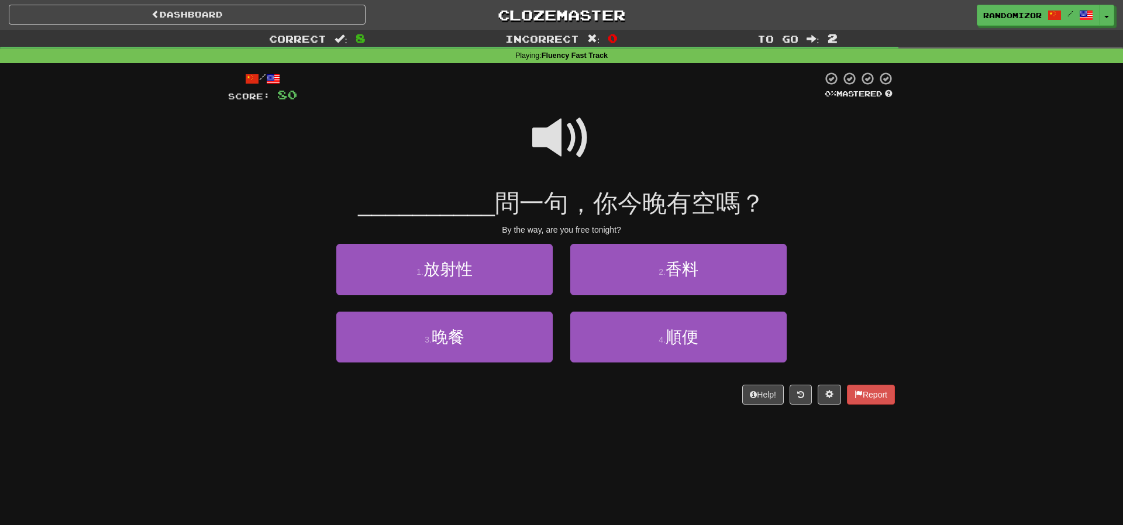
click at [561, 154] on span at bounding box center [561, 138] width 58 height 58
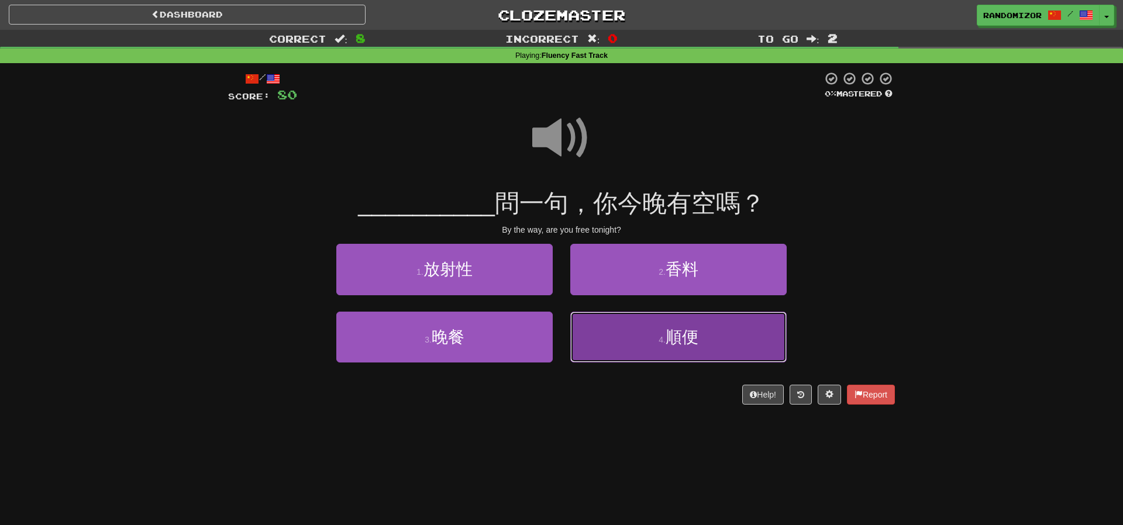
click at [602, 333] on button "4 . 順便" at bounding box center [678, 337] width 216 height 51
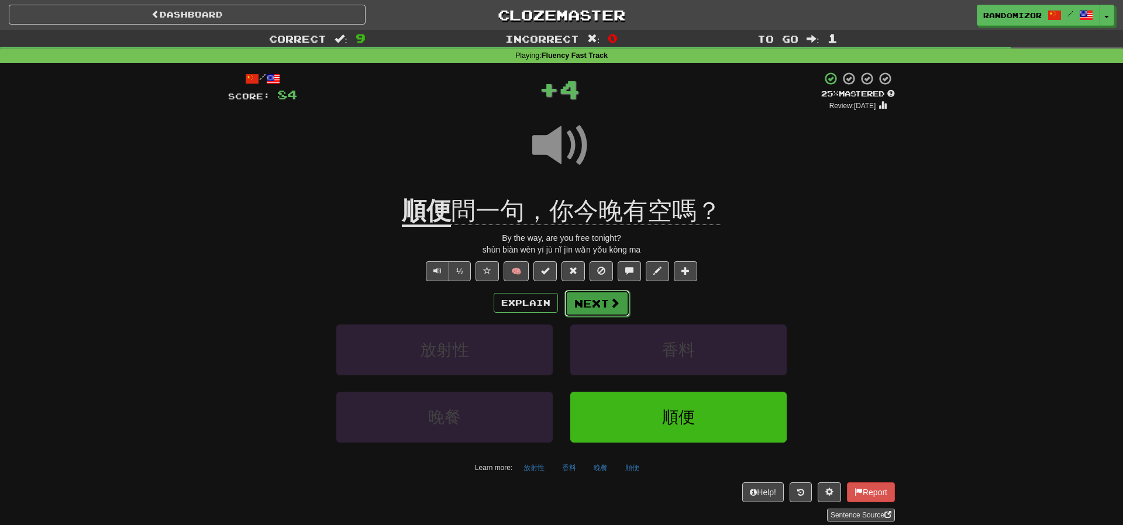
click at [585, 310] on button "Next" at bounding box center [596, 303] width 65 height 27
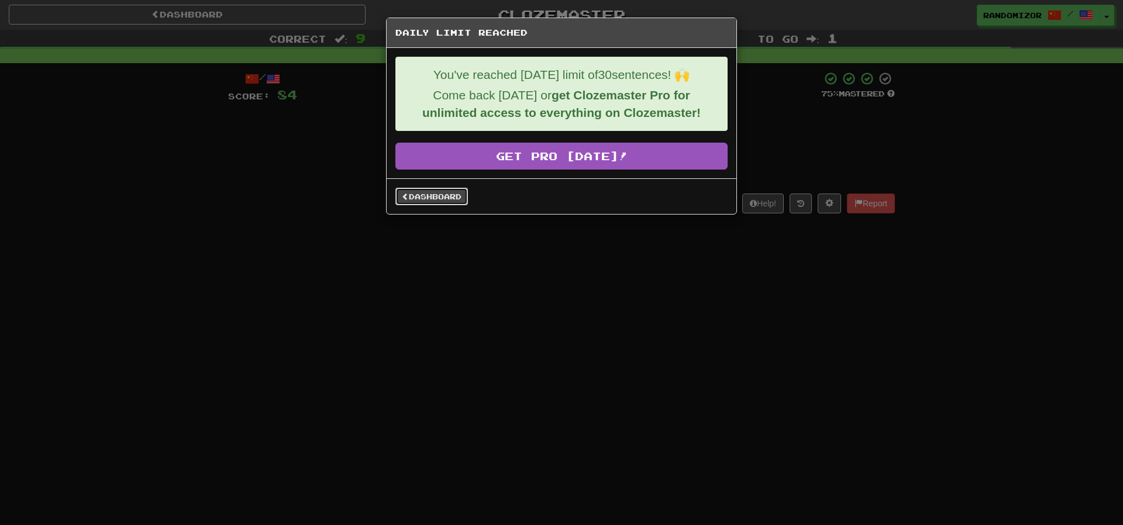
click at [466, 198] on link "Dashboard" at bounding box center [431, 197] width 73 height 18
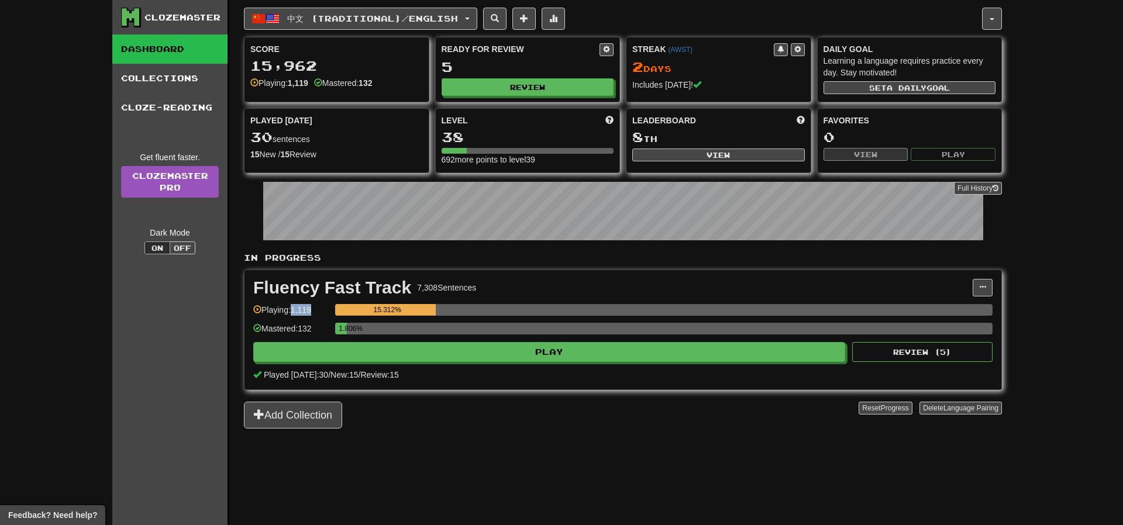
drag, startPoint x: 319, startPoint y: 313, endPoint x: 294, endPoint y: 313, distance: 24.6
click at [294, 313] on div "Playing: 1,119" at bounding box center [291, 313] width 76 height 19
click at [338, 296] on div "Fluency Fast Track" at bounding box center [332, 288] width 158 height 18
